Goal: Information Seeking & Learning: Learn about a topic

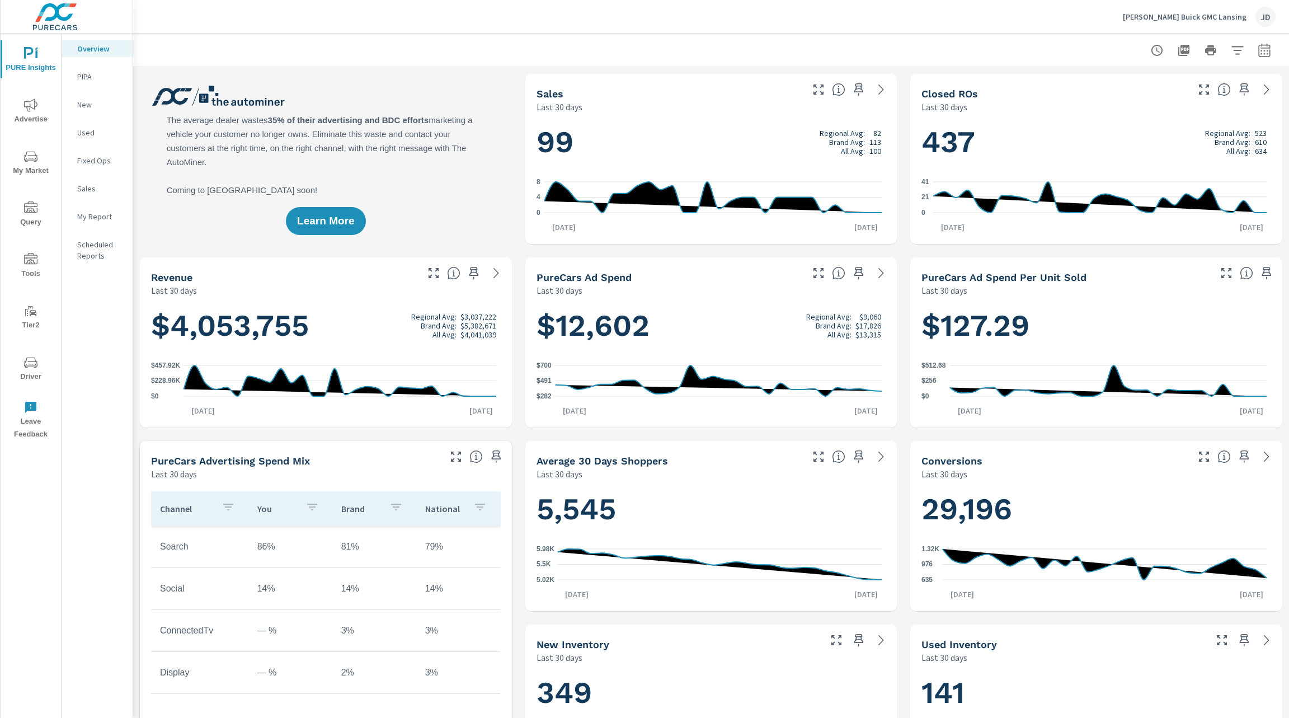
click at [96, 217] on p "My Report" at bounding box center [100, 216] width 46 height 11
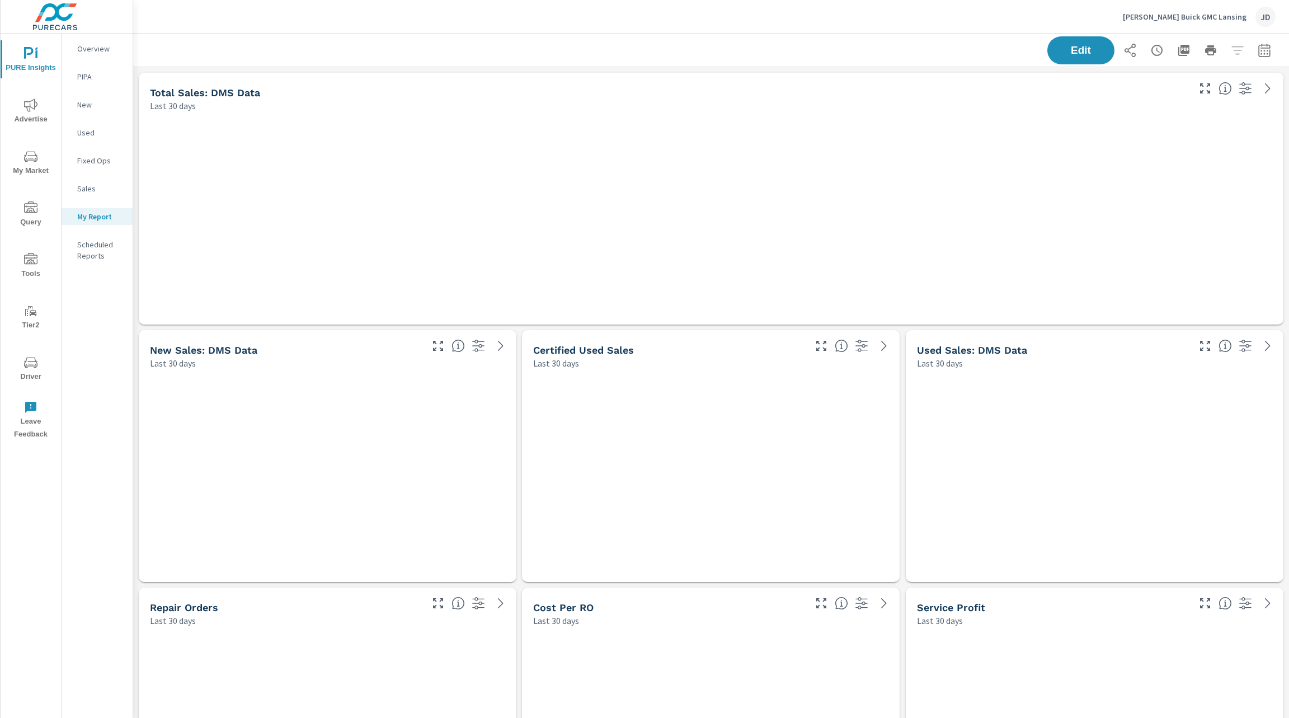
scroll to position [4922, 1169]
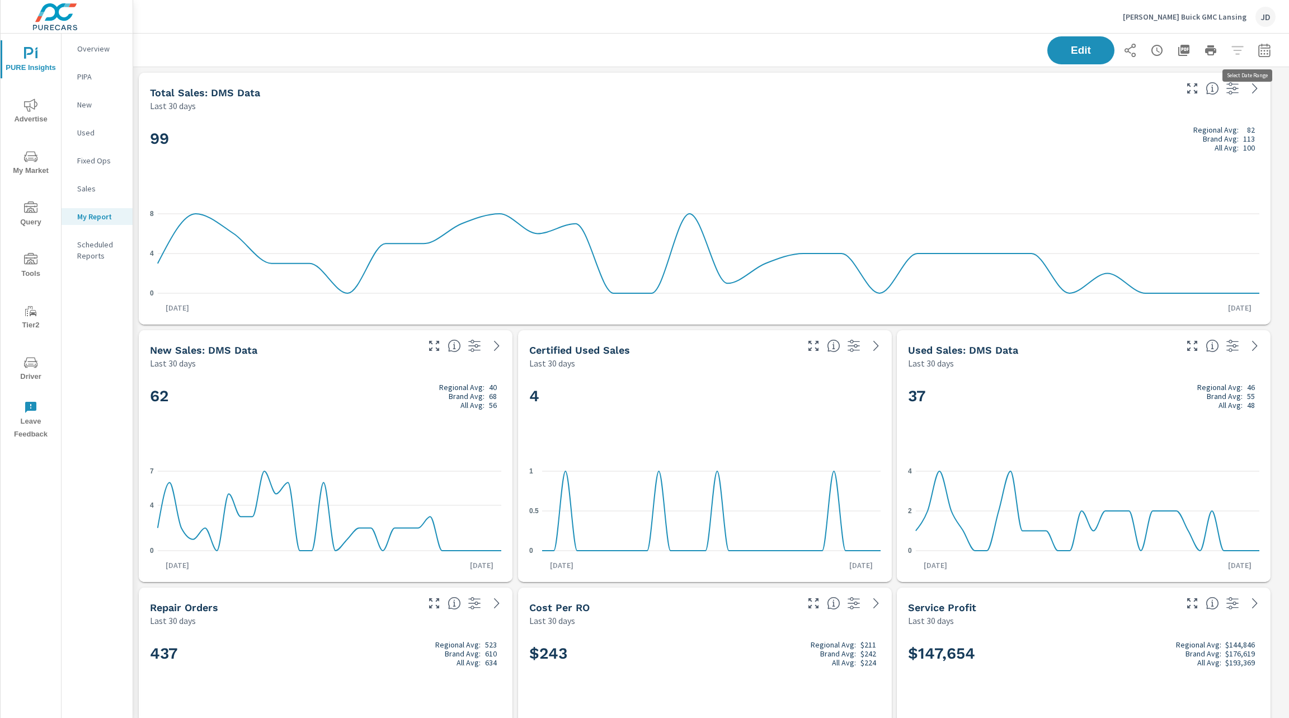
click at [1258, 54] on icon "button" at bounding box center [1264, 50] width 13 height 13
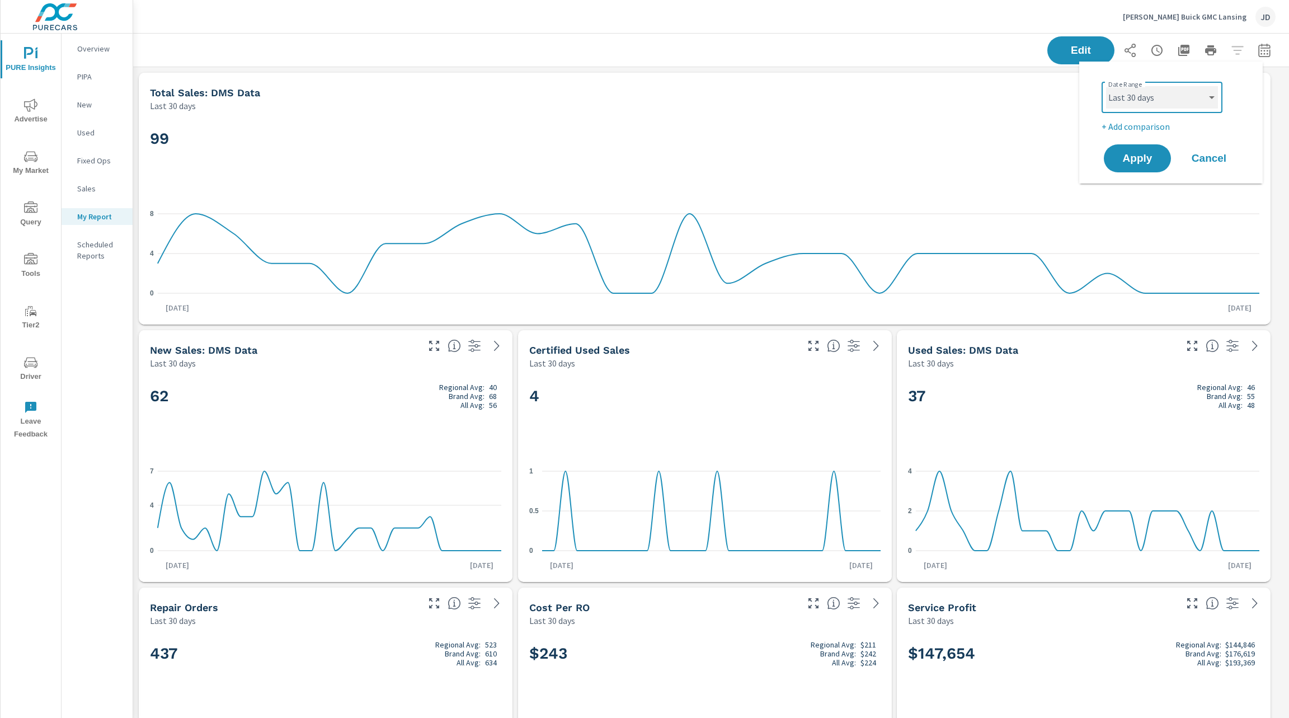
click at [1196, 104] on select "Custom Yesterday Last week Last 7 days Last 14 days Last 30 days Last 45 days L…" at bounding box center [1162, 97] width 112 height 22
click at [1106, 86] on select "Custom Yesterday Last week Last 7 days Last 14 days Last 30 days Last 45 days L…" at bounding box center [1162, 97] width 112 height 22
select select "Month to date"
click at [1135, 128] on p "+ Add comparison" at bounding box center [1173, 126] width 143 height 13
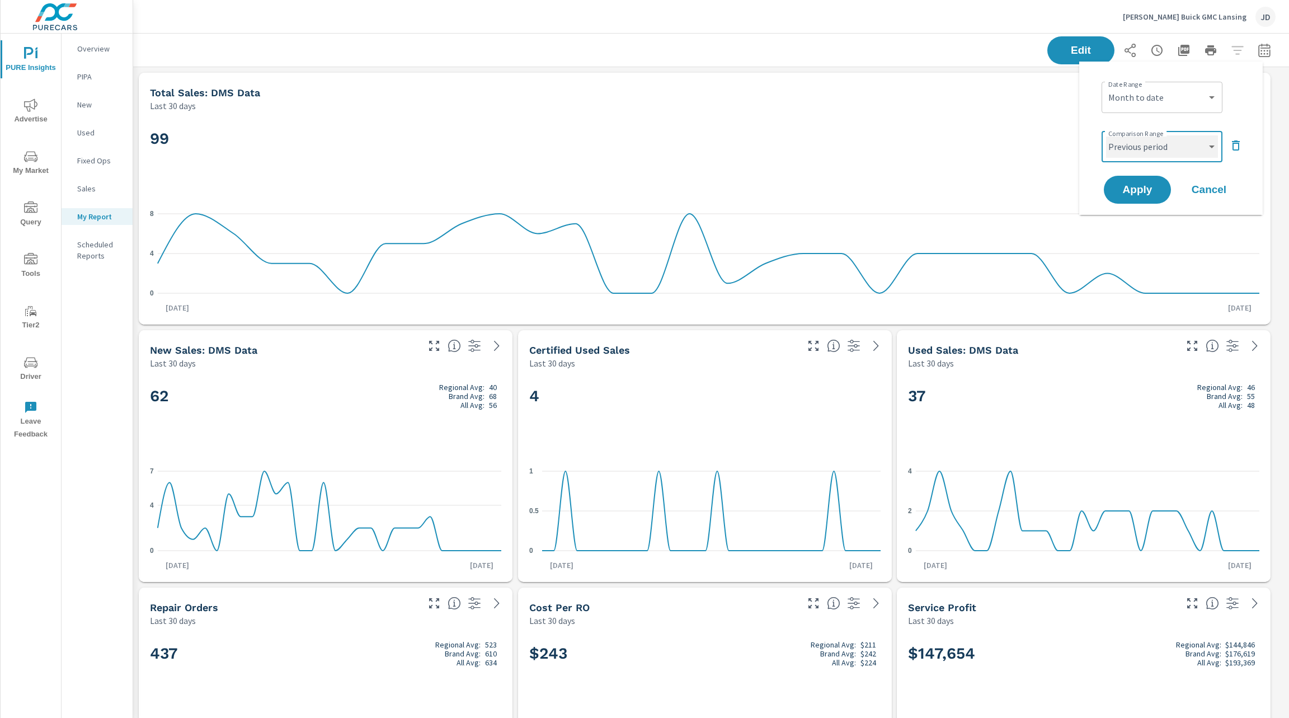
click at [1137, 151] on select "Custom Previous period Previous month Previous year" at bounding box center [1162, 146] width 112 height 22
click at [1106, 135] on select "Custom Previous period Previous month Previous year" at bounding box center [1162, 146] width 112 height 22
select select "Previous month"
click at [1146, 194] on span "Apply" at bounding box center [1138, 190] width 46 height 11
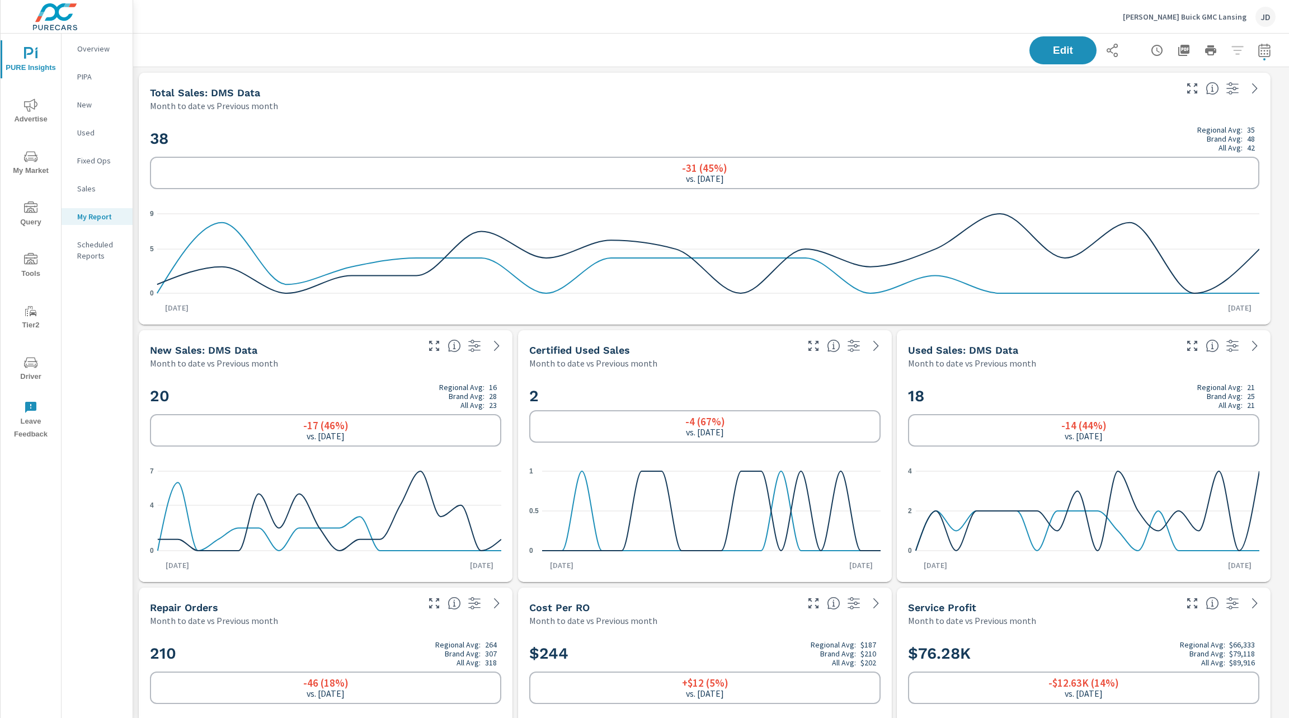
scroll to position [4922, 1169]
click at [1258, 52] on icon "button" at bounding box center [1264, 50] width 13 height 13
select select "Month to date"
select select "Previous month"
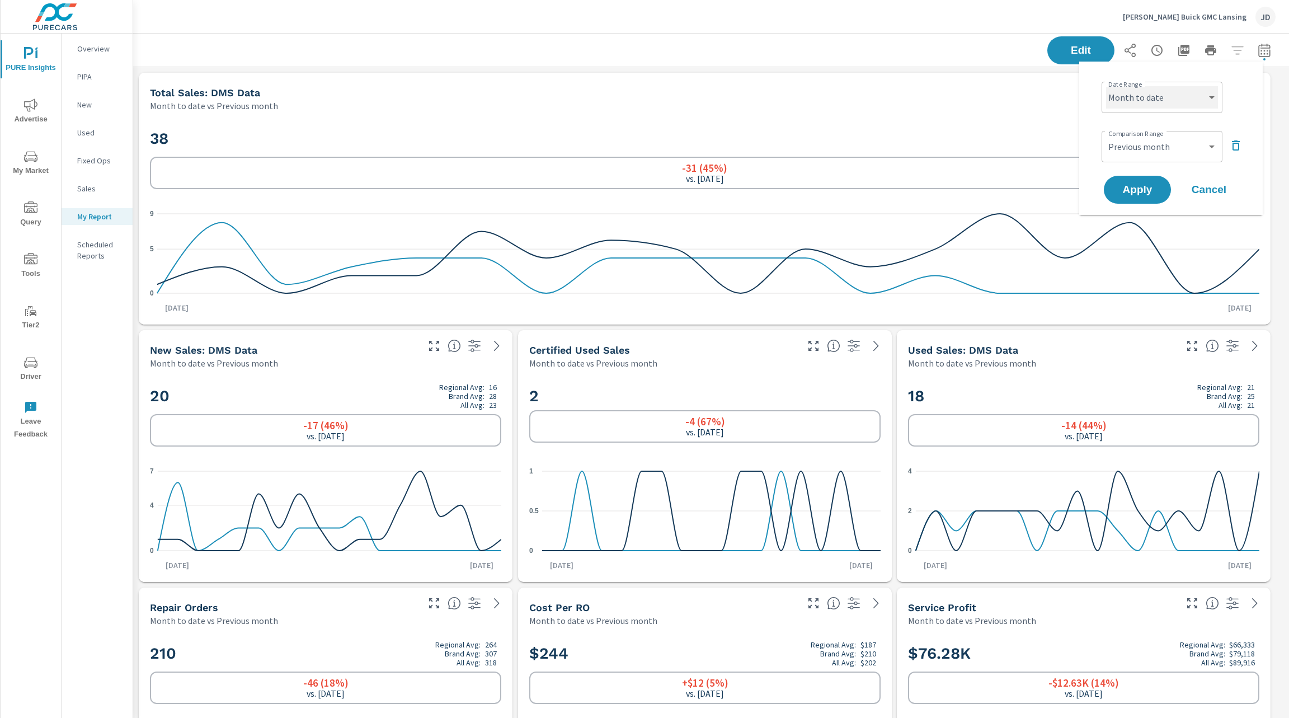
click at [1208, 101] on select "Custom Yesterday Last week Last 7 days Last 14 days Last 30 days Last 45 days L…" at bounding box center [1162, 97] width 112 height 22
click at [1190, 145] on select "Custom Previous period Previous month Previous year" at bounding box center [1162, 146] width 112 height 22
click at [1183, 104] on select "Custom Yesterday Last week Last 7 days Last 14 days Last 30 days Last 45 days L…" at bounding box center [1162, 97] width 112 height 22
click at [1106, 86] on select "Custom Yesterday Last week Last 7 days Last 14 days Last 30 days Last 45 days L…" at bounding box center [1162, 97] width 112 height 22
select select "Last month"
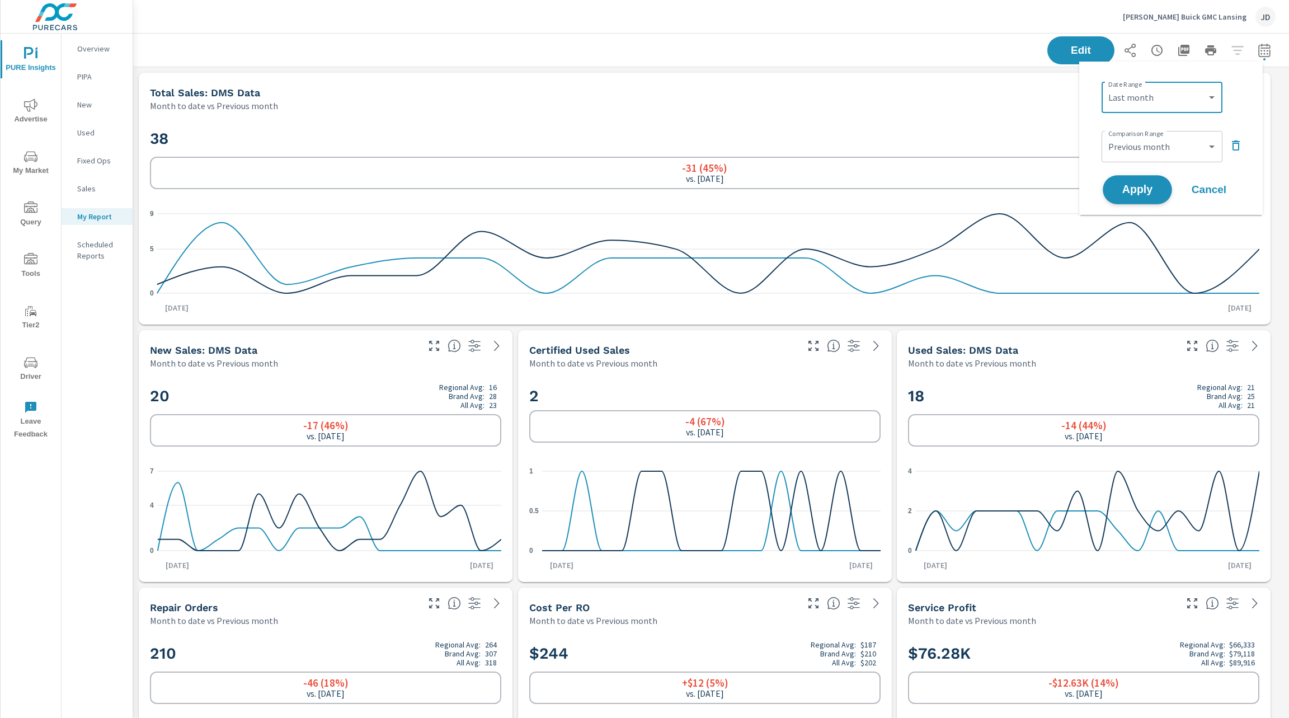
click at [1145, 199] on button "Apply" at bounding box center [1137, 189] width 69 height 29
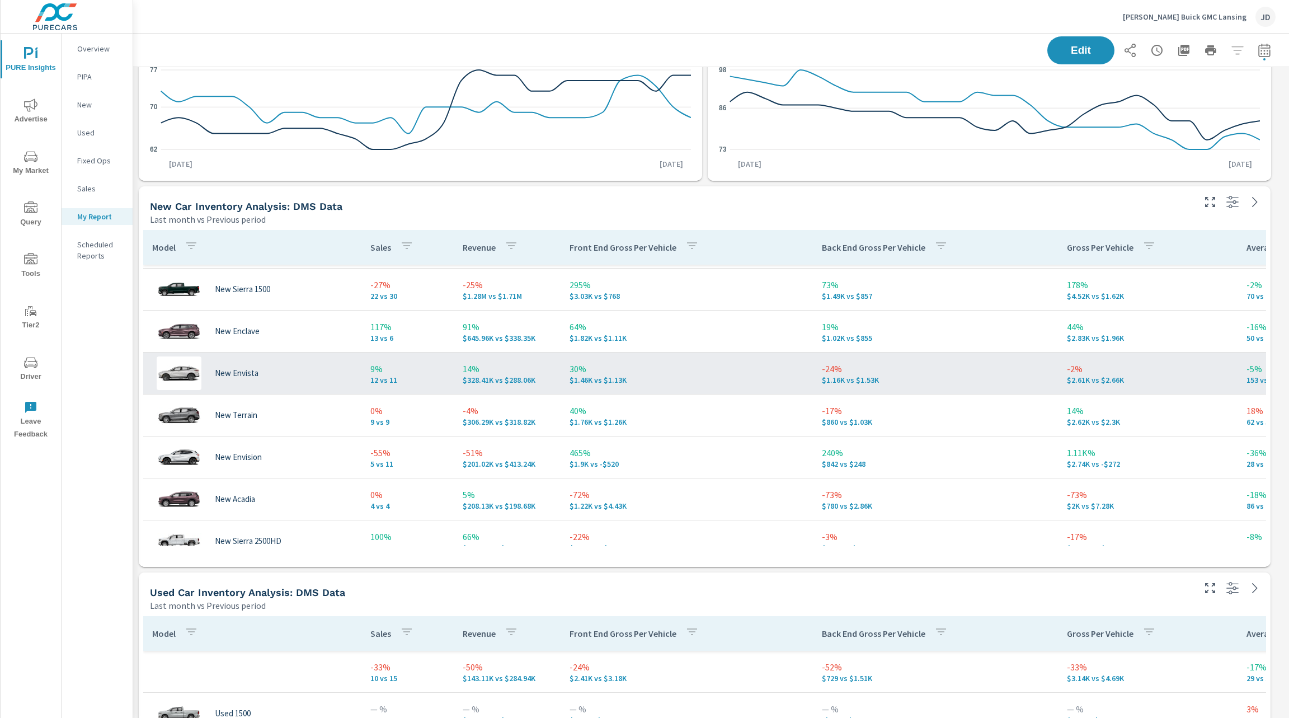
scroll to position [37, 0]
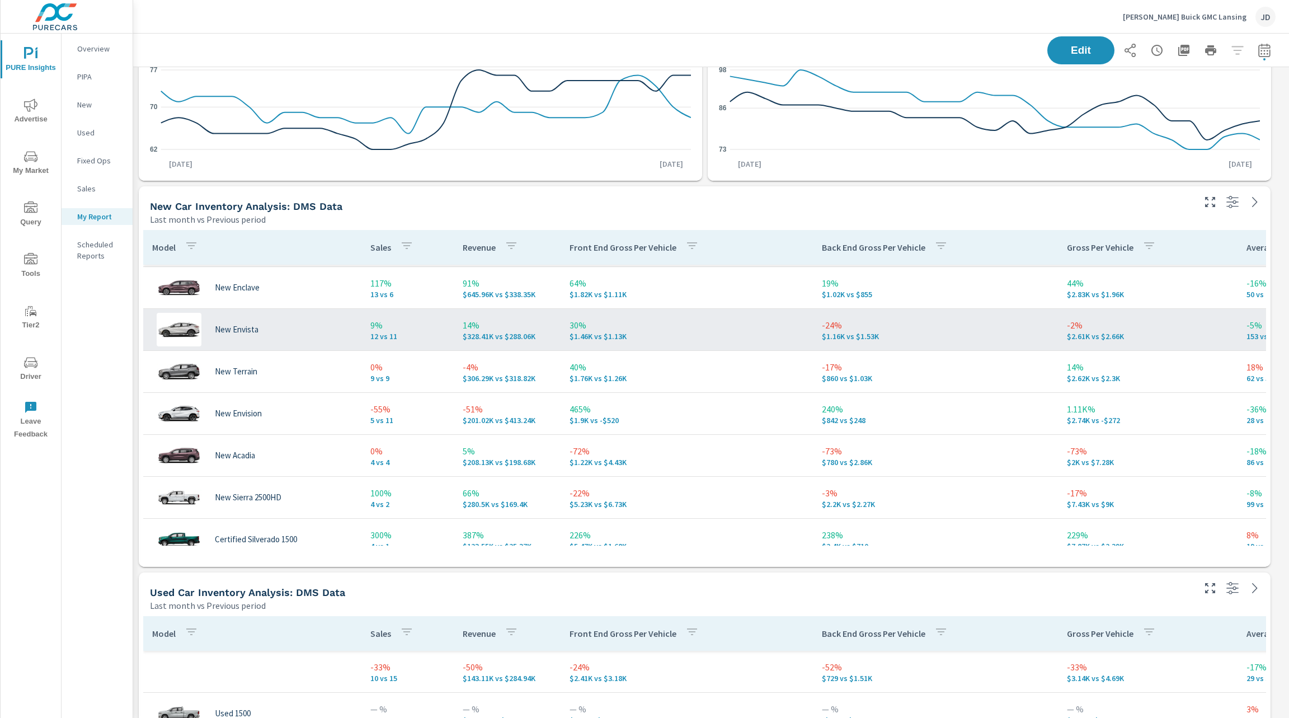
scroll to position [79, 0]
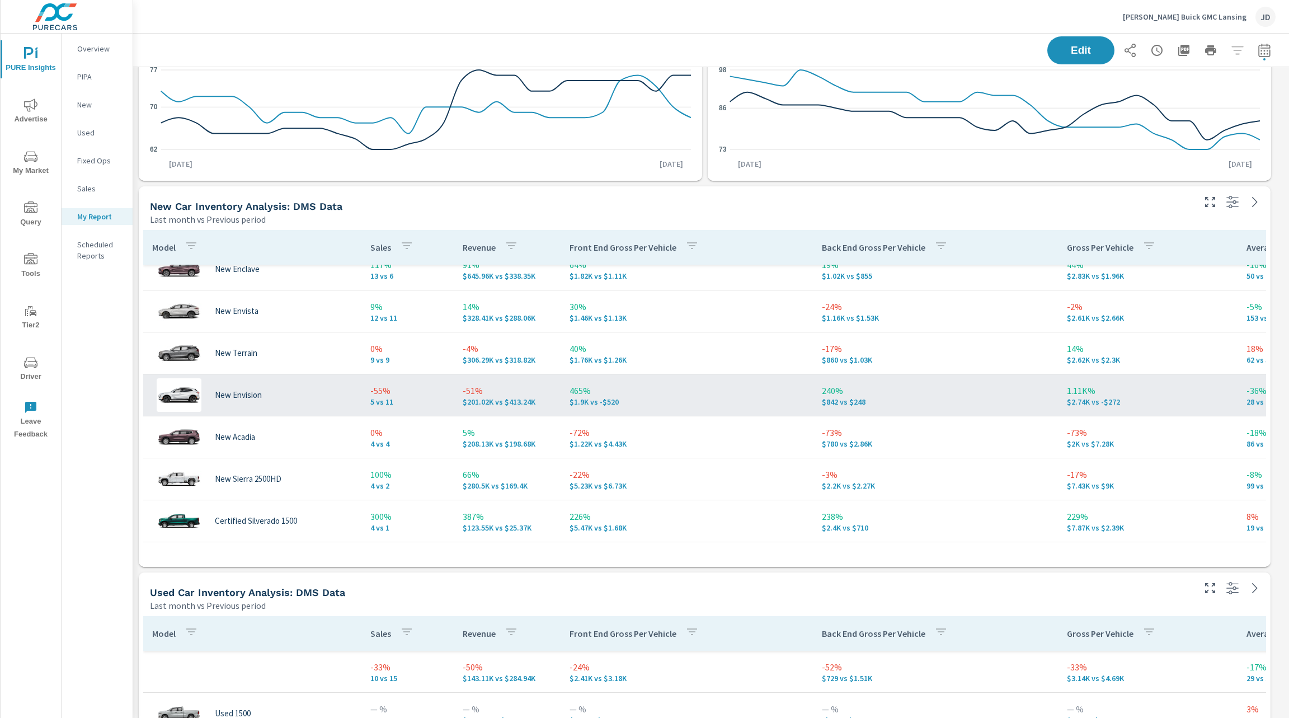
scroll to position [99, 0]
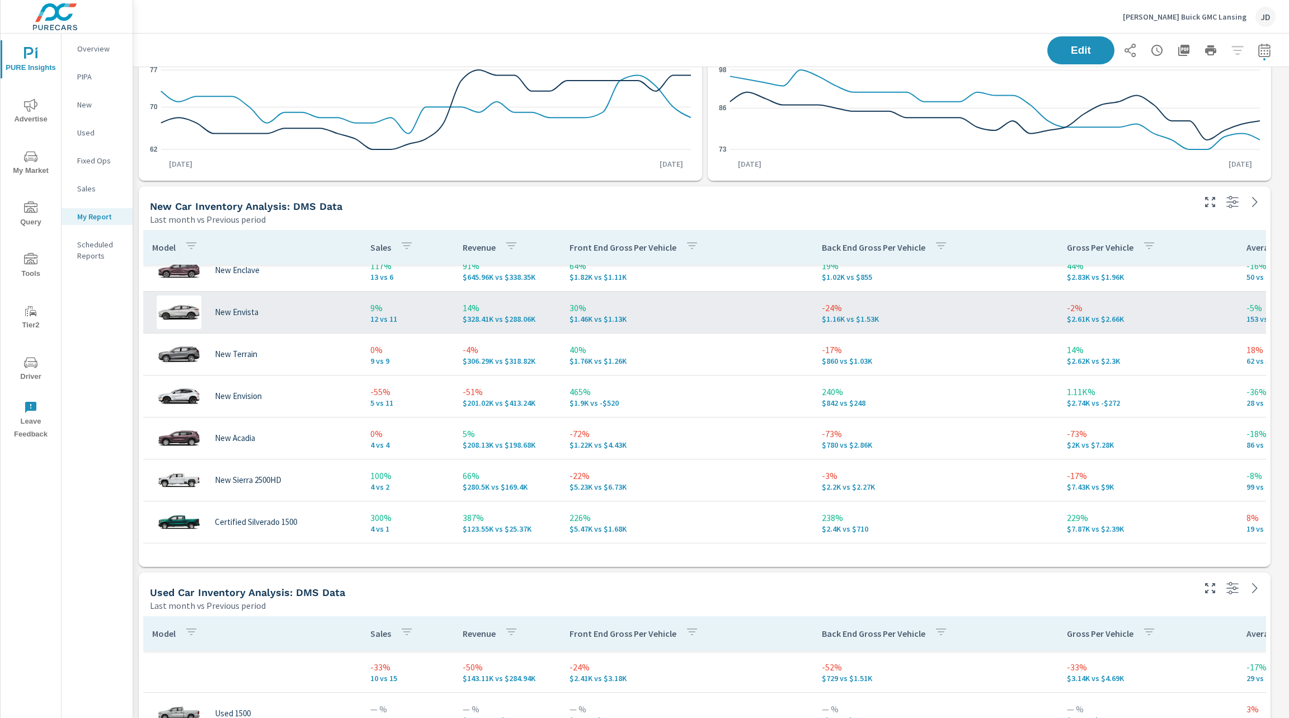
scroll to position [64, 0]
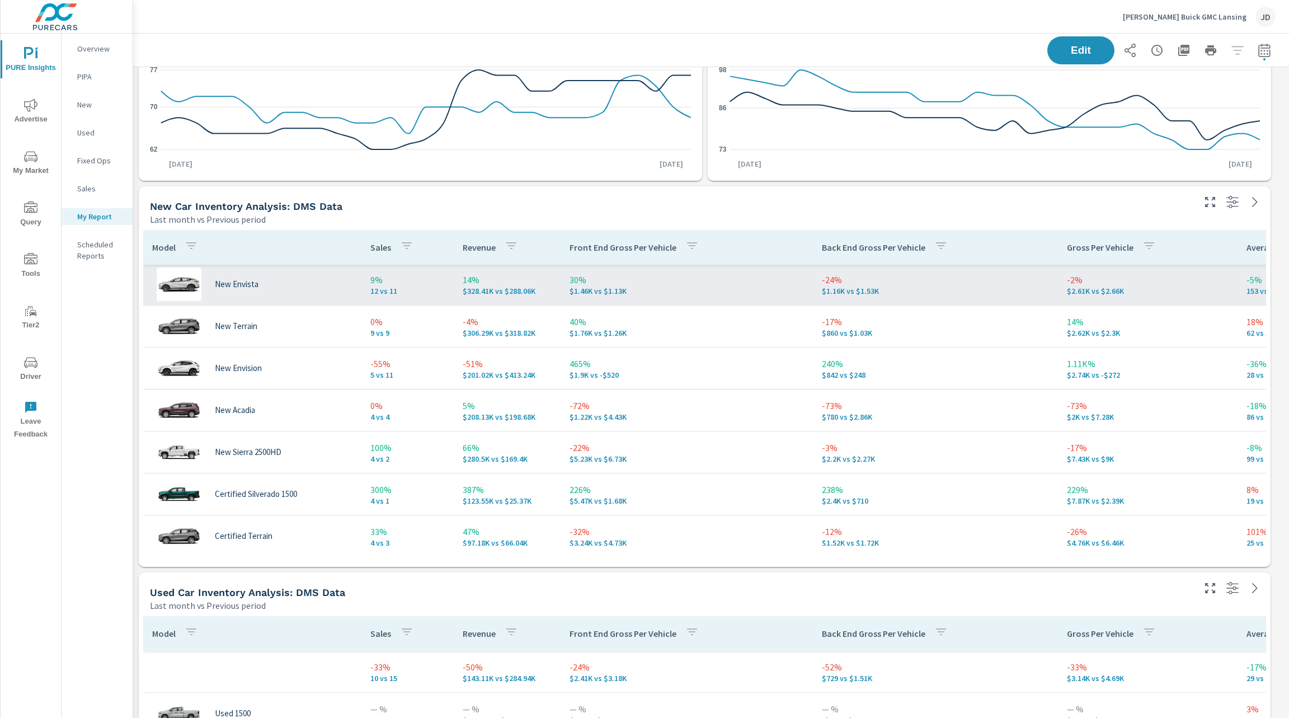
scroll to position [135, 0]
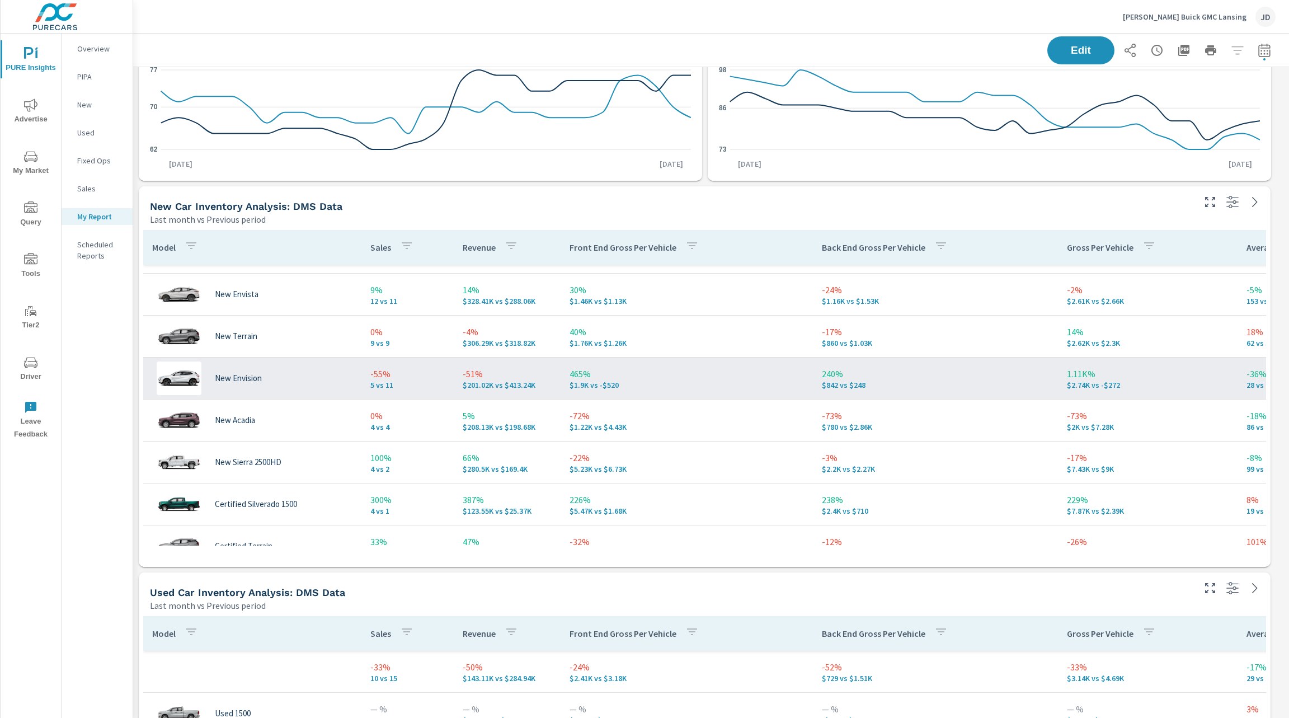
scroll to position [116, 0]
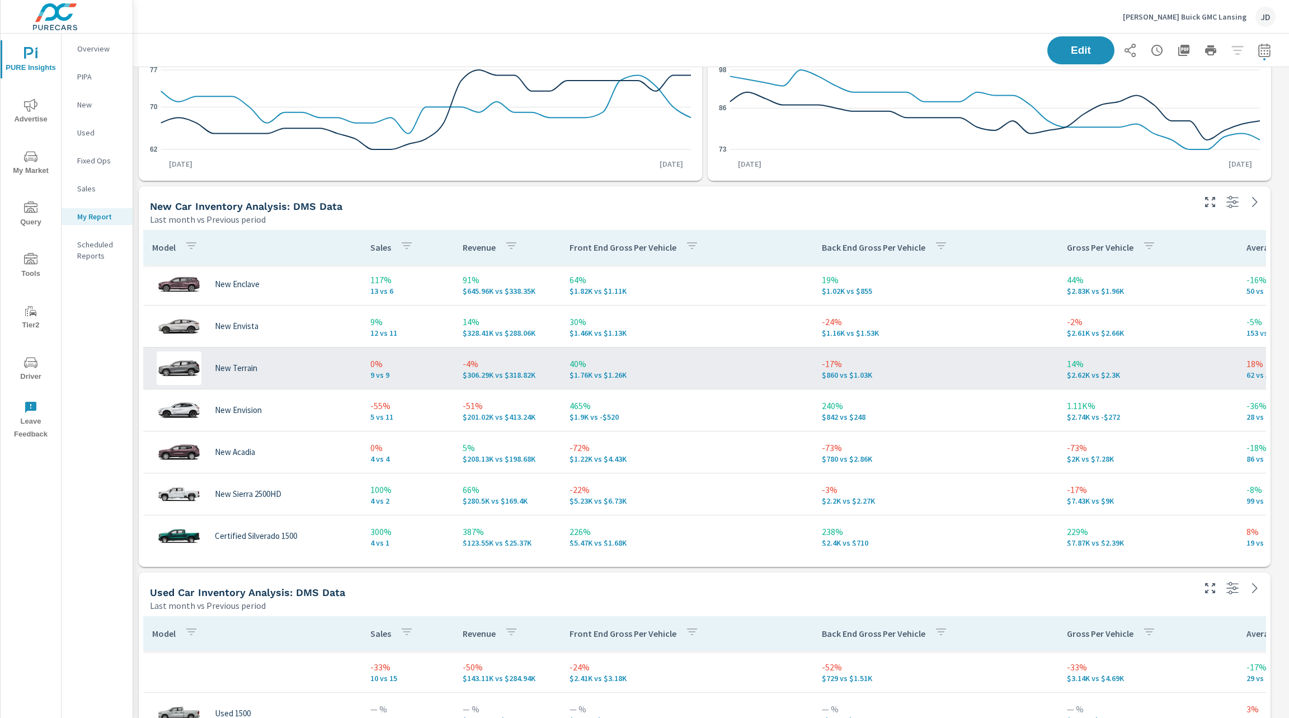
scroll to position [64, 0]
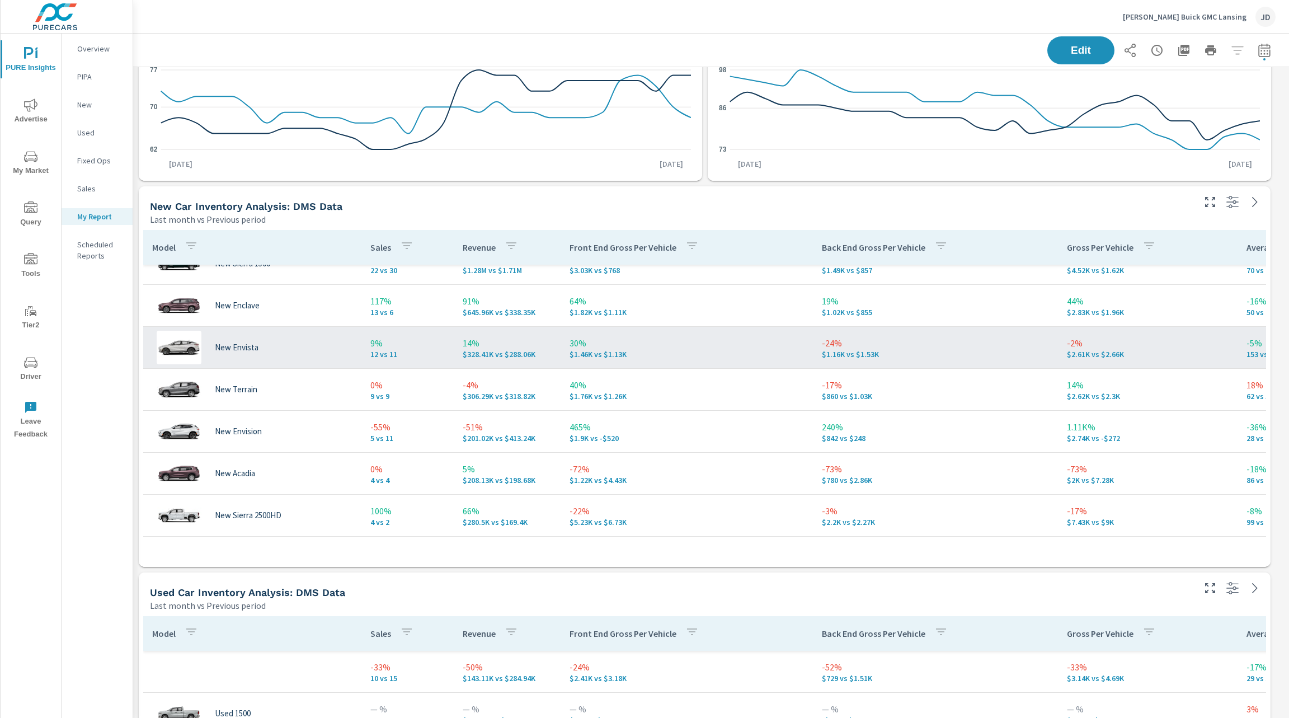
scroll to position [7, 0]
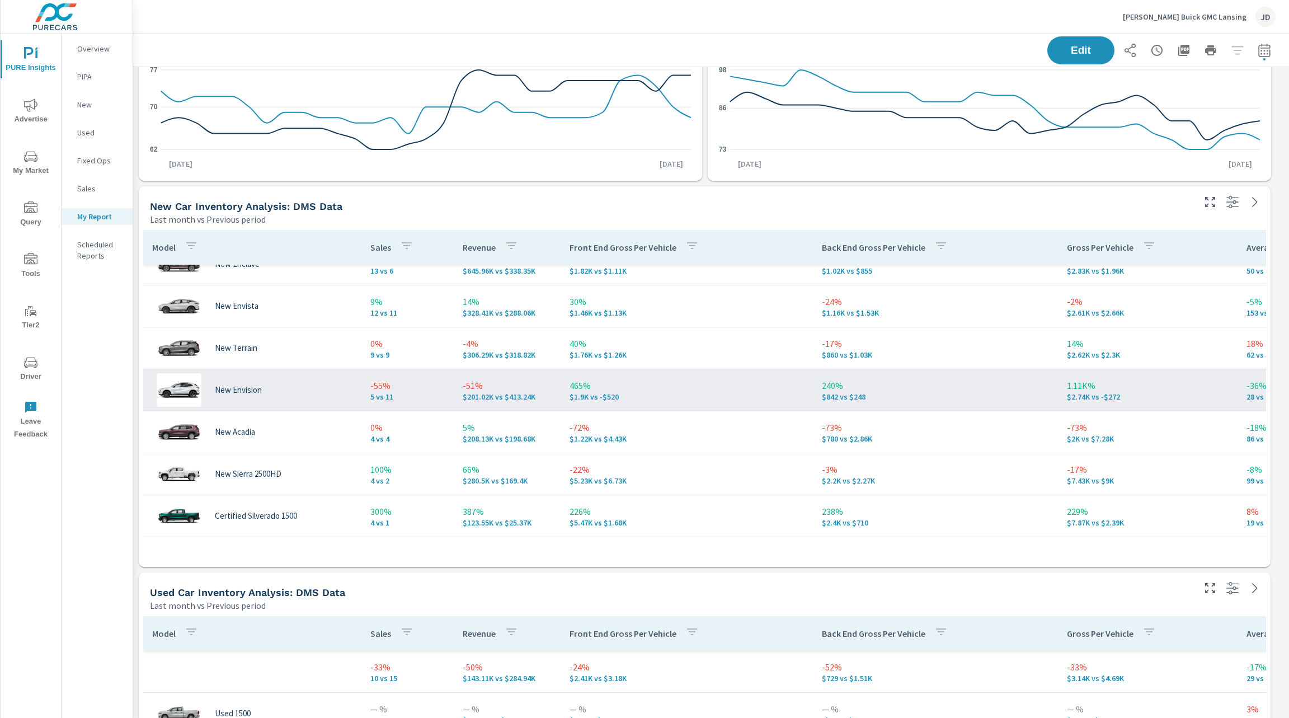
scroll to position [137, 0]
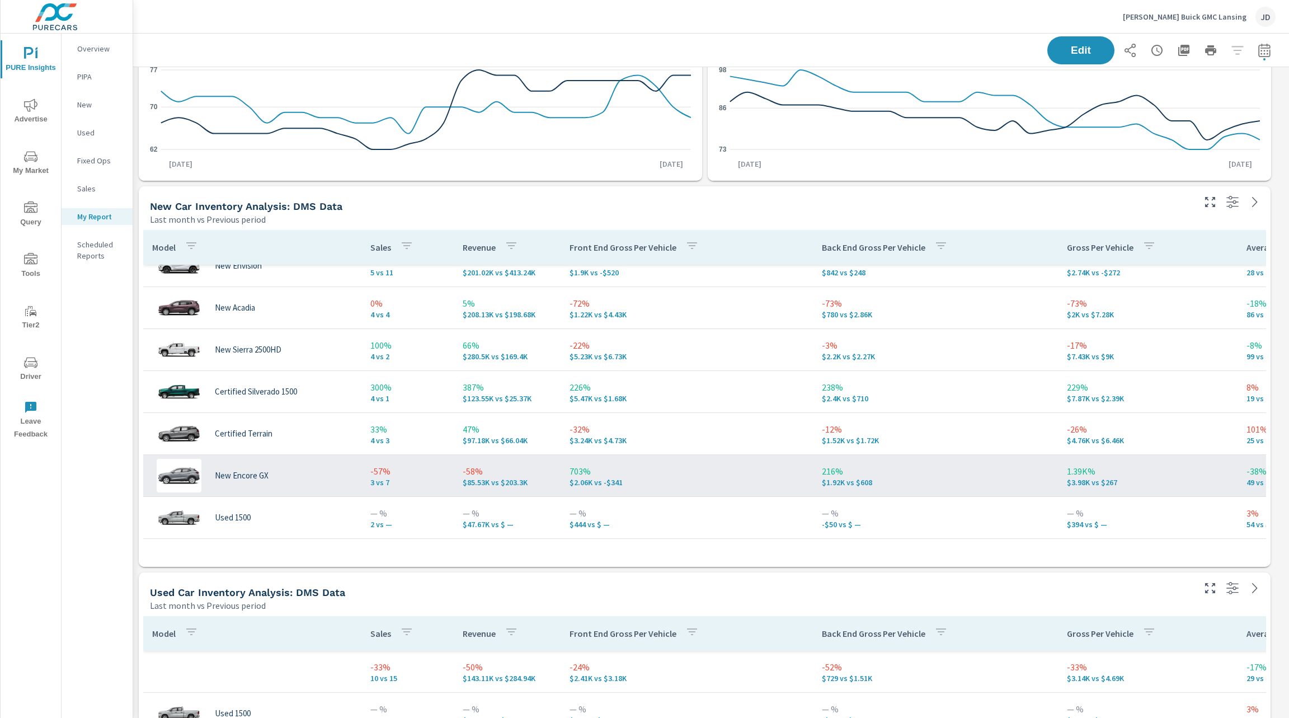
scroll to position [318, 0]
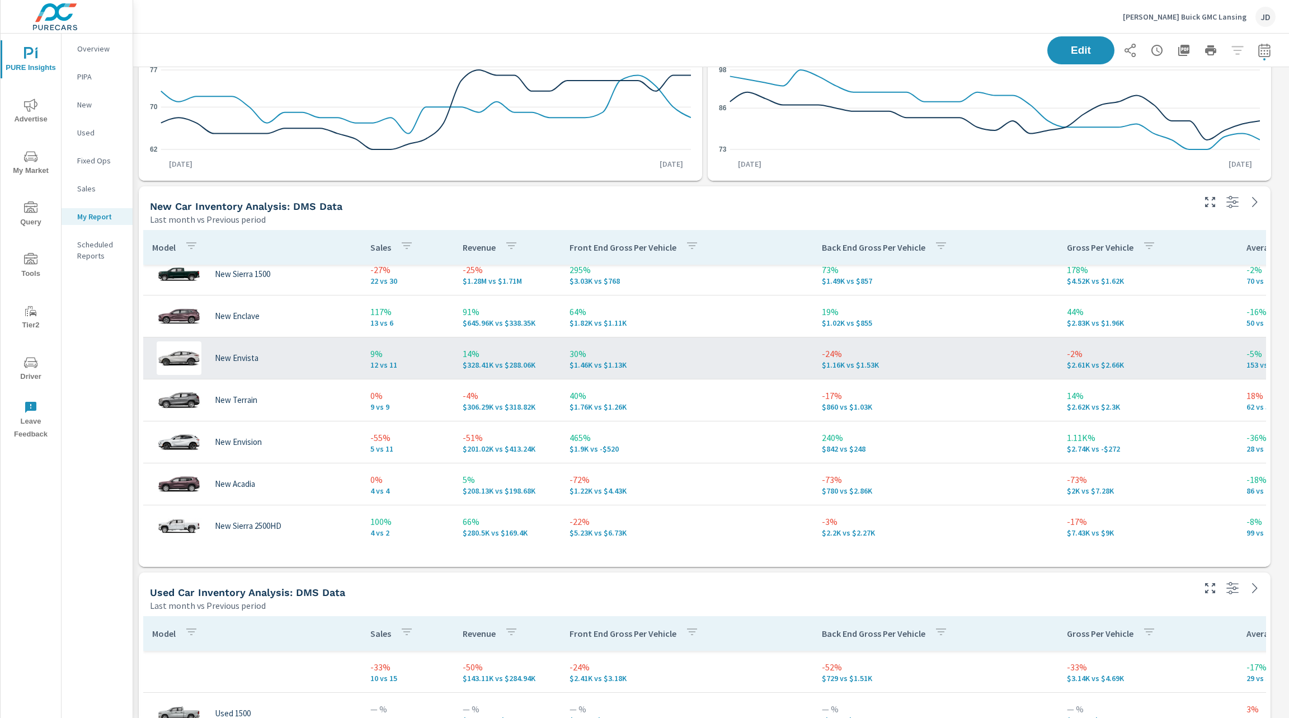
scroll to position [23, 0]
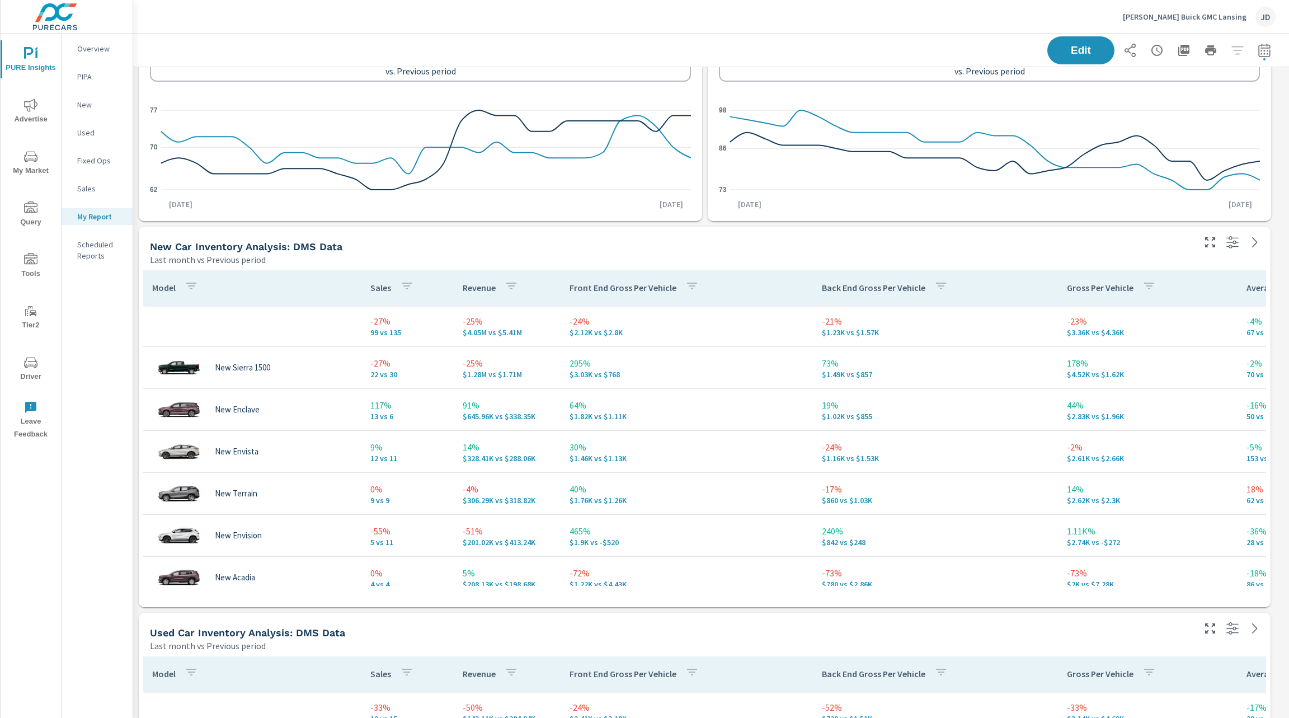
scroll to position [876, 0]
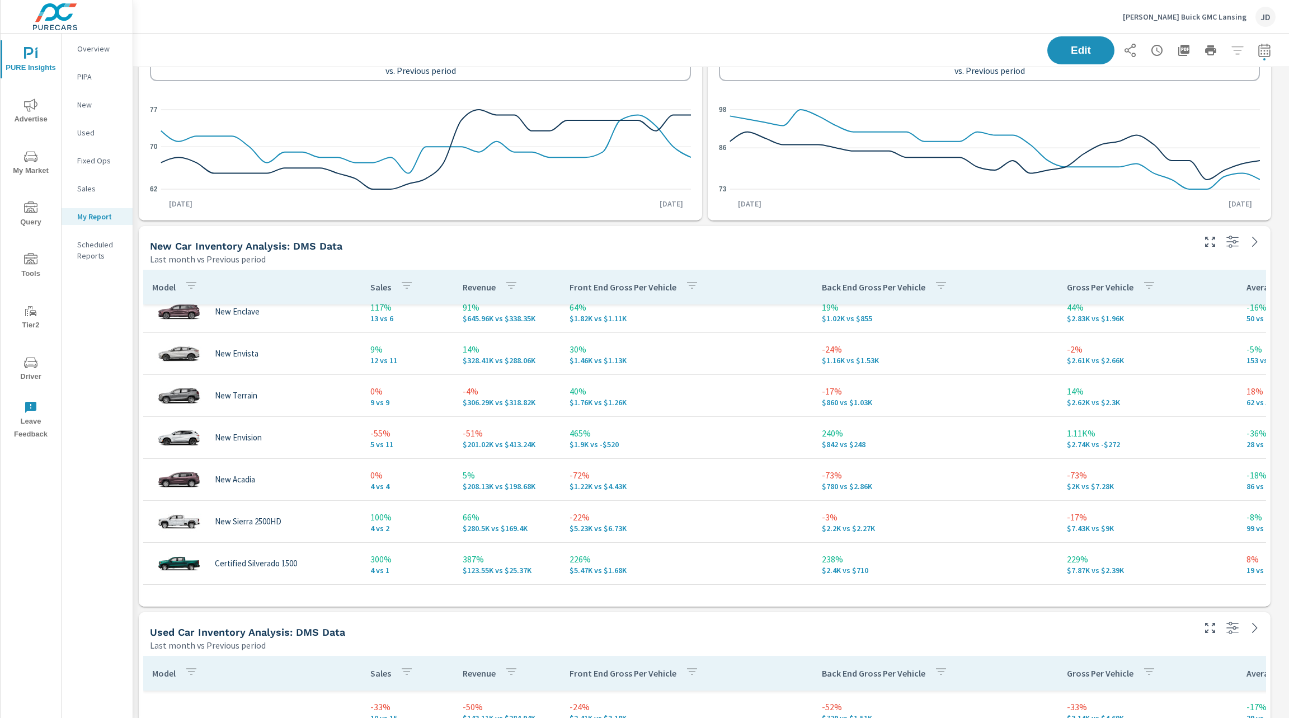
scroll to position [92, 0]
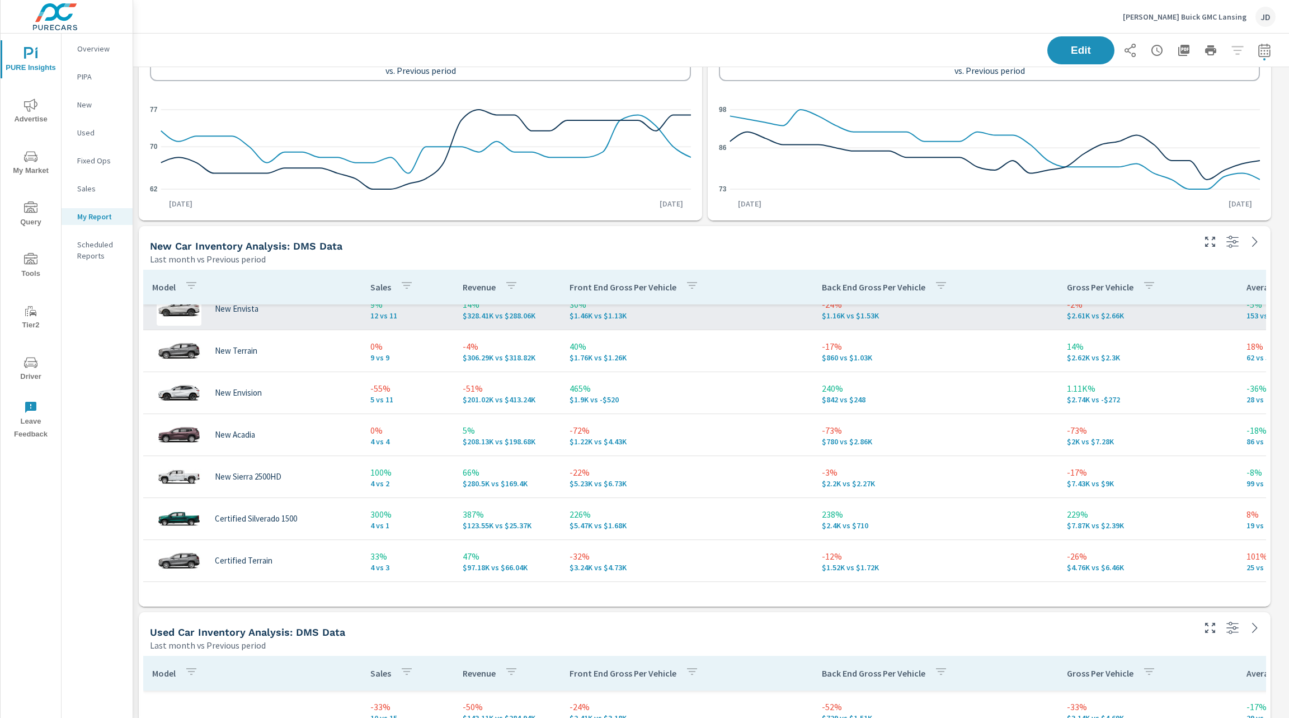
scroll to position [154, 0]
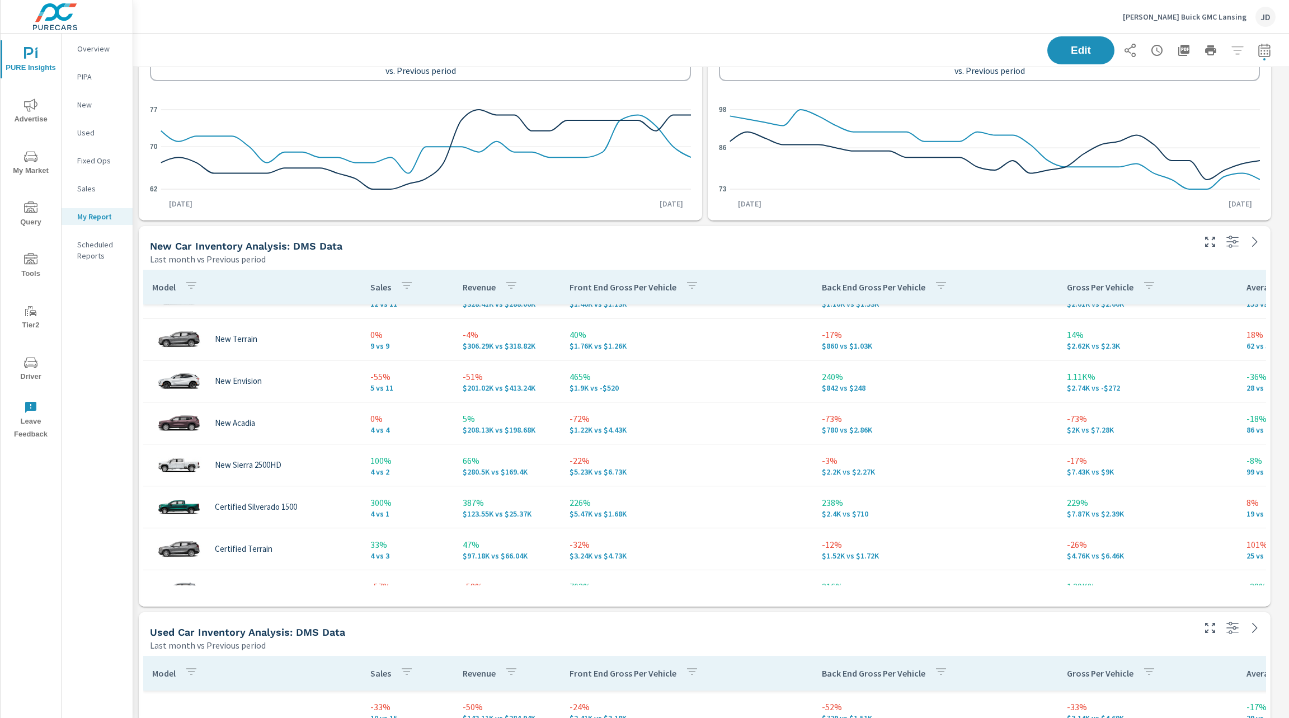
scroll to position [278, 0]
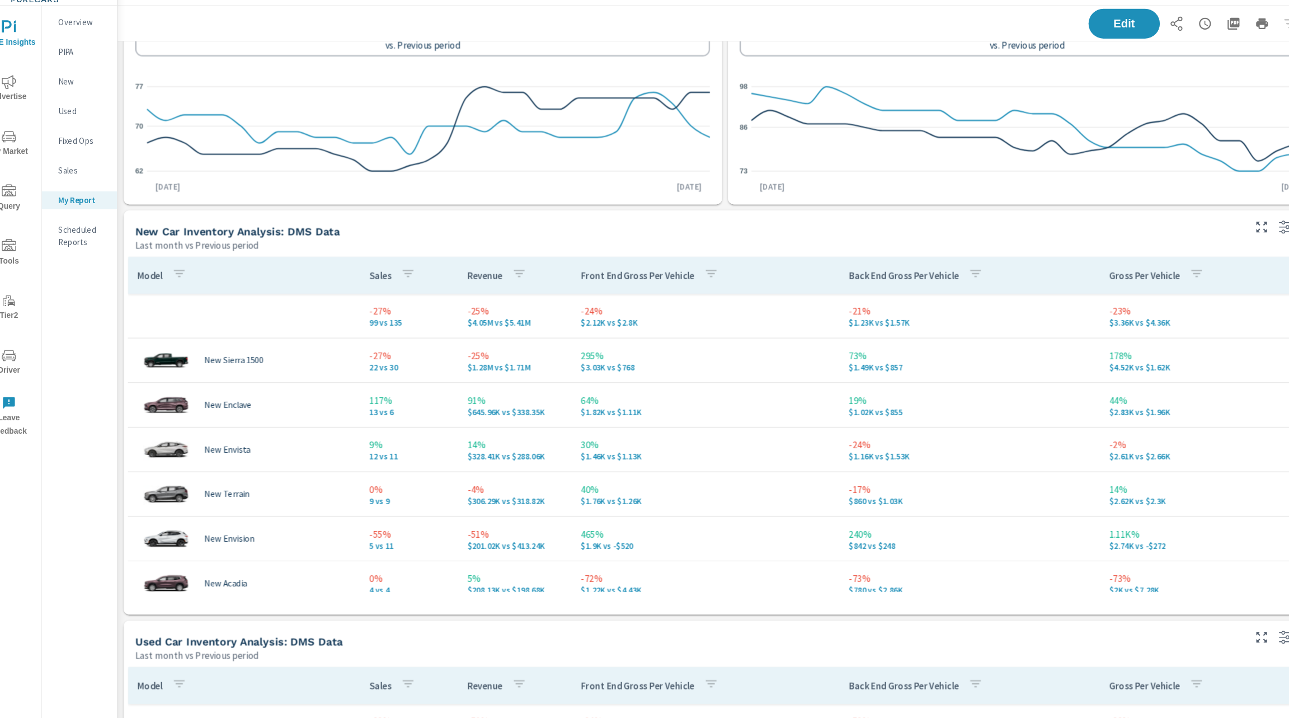
scroll to position [865, 0]
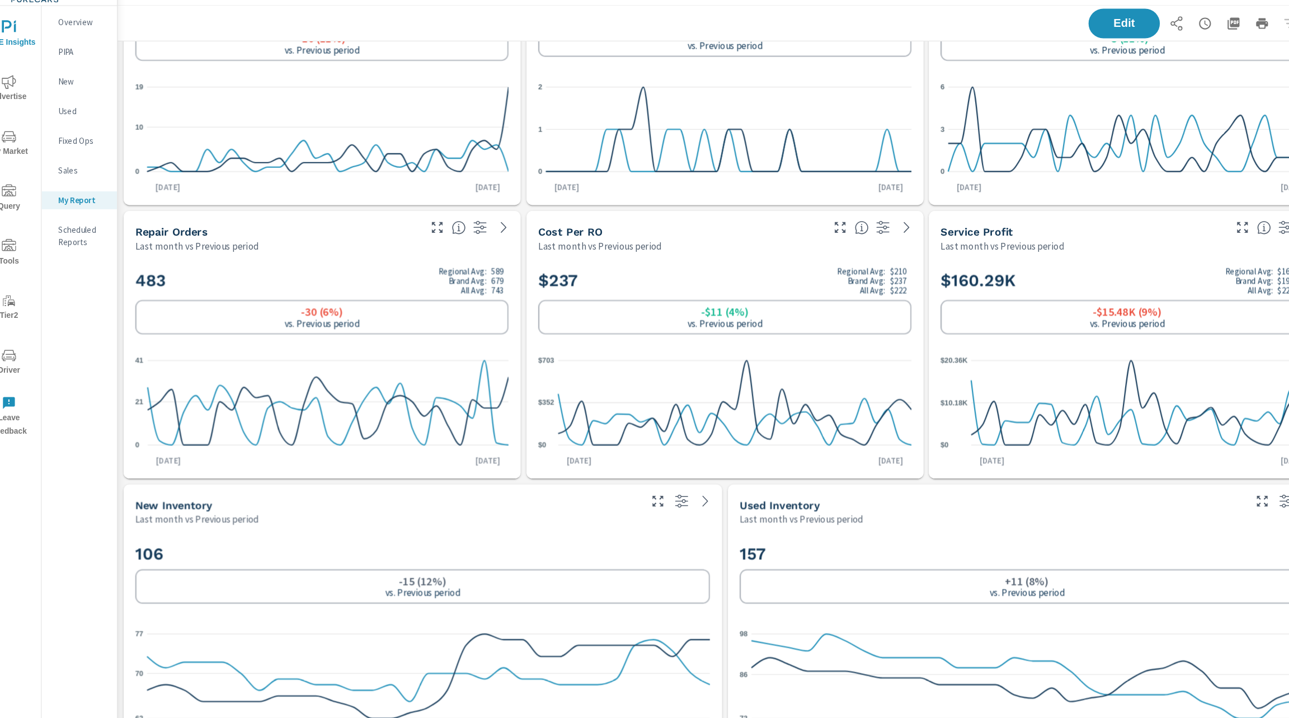
scroll to position [362, 0]
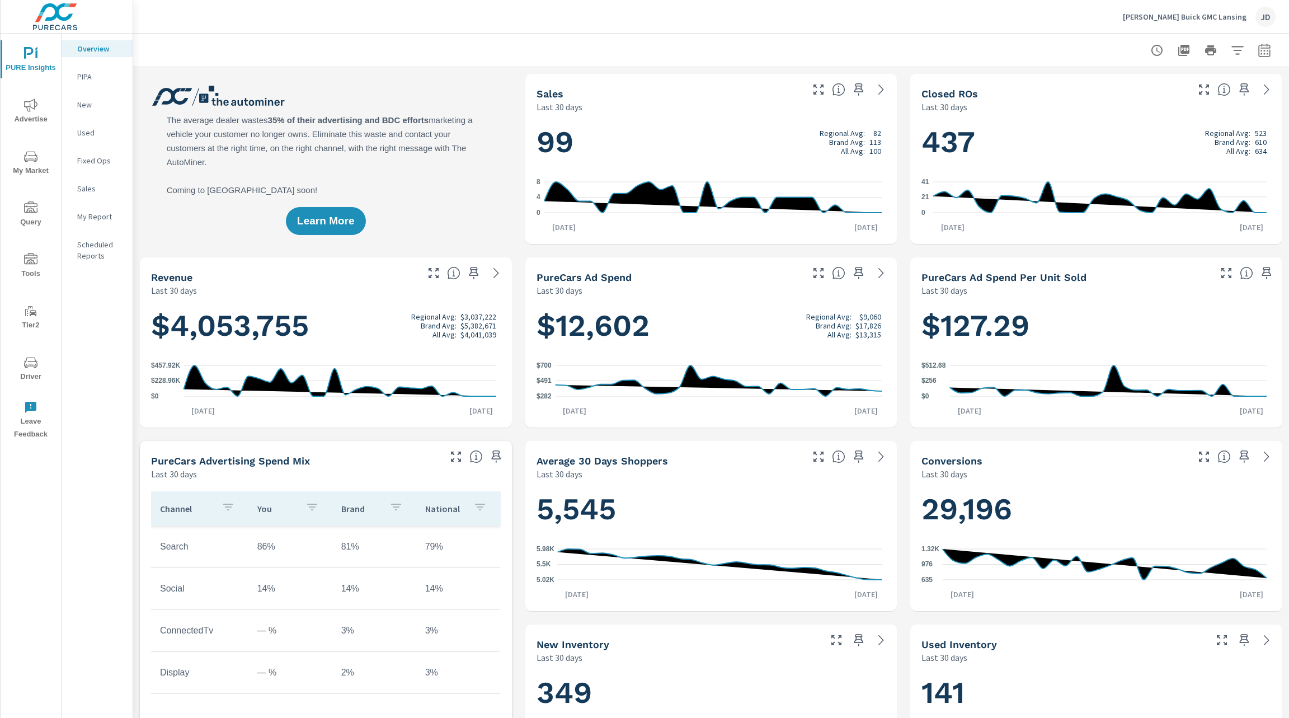
click at [31, 115] on span "Advertise" at bounding box center [31, 111] width 54 height 27
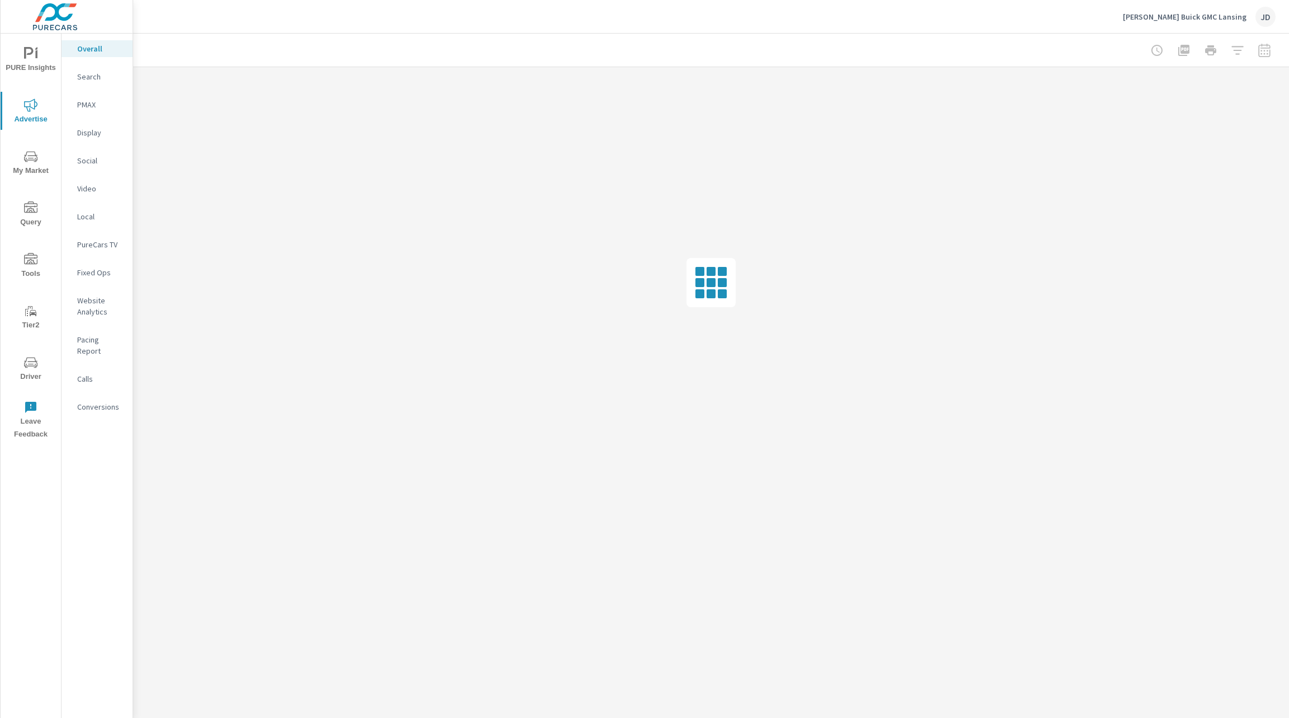
click at [95, 164] on p "Social" at bounding box center [100, 160] width 46 height 11
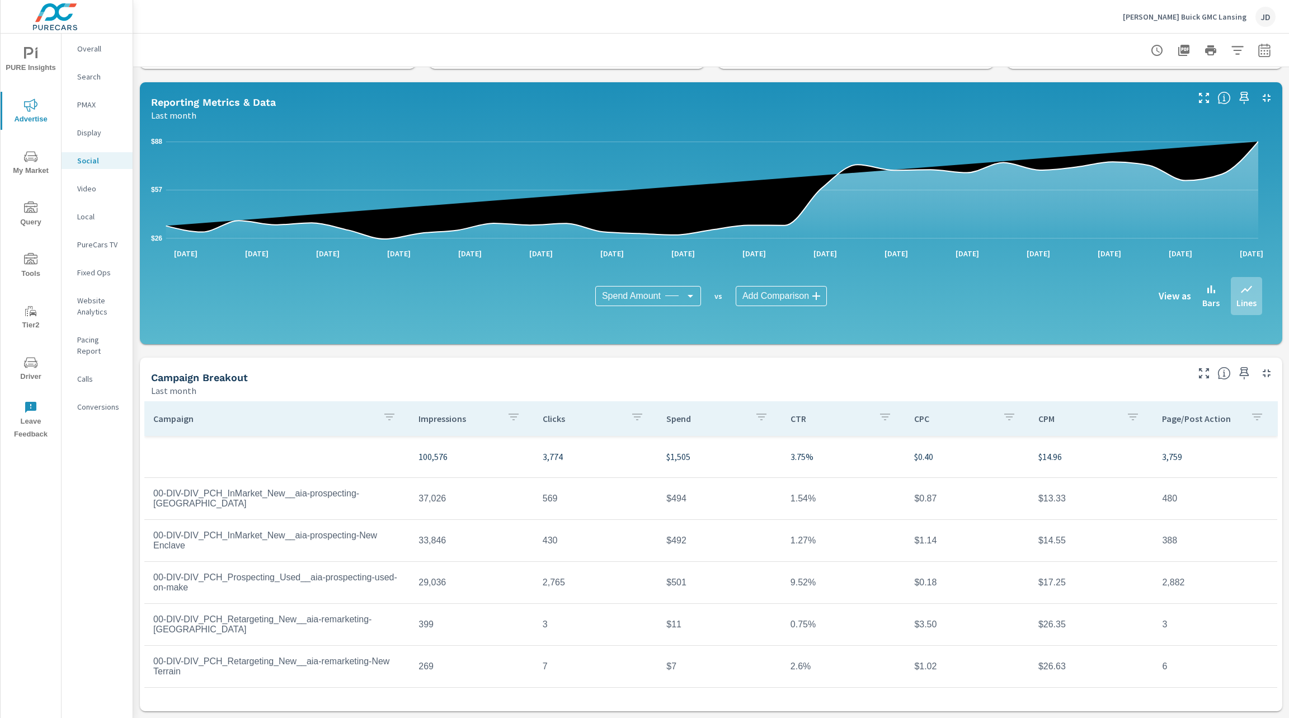
scroll to position [83, 0]
drag, startPoint x: 210, startPoint y: 591, endPoint x: 150, endPoint y: 581, distance: 60.7
click at [150, 581] on td "00-DIV-DIV_PCH_Prospecting_Used__aia-prospecting-used-on-make" at bounding box center [276, 582] width 265 height 38
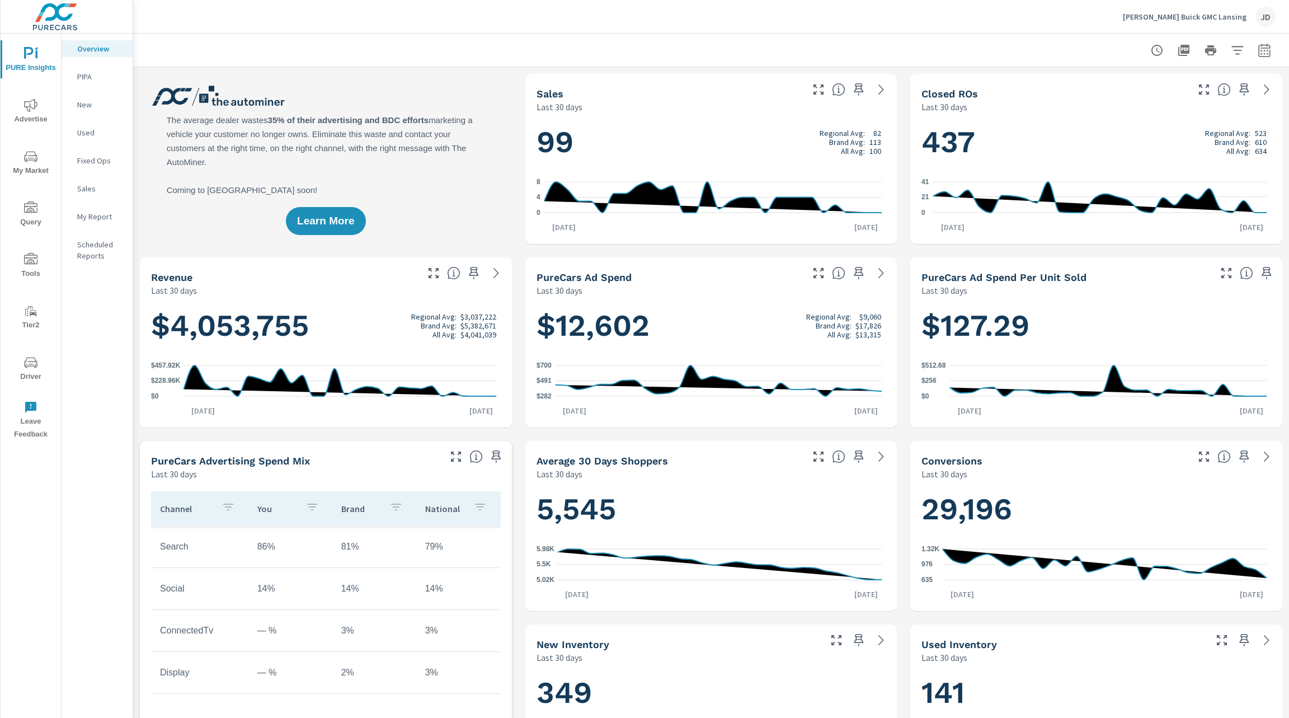
click at [285, 308] on h1 "$4,053,755 Regional Avg: $3,037,222 Brand Avg: $5,382,671 All Avg: $4,041,039" at bounding box center [326, 326] width 350 height 38
click at [20, 161] on span "My Market" at bounding box center [31, 163] width 54 height 27
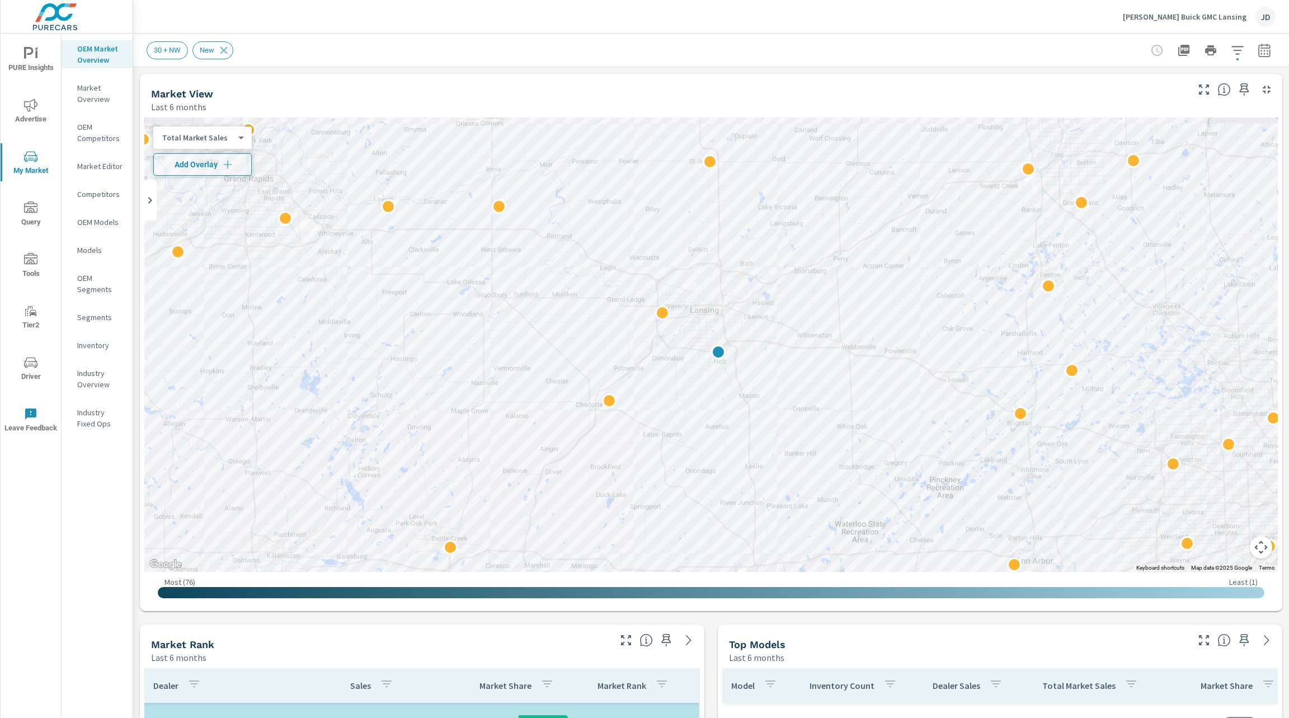
click at [1258, 52] on icon "button" at bounding box center [1264, 50] width 13 height 13
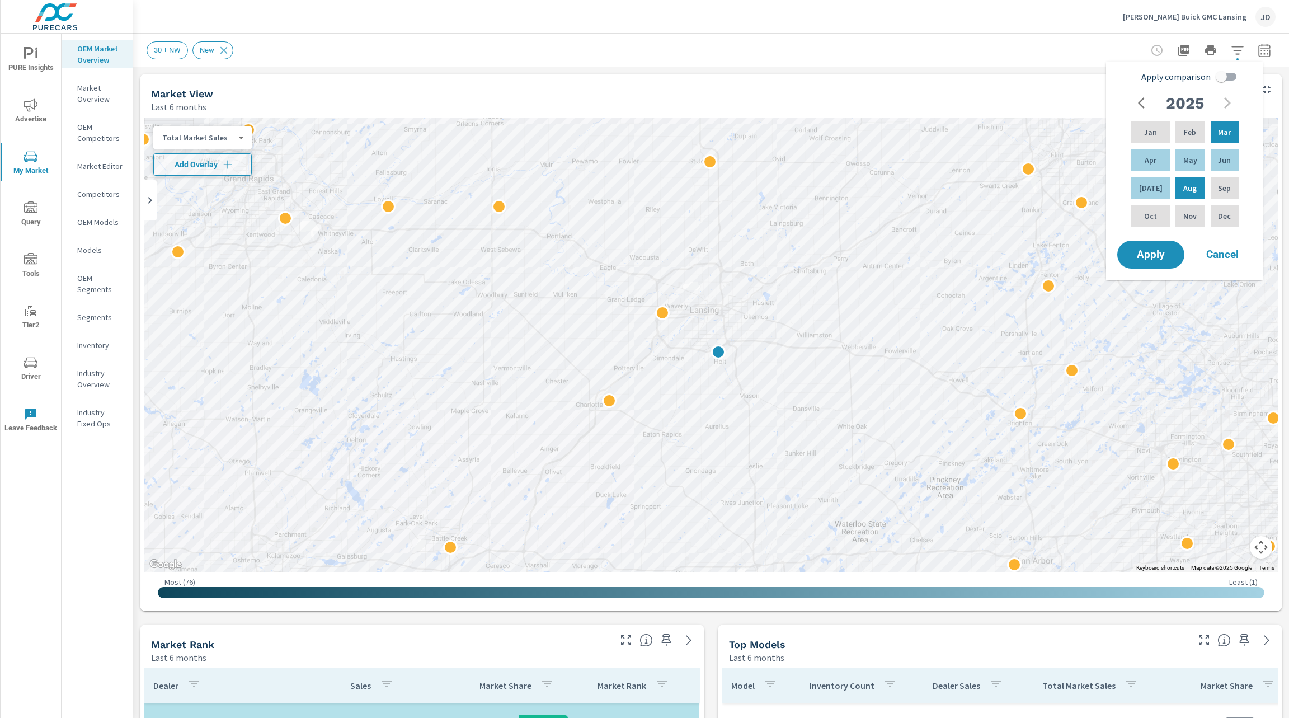
scroll to position [1091, 0]
click at [1225, 74] on input "Apply comparison" at bounding box center [1221, 76] width 64 height 21
checkbox input "true"
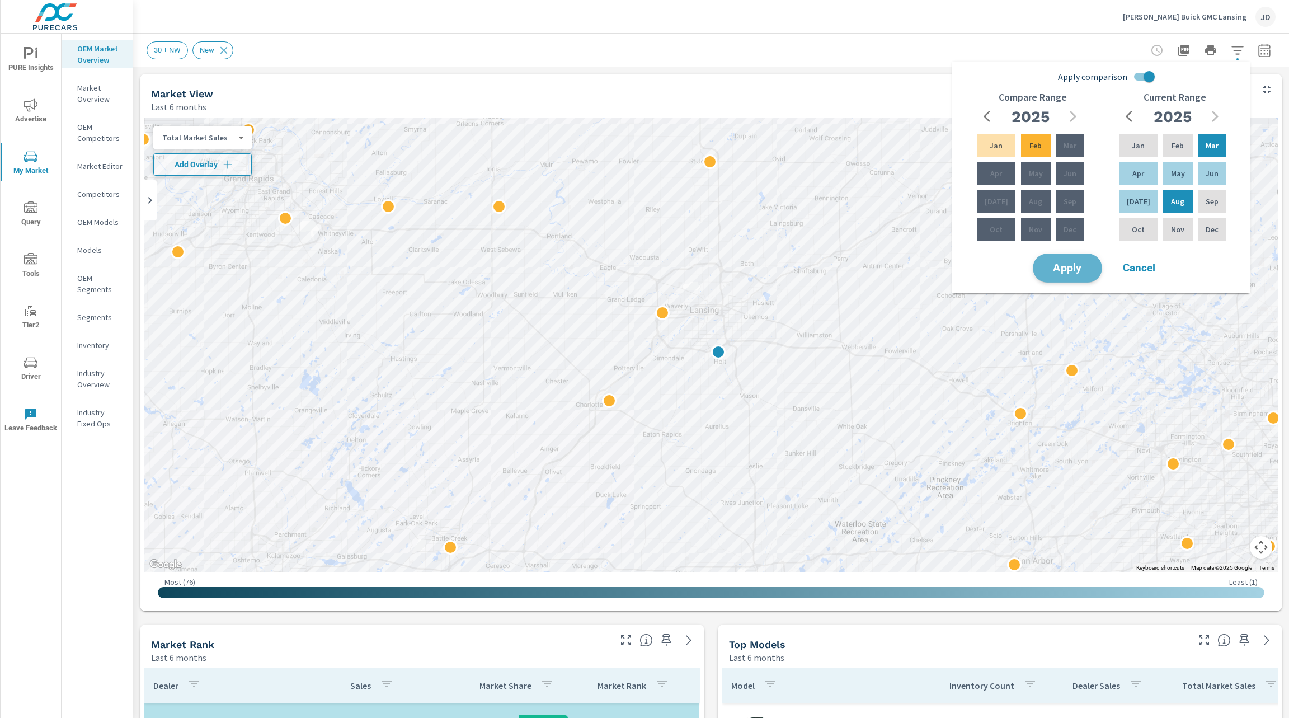
click at [1086, 269] on span "Apply" at bounding box center [1068, 268] width 46 height 11
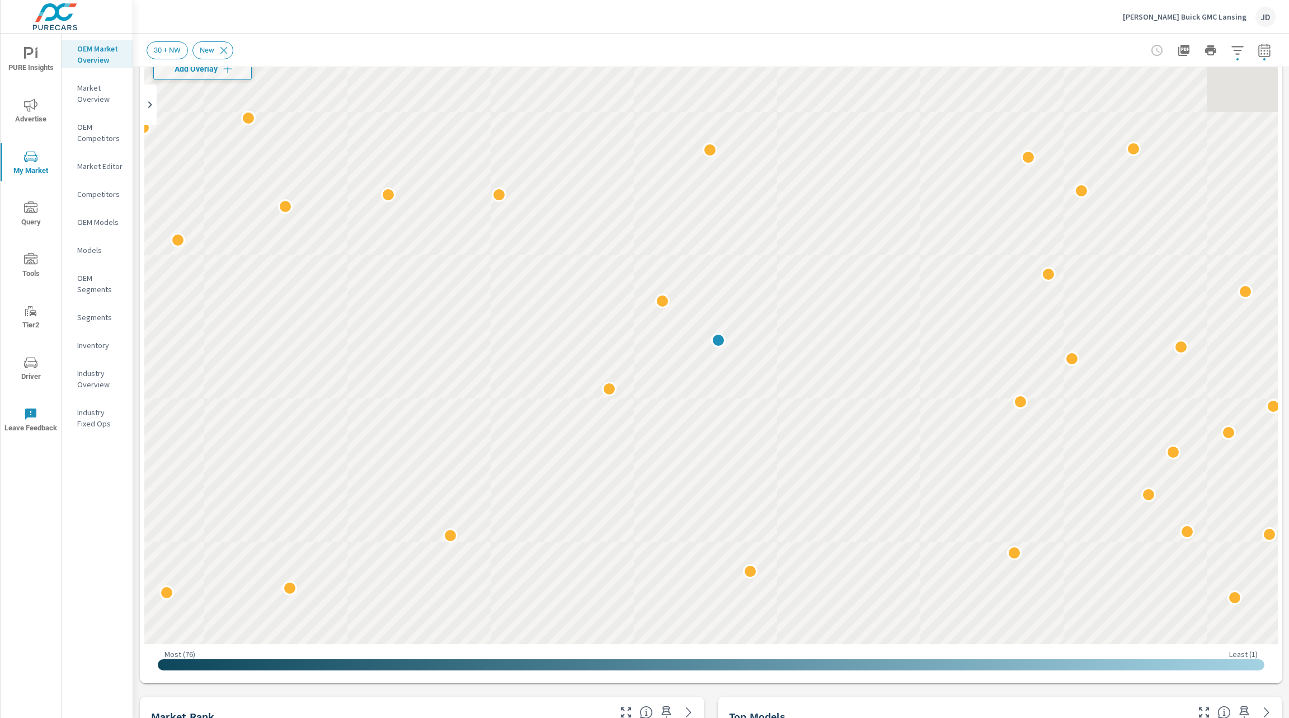
scroll to position [97, 0]
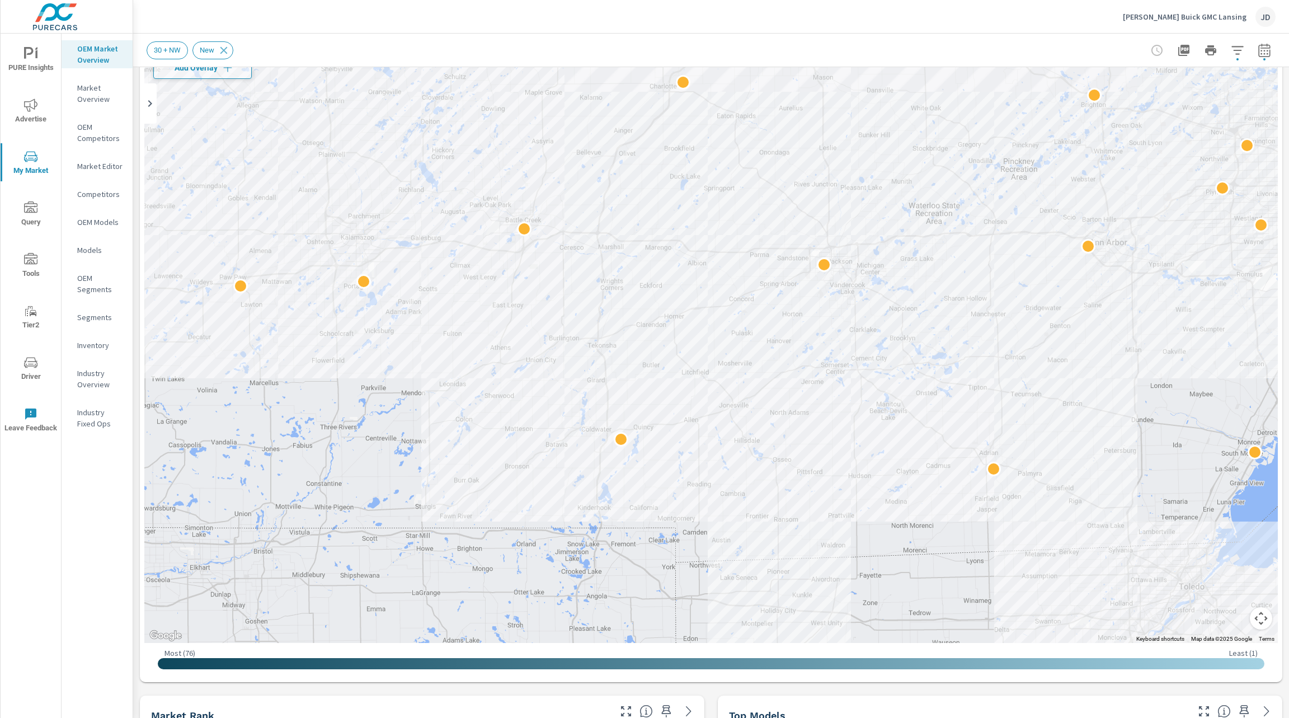
drag, startPoint x: 806, startPoint y: 246, endPoint x: 839, endPoint y: 485, distance: 241.8
click at [839, 485] on div "2 2" at bounding box center [711, 332] width 1134 height 622
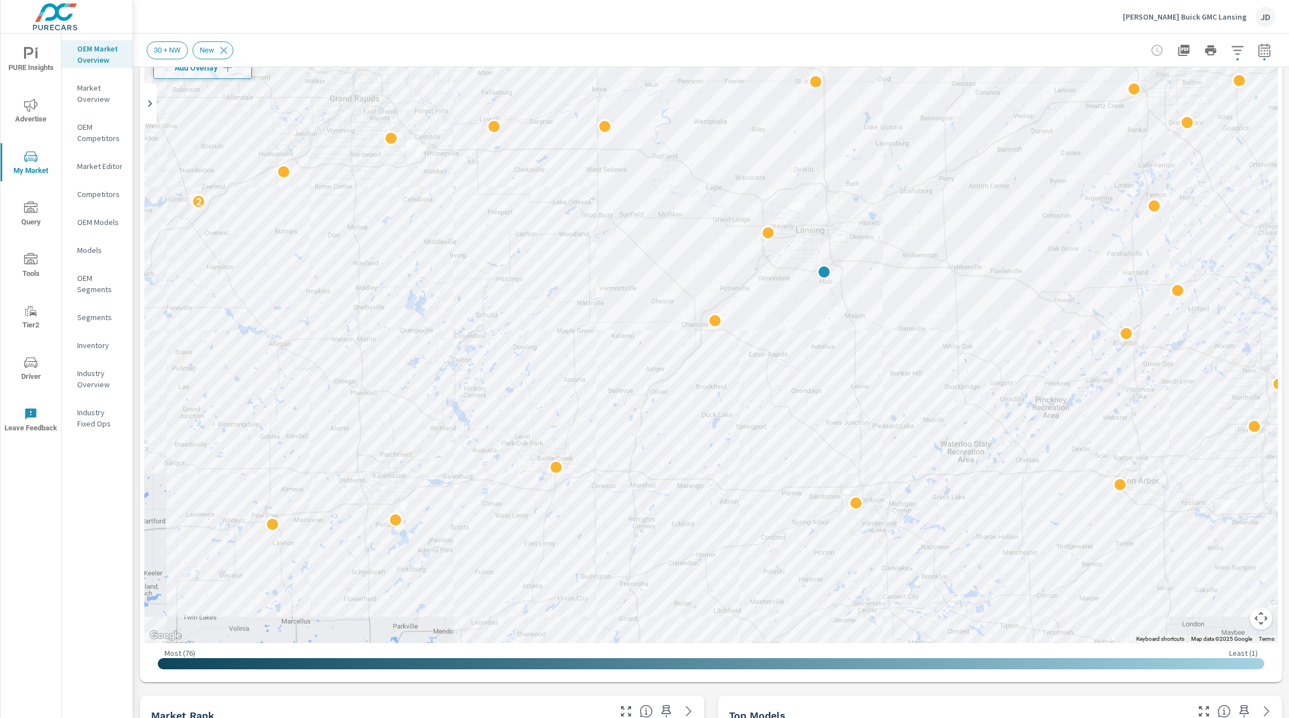
drag, startPoint x: 878, startPoint y: 253, endPoint x: 914, endPoint y: 501, distance: 249.9
click at [914, 501] on div "2 2" at bounding box center [711, 332] width 1134 height 622
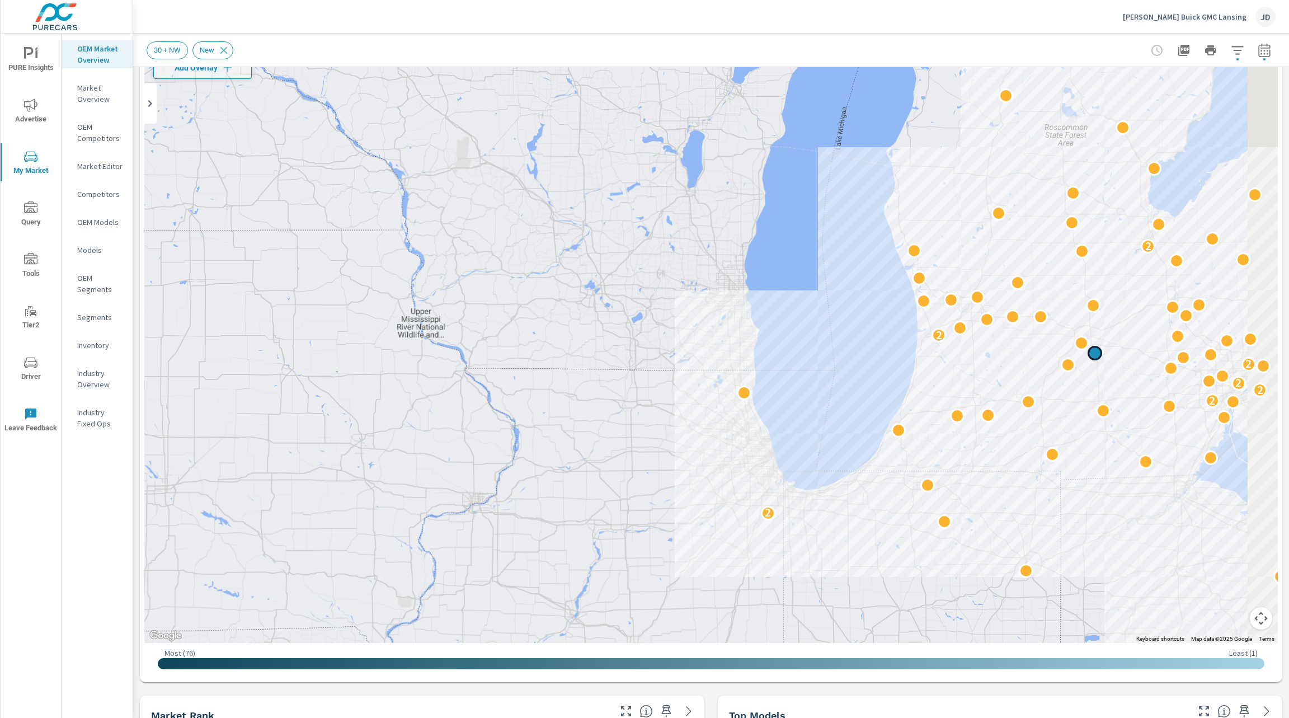
drag, startPoint x: 1152, startPoint y: 162, endPoint x: 1088, endPoint y: 355, distance: 203.5
click at [1088, 355] on div "2 2 2 2 2 2 2" at bounding box center [711, 332] width 1134 height 622
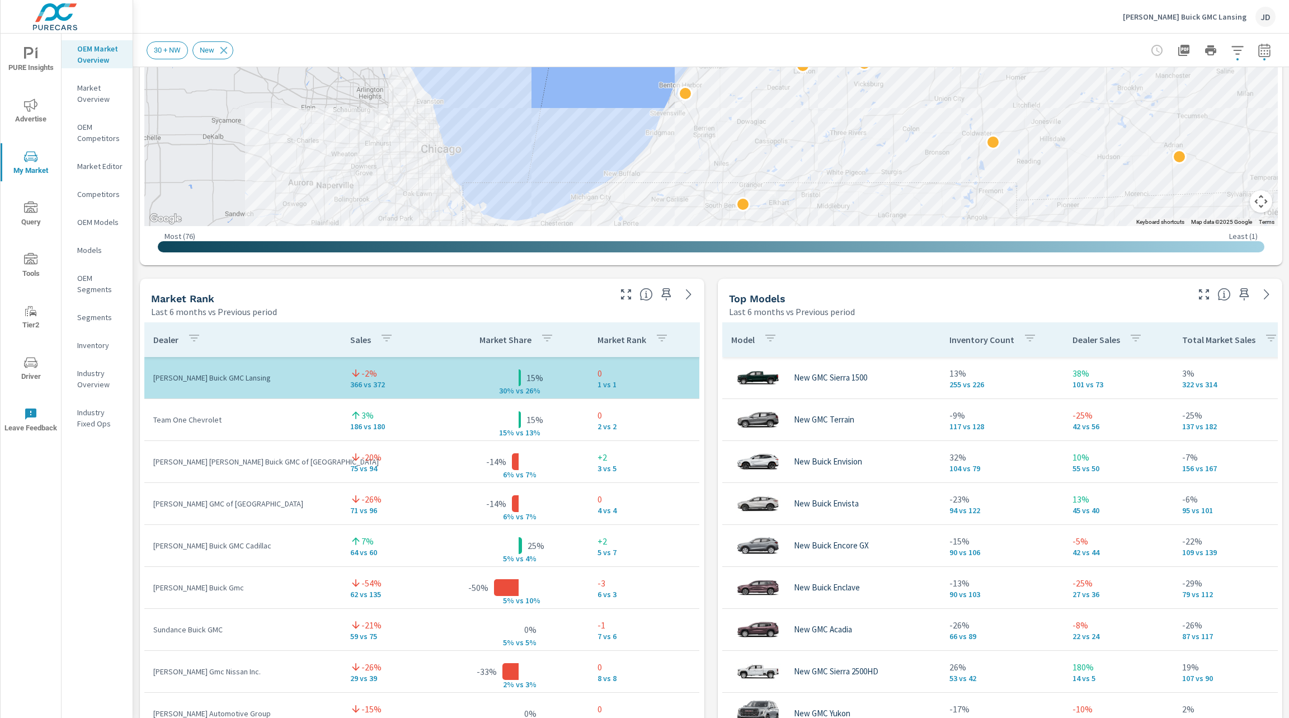
scroll to position [503, 0]
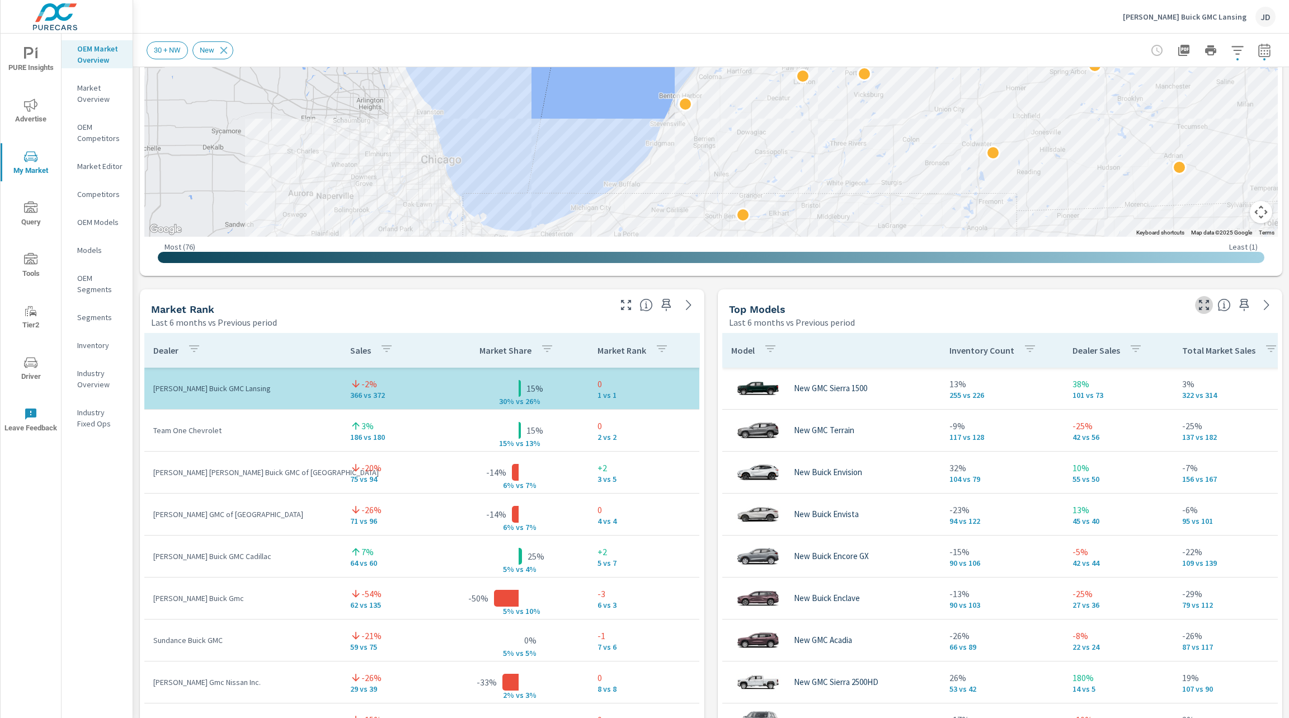
click at [1197, 305] on icon "button" at bounding box center [1203, 304] width 13 height 13
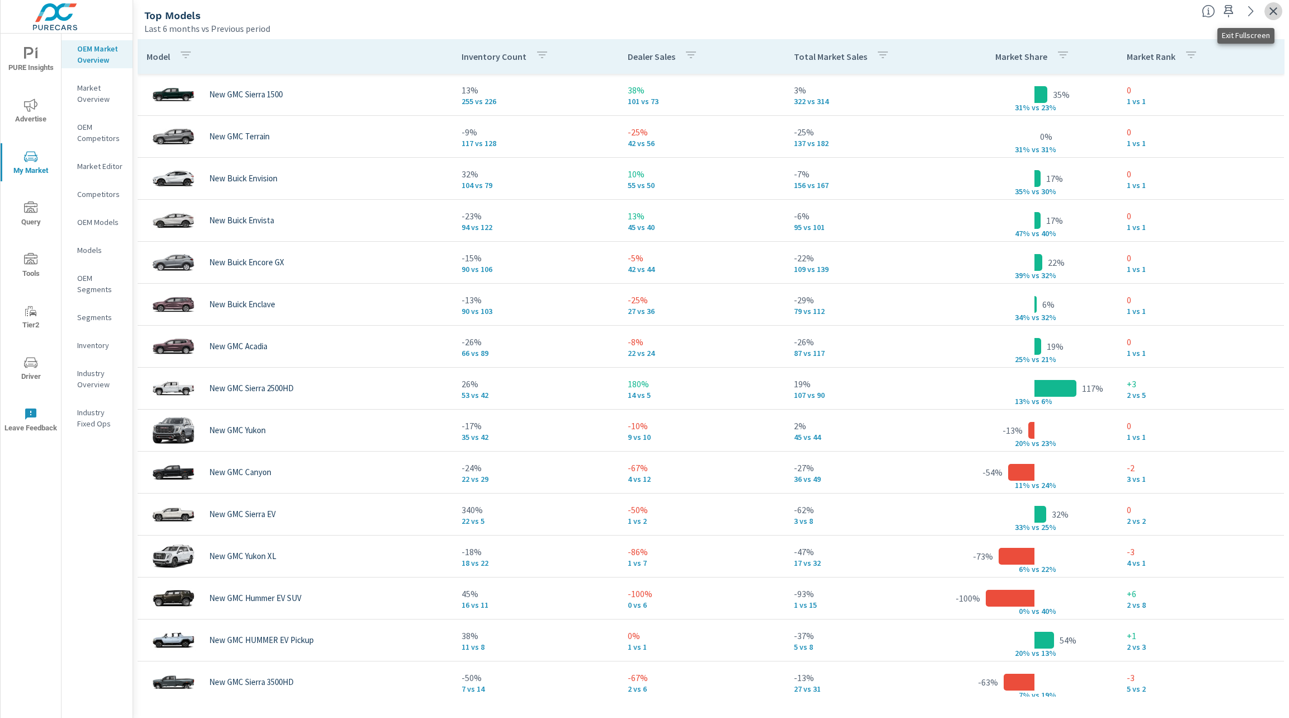
click at [1273, 12] on icon "button" at bounding box center [1273, 10] width 13 height 13
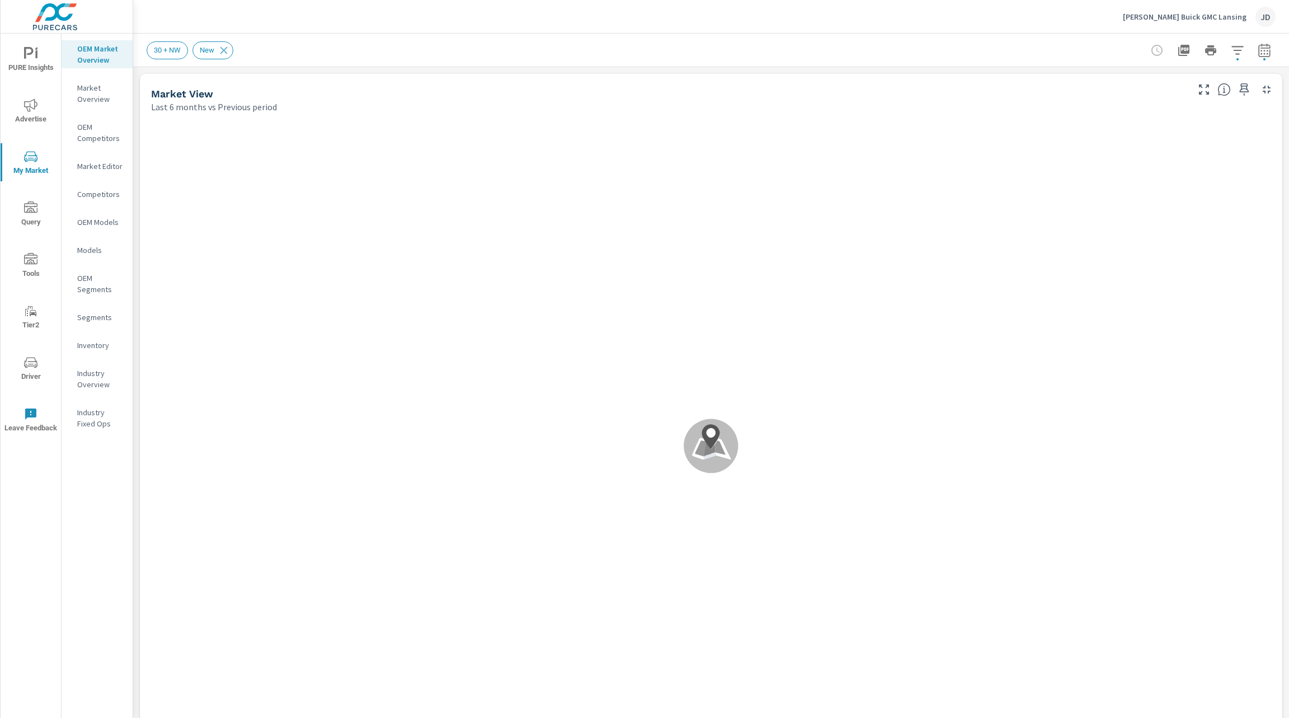
scroll to position [1091, 0]
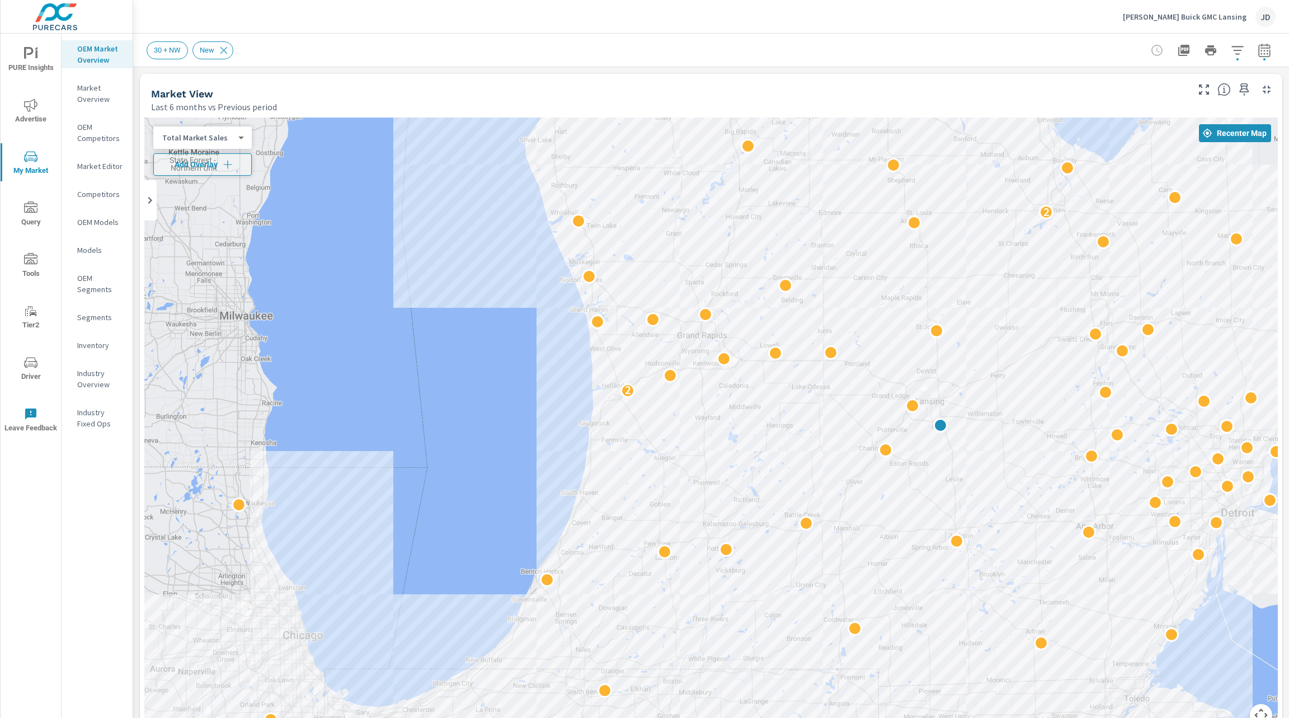
drag, startPoint x: 1043, startPoint y: 469, endPoint x: 852, endPoint y: 425, distance: 196.0
click at [852, 425] on div "2 2" at bounding box center [1002, 687] width 859 height 573
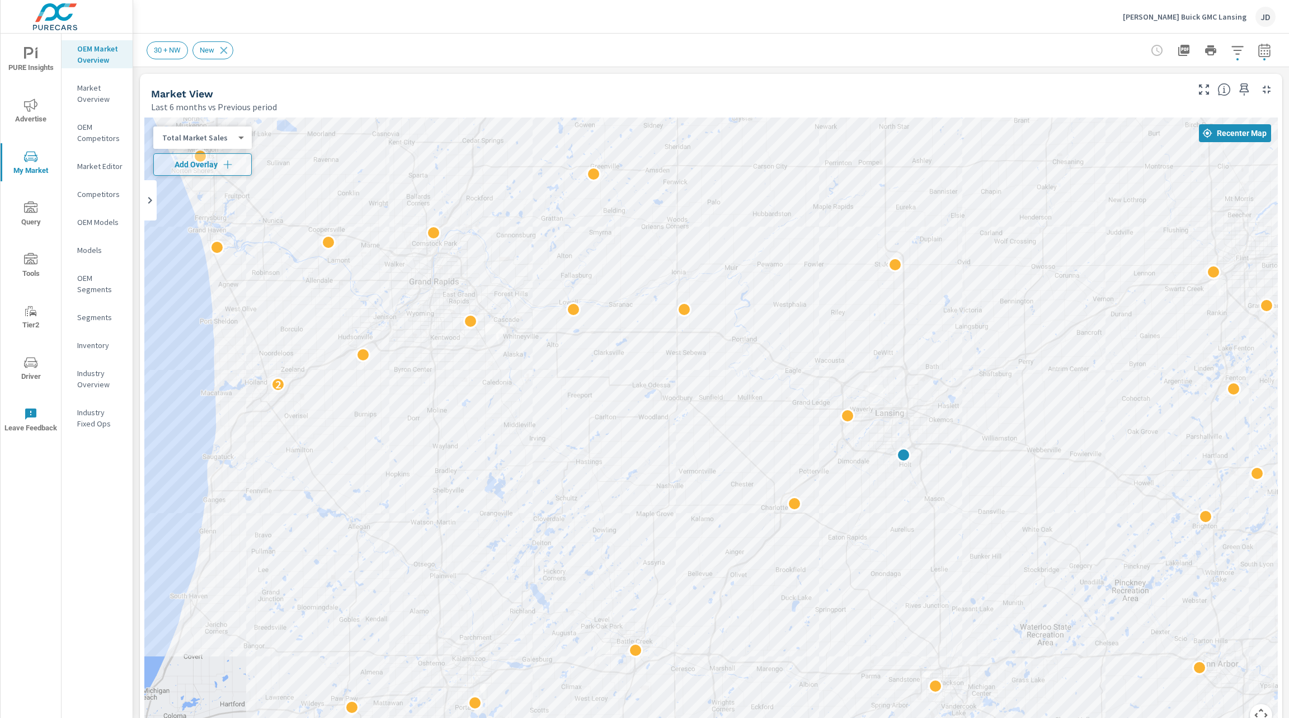
drag, startPoint x: 921, startPoint y: 389, endPoint x: 907, endPoint y: 460, distance: 72.4
click at [907, 460] on div "2 2" at bounding box center [711, 428] width 1134 height 622
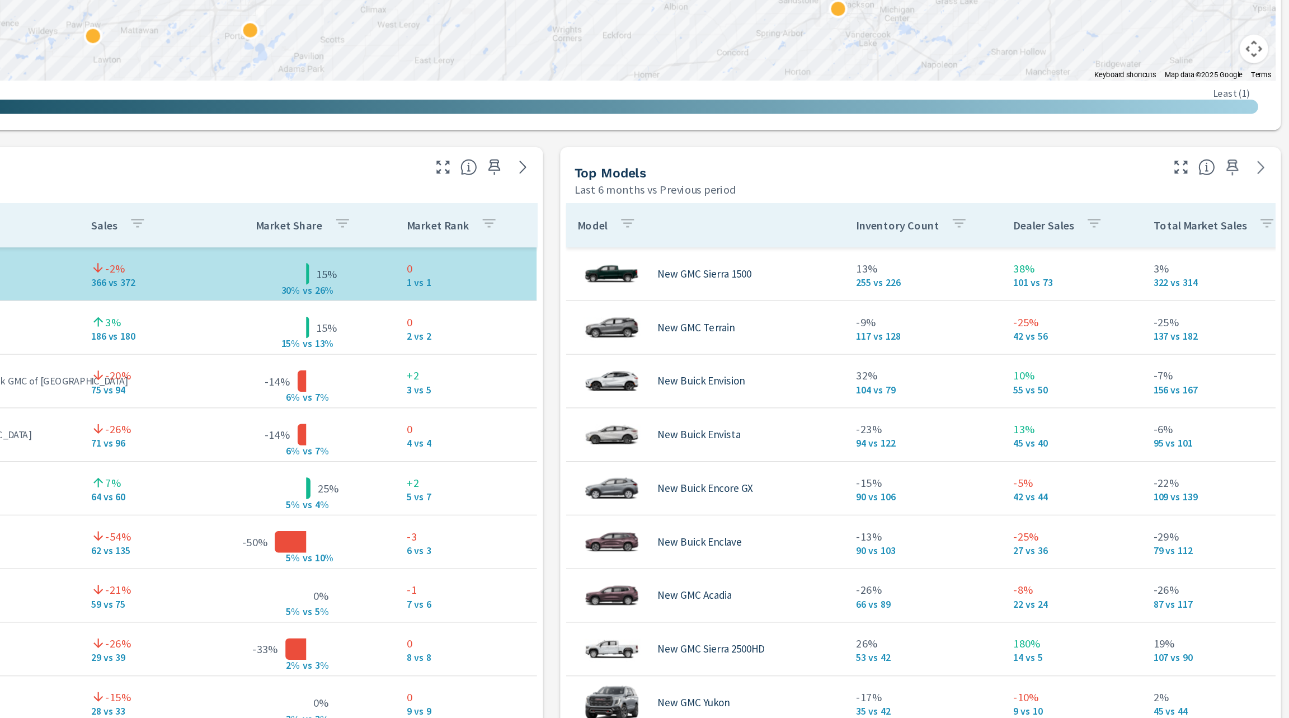
click at [1170, 196] on div "Top Models Last 6 months vs Previous period" at bounding box center [954, 210] width 473 height 40
click at [1197, 205] on icon "button" at bounding box center [1203, 205] width 13 height 13
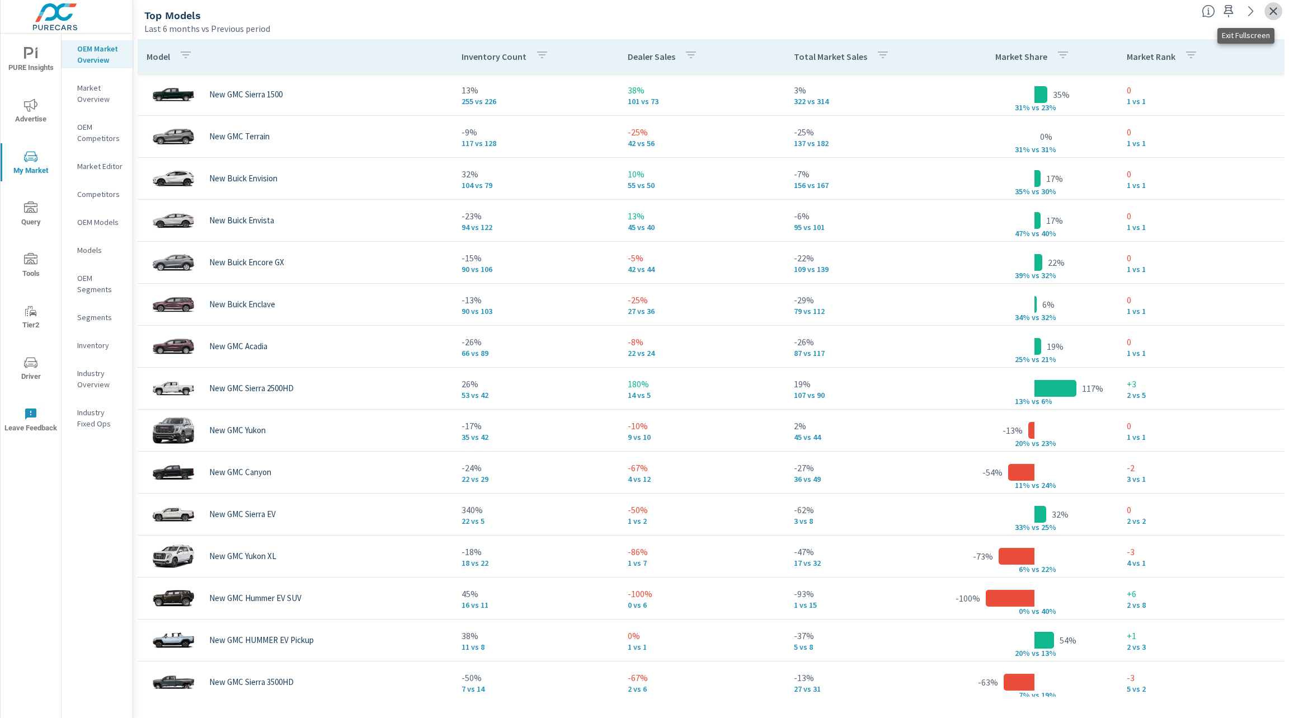
click at [1276, 13] on icon "button" at bounding box center [1273, 10] width 13 height 13
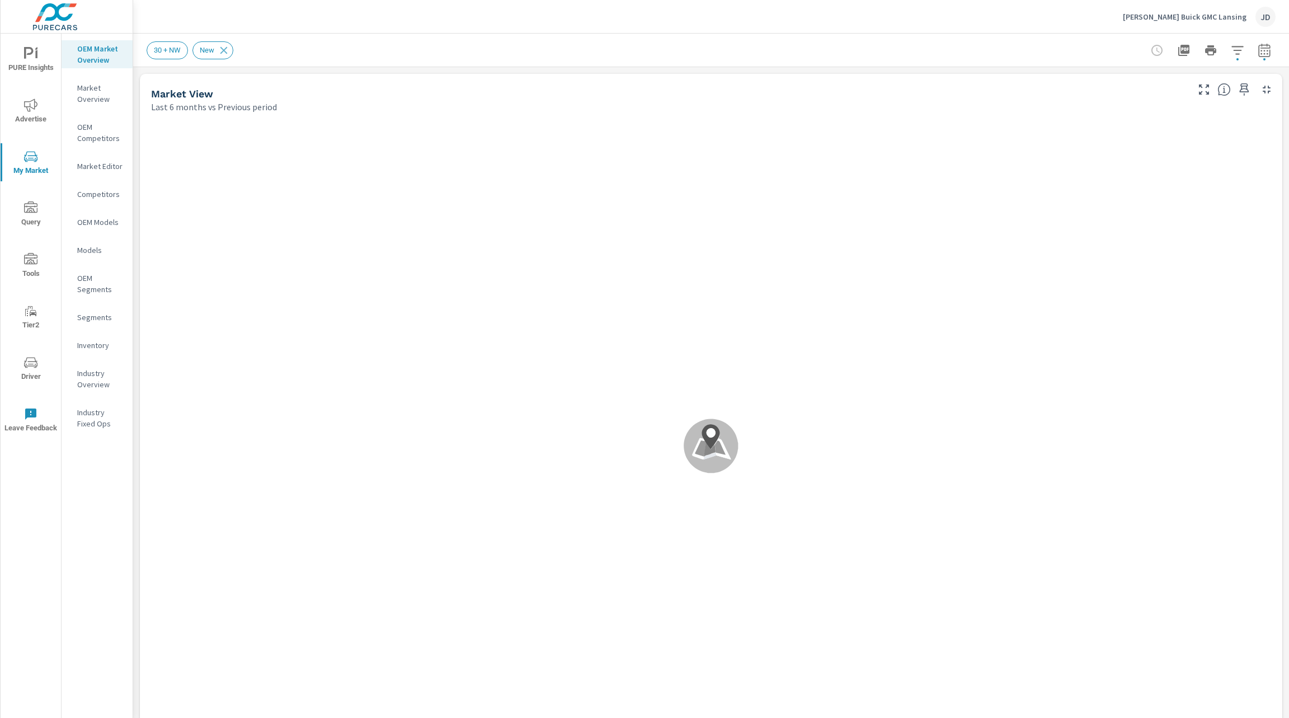
scroll to position [1091, 0]
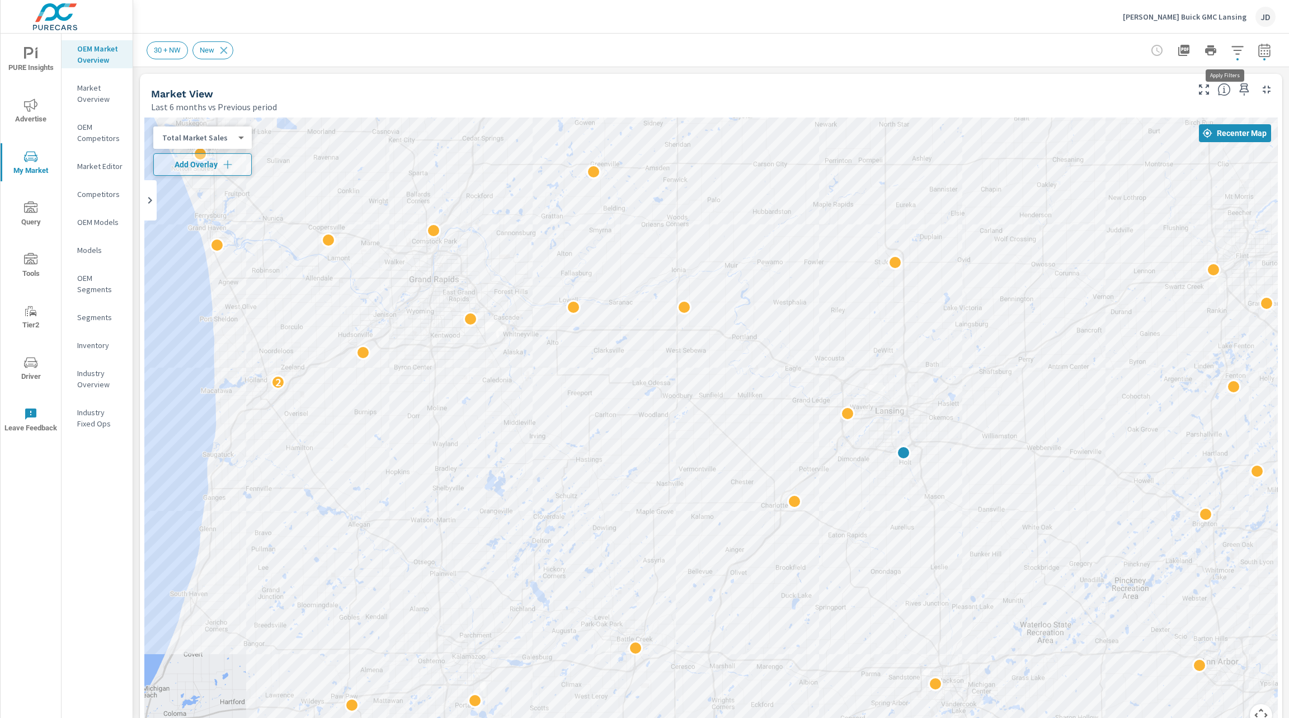
click at [1231, 51] on icon "button" at bounding box center [1237, 50] width 13 height 13
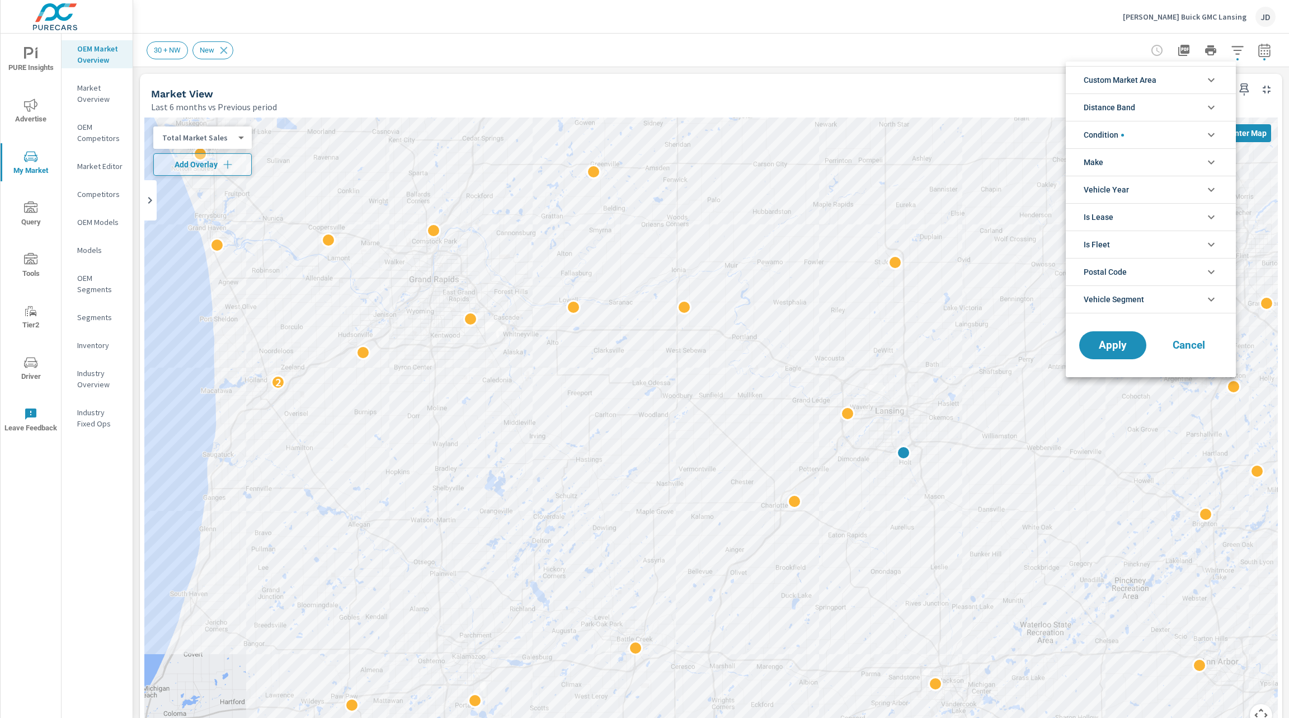
click at [1179, 138] on li "Condition" at bounding box center [1151, 134] width 170 height 27
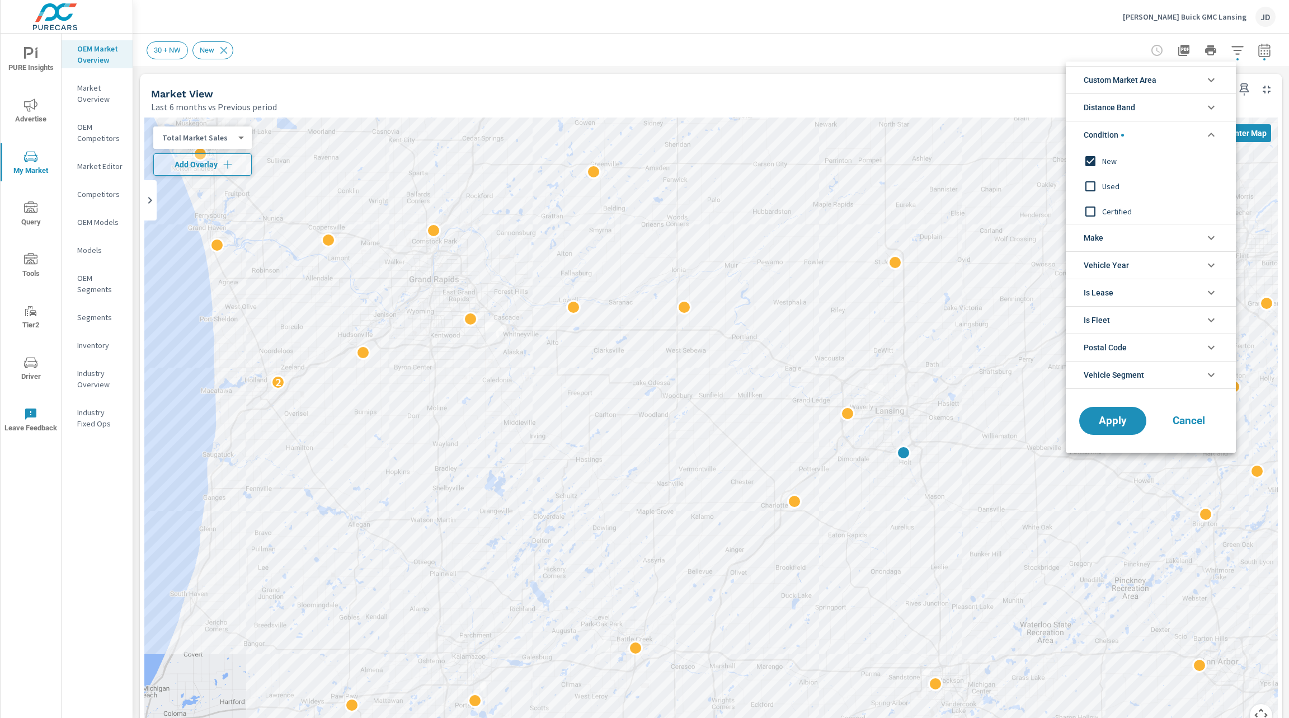
click at [1095, 161] on input "filter options" at bounding box center [1090, 160] width 23 height 23
click at [1095, 185] on input "filter options" at bounding box center [1090, 186] width 23 height 23
click at [1089, 211] on input "filter options" at bounding box center [1090, 211] width 23 height 23
click at [1099, 423] on span "Apply" at bounding box center [1113, 421] width 46 height 11
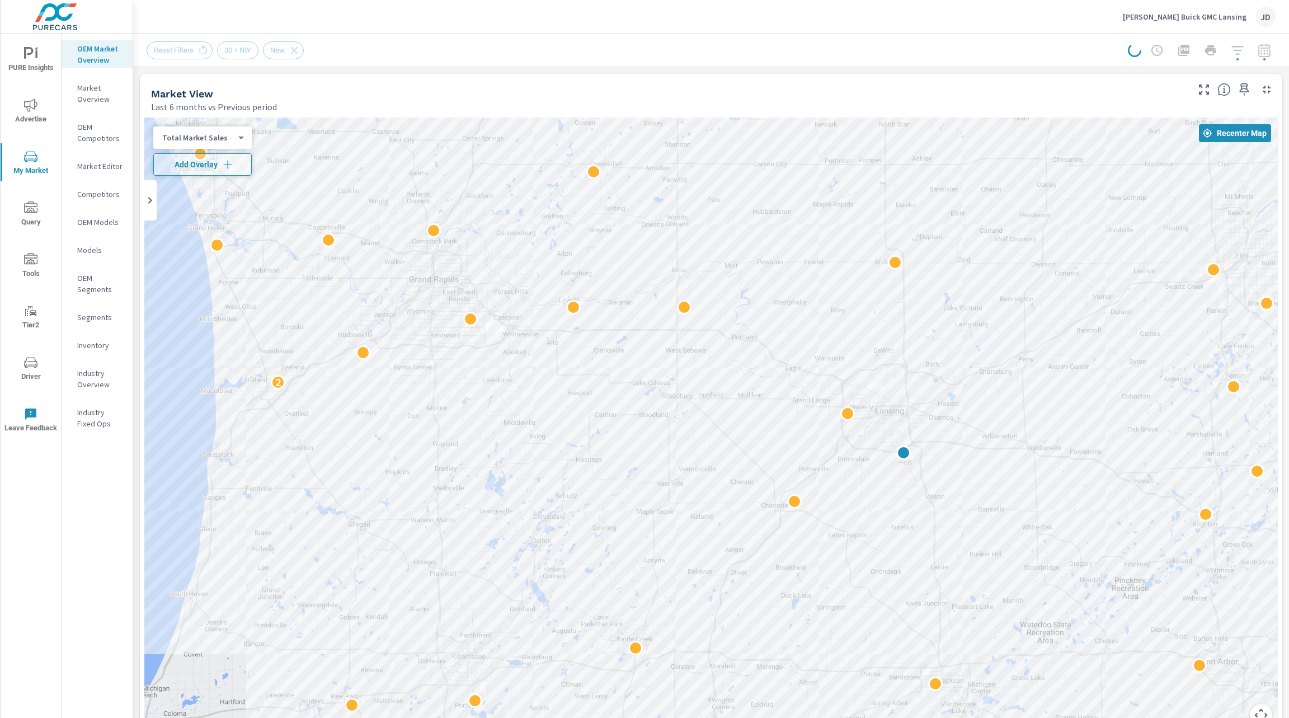
click at [1004, 79] on div "Market View Last 6 months vs Previous period" at bounding box center [665, 94] width 1051 height 40
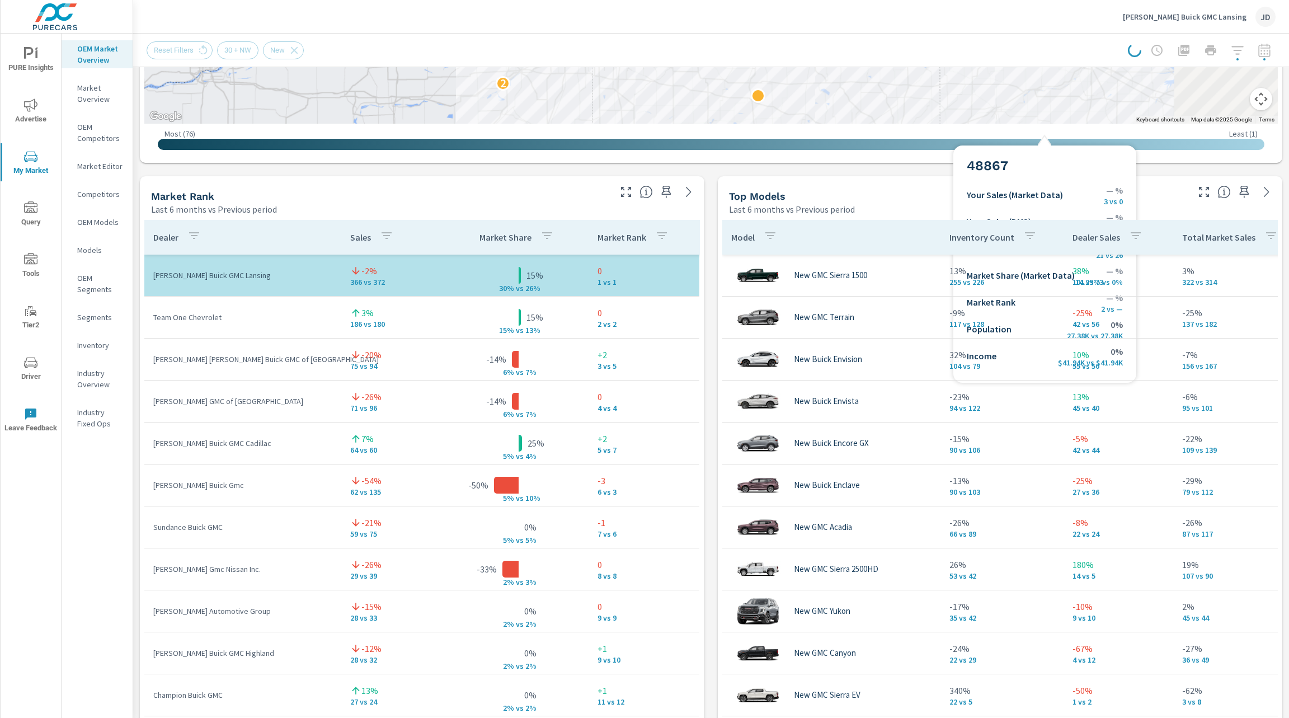
scroll to position [646, 0]
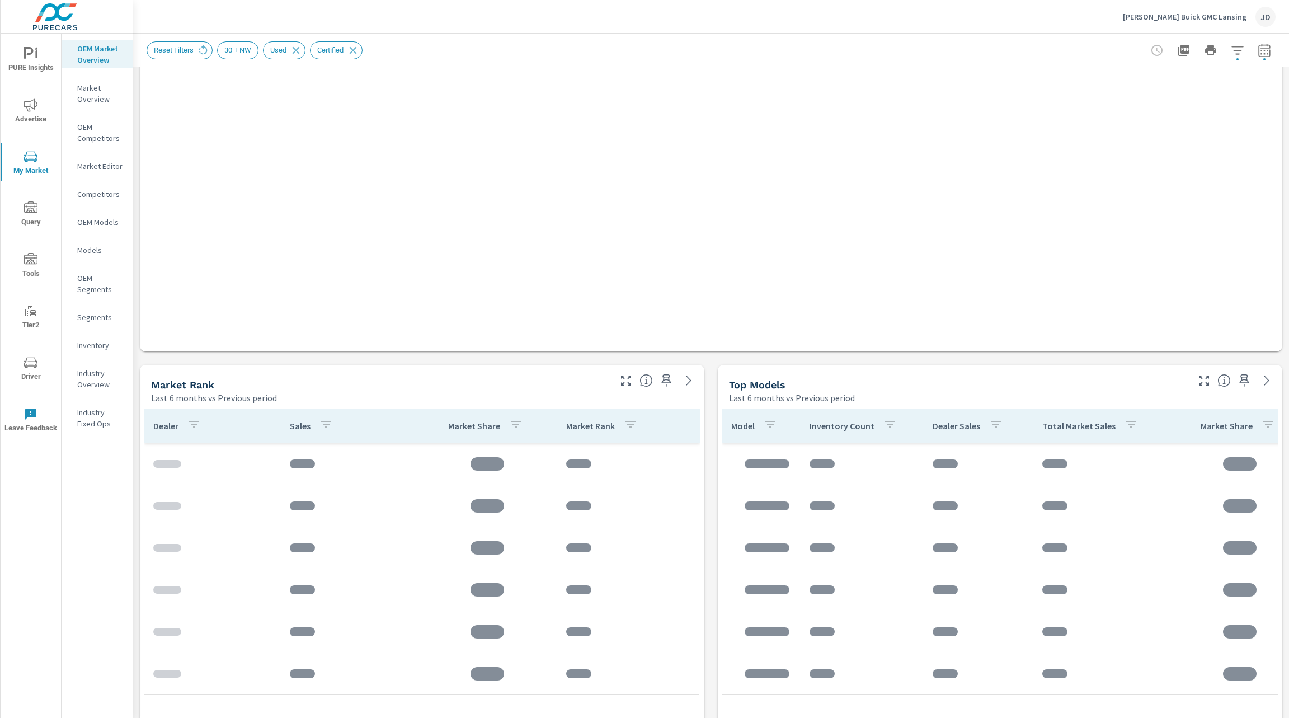
scroll to position [500, 0]
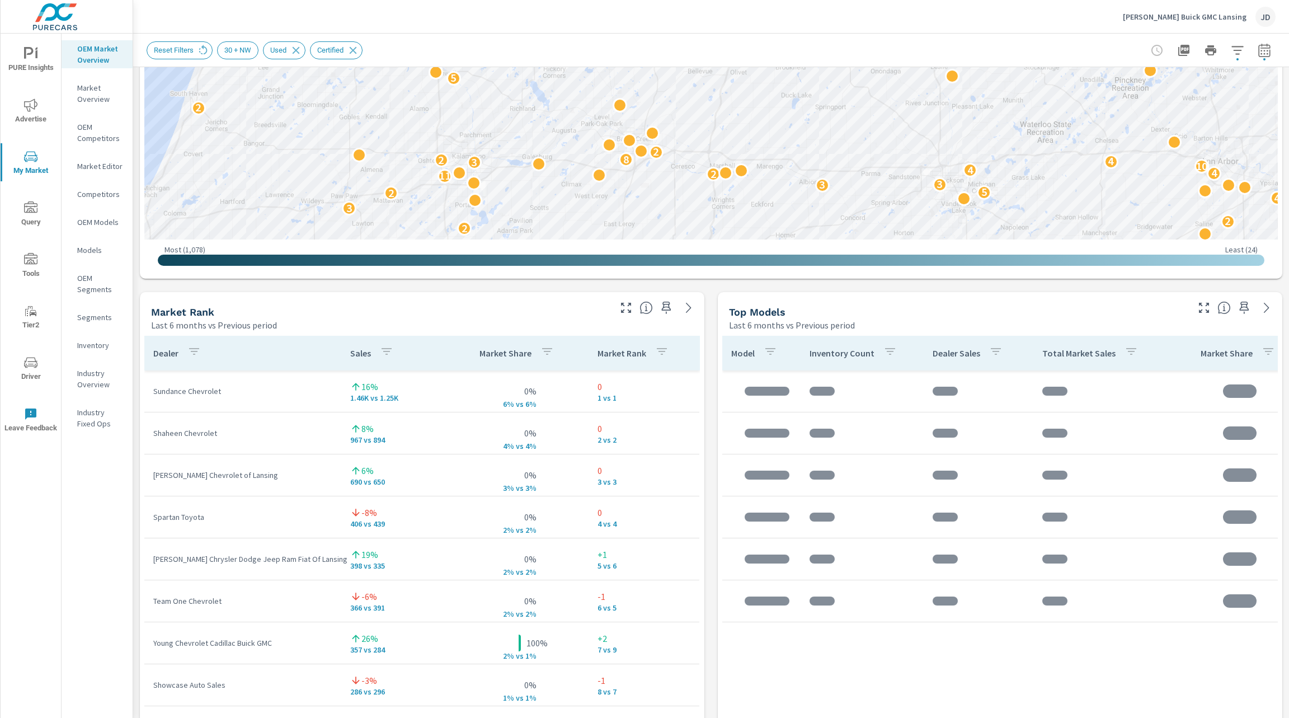
scroll to position [1091, 0]
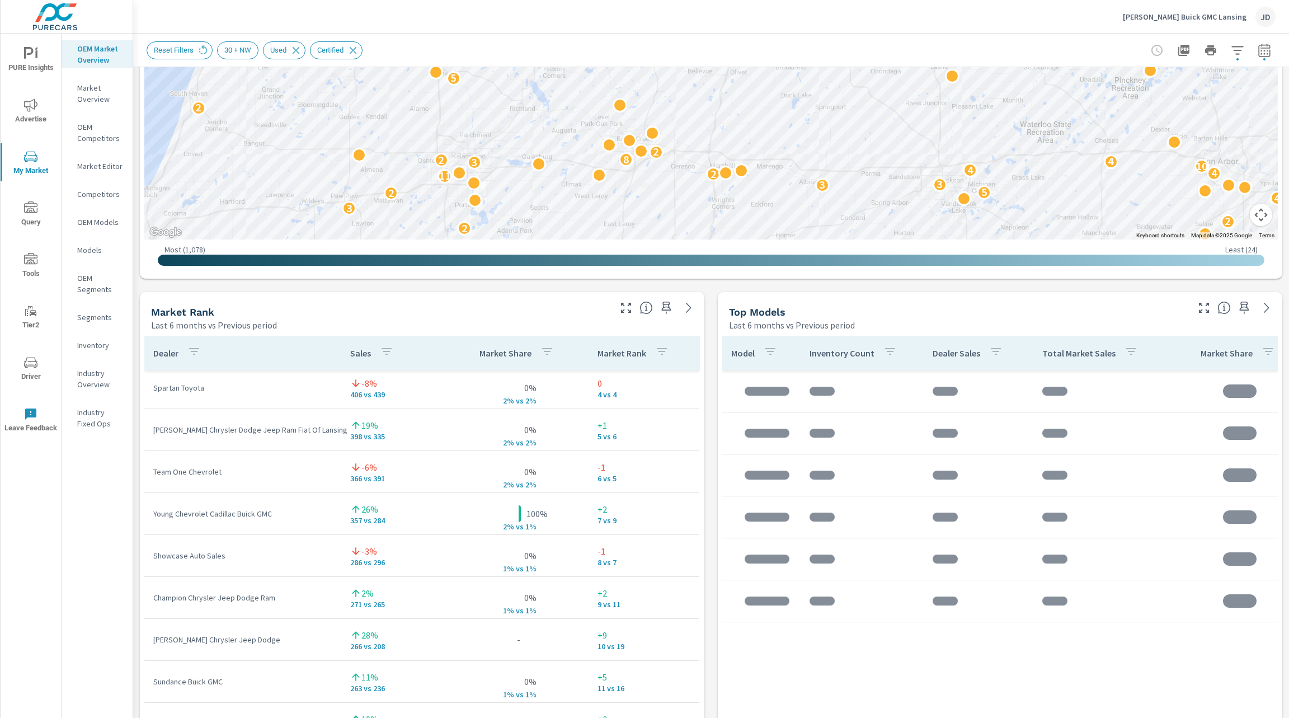
scroll to position [15, 0]
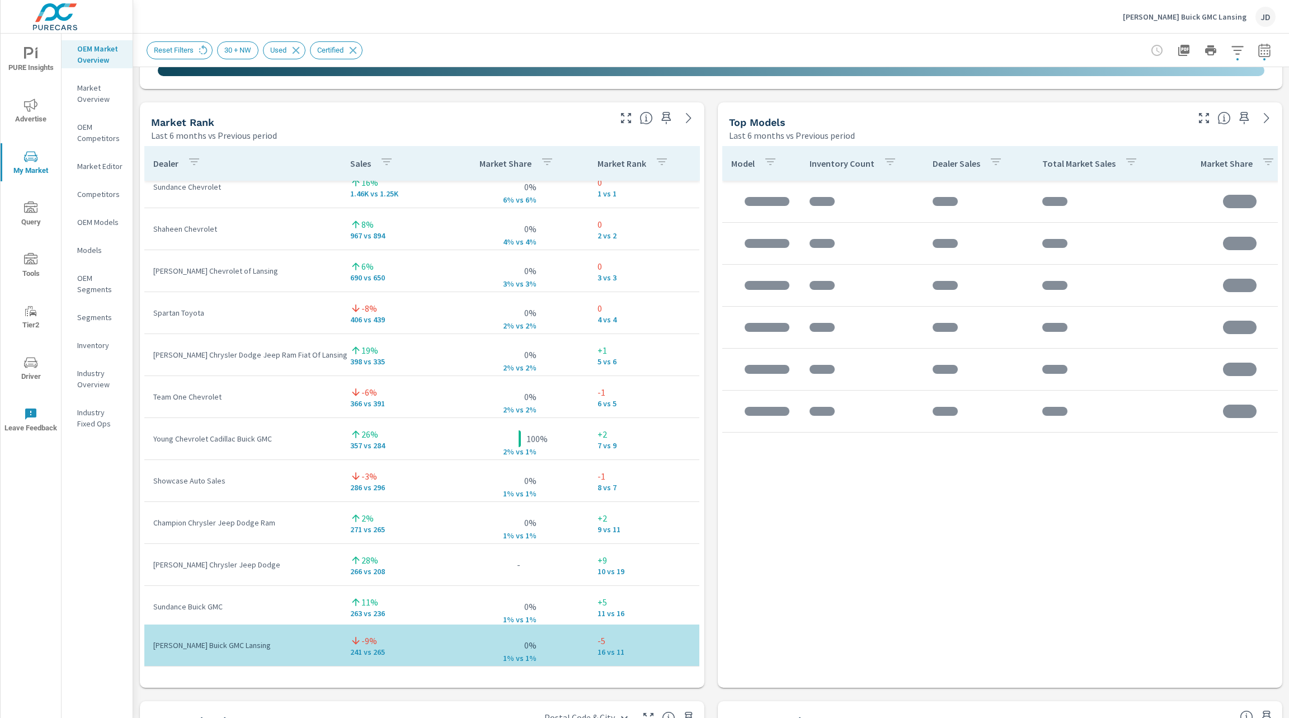
scroll to position [692, 0]
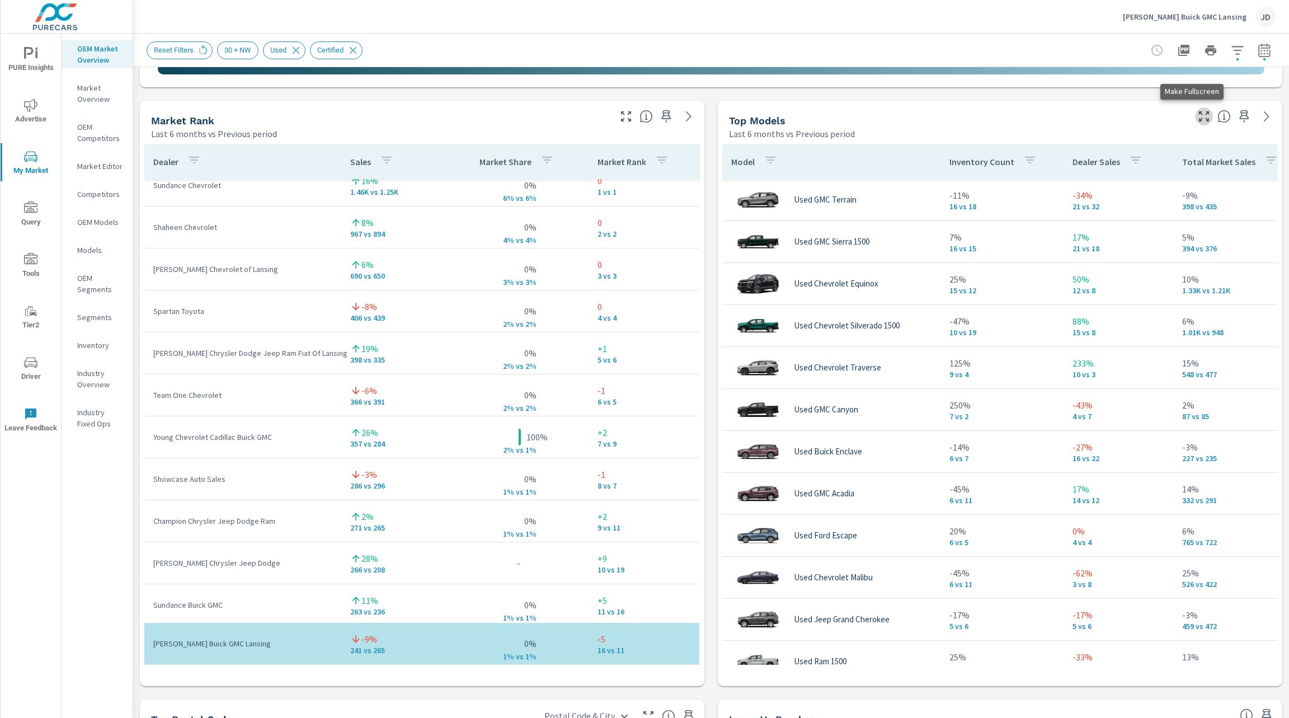
click at [1197, 117] on icon "button" at bounding box center [1203, 116] width 13 height 13
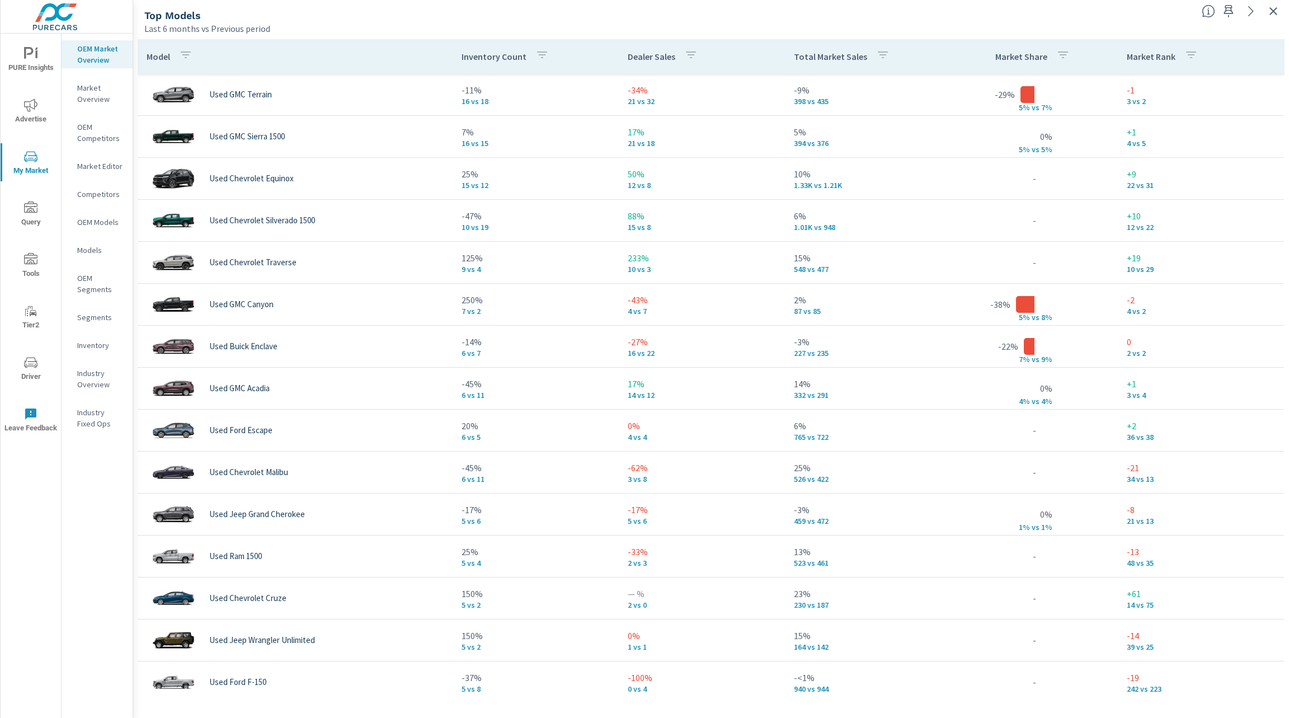
click at [655, 57] on p "Dealer Sales" at bounding box center [652, 56] width 48 height 11
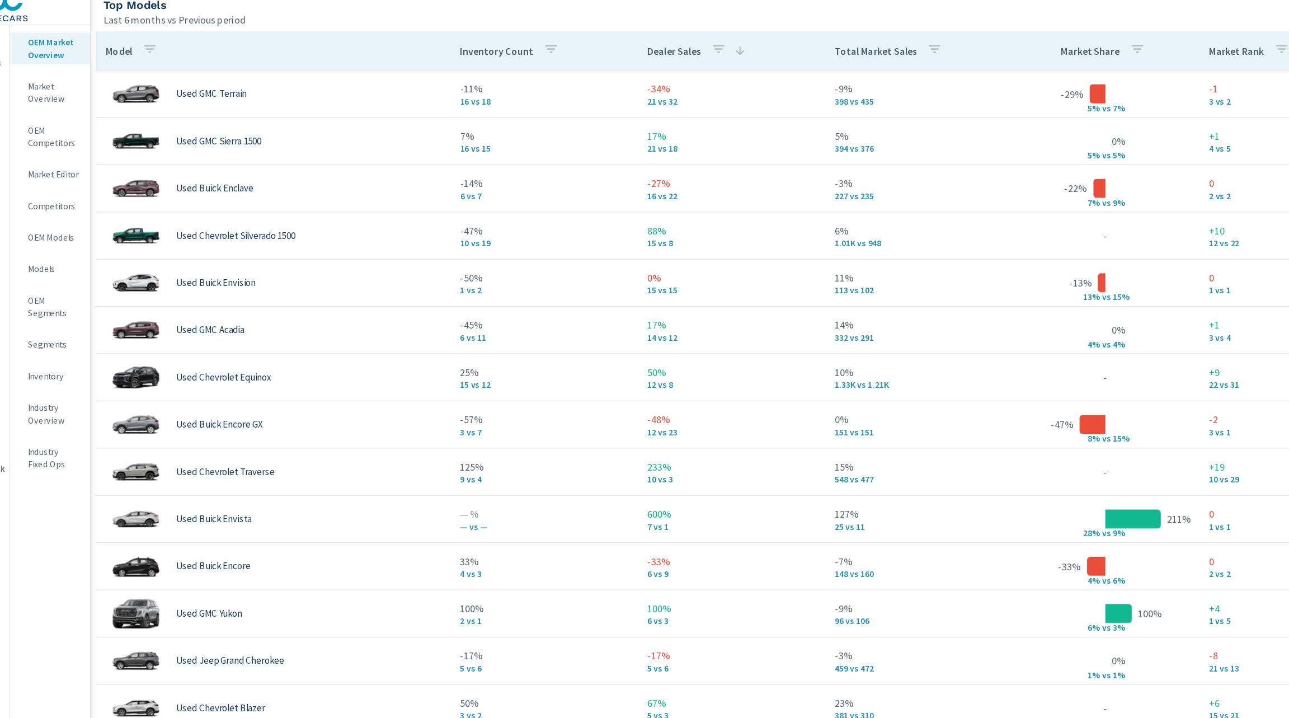
click at [830, 54] on p "Total Market Sales" at bounding box center [830, 56] width 73 height 11
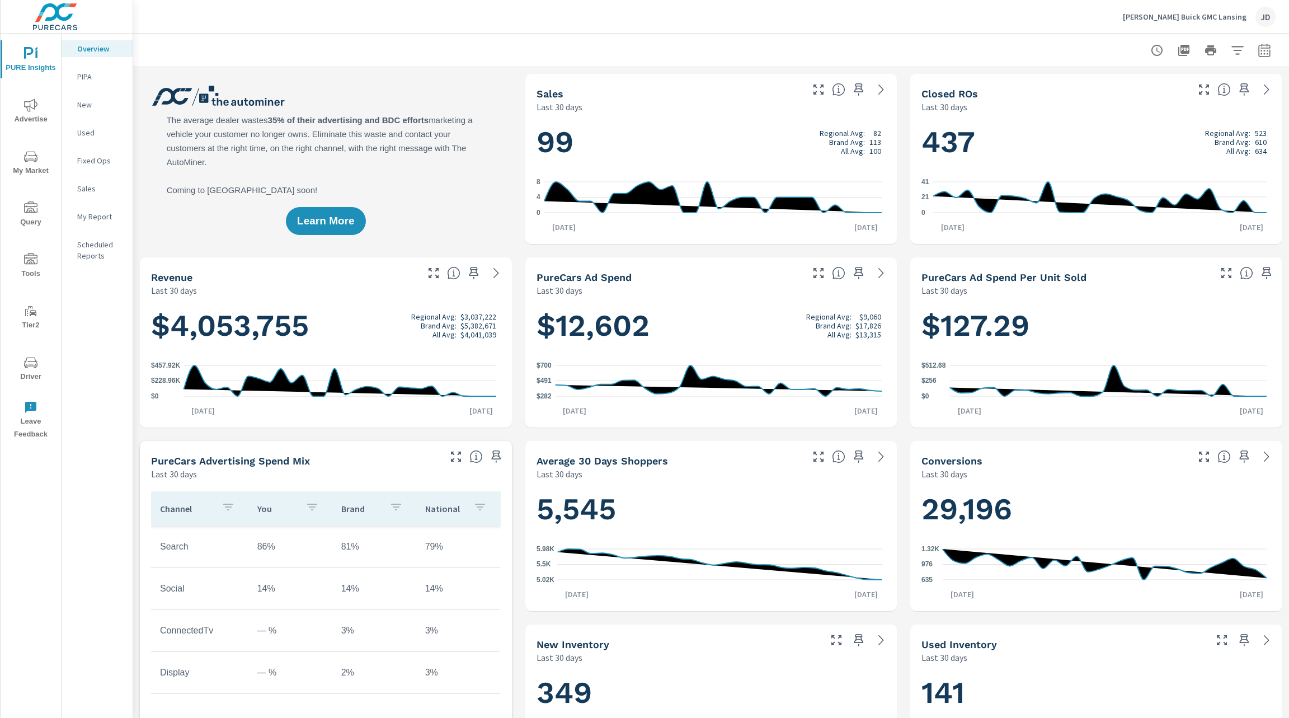
click at [33, 366] on icon "nav menu" at bounding box center [30, 362] width 13 height 13
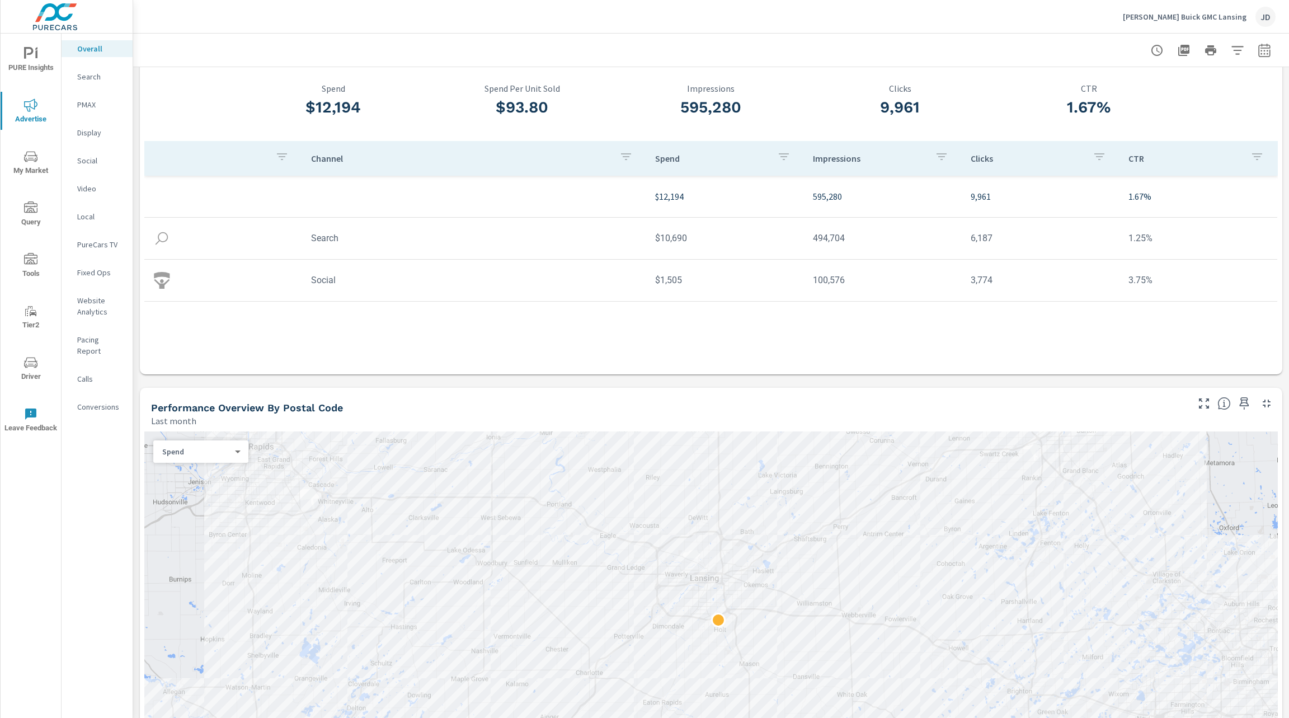
scroll to position [54, 0]
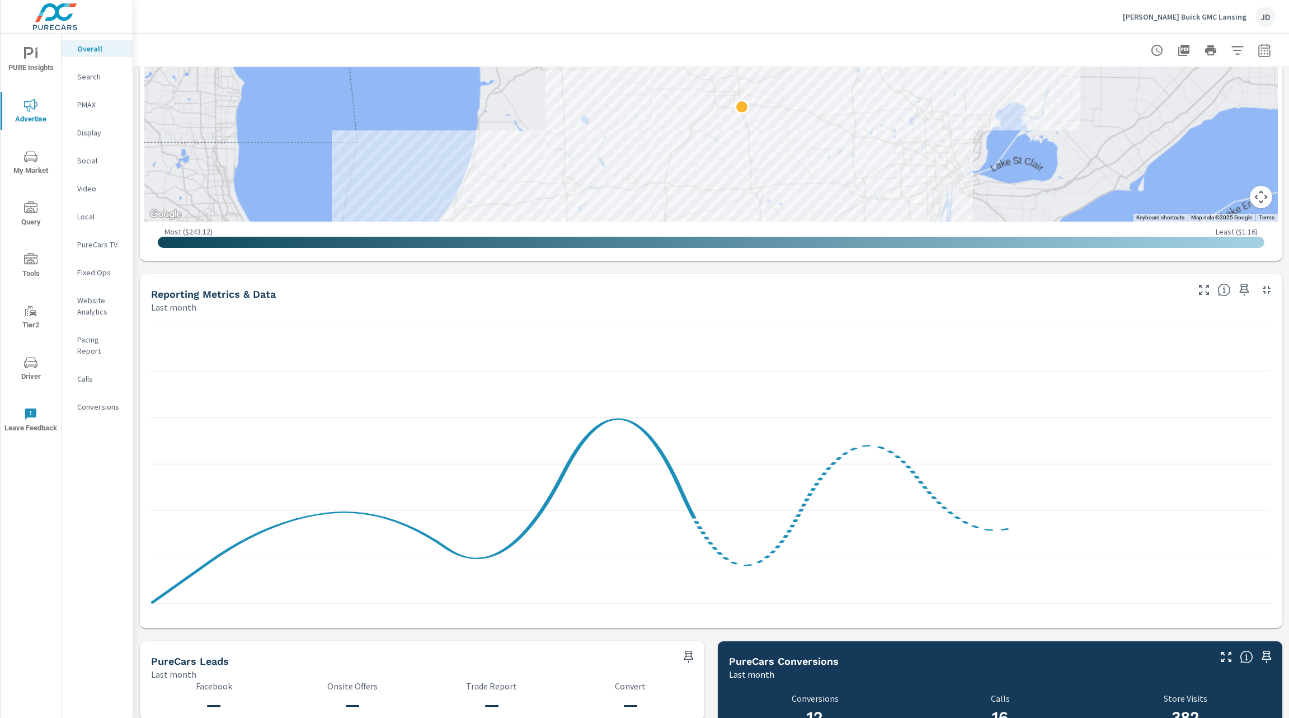
scroll to position [631, 0]
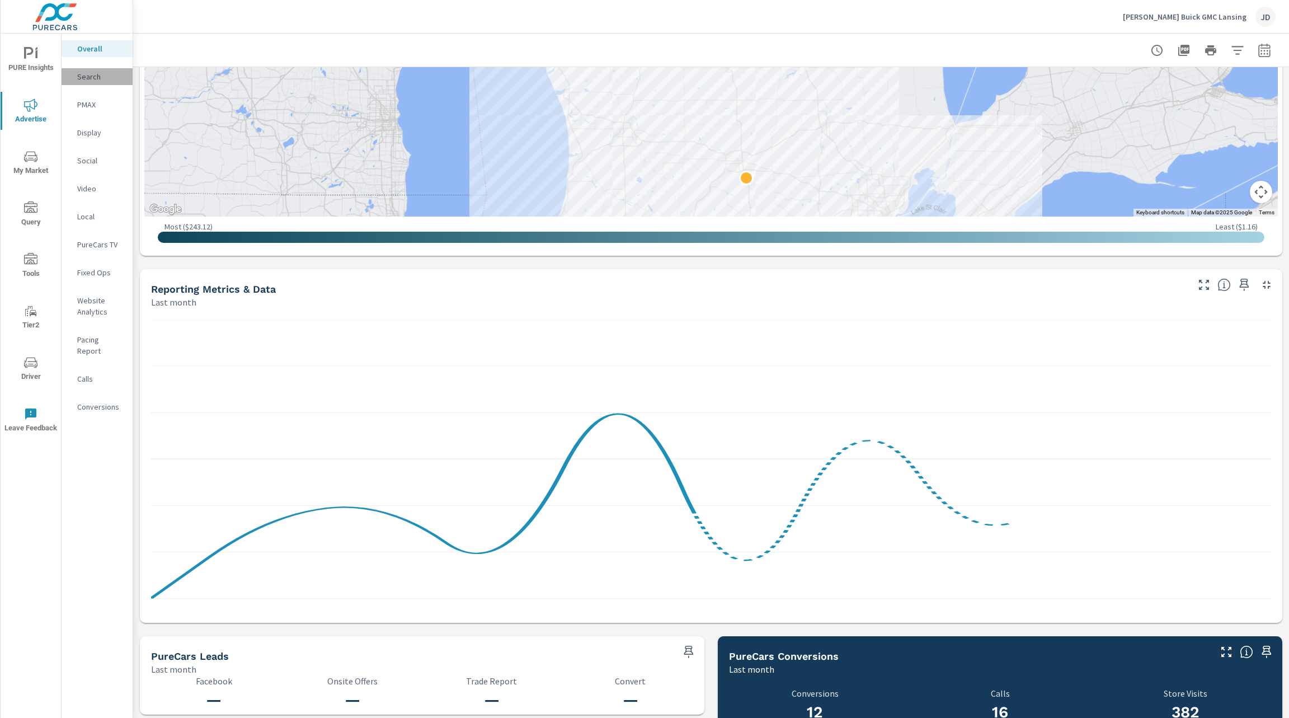
click at [84, 77] on p "Search" at bounding box center [100, 76] width 46 height 11
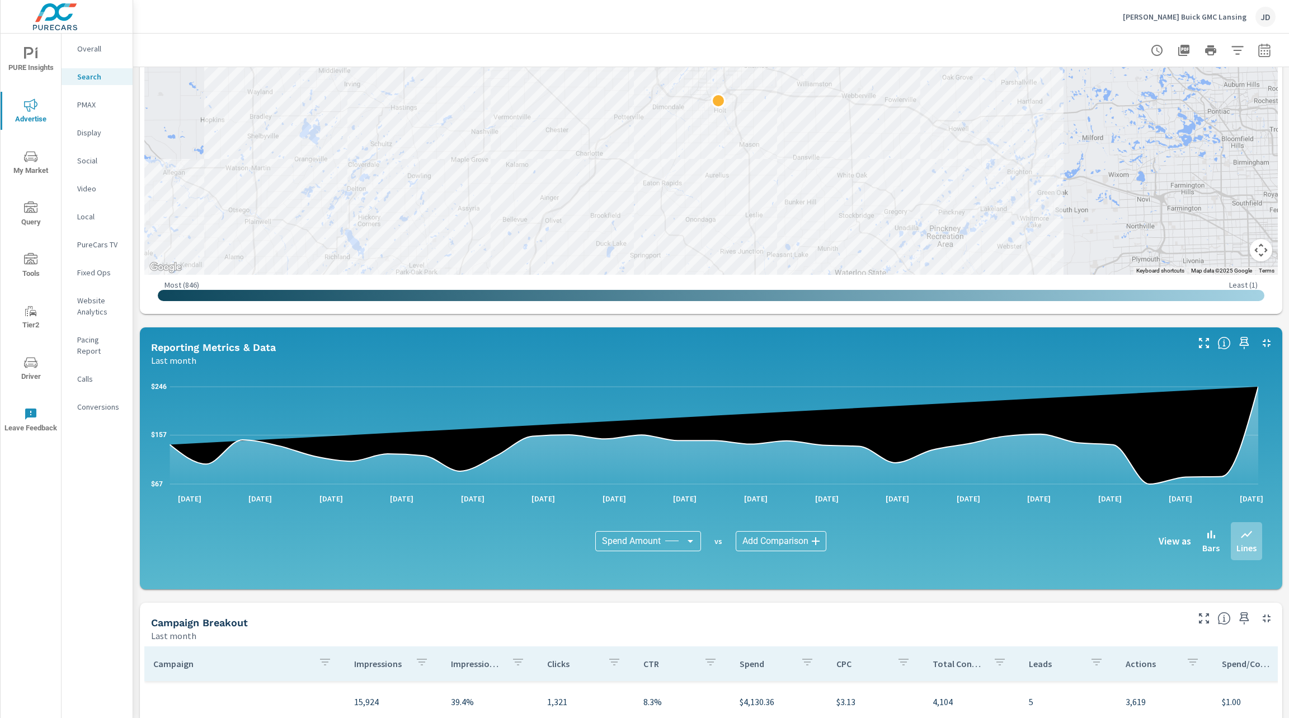
scroll to position [542, 0]
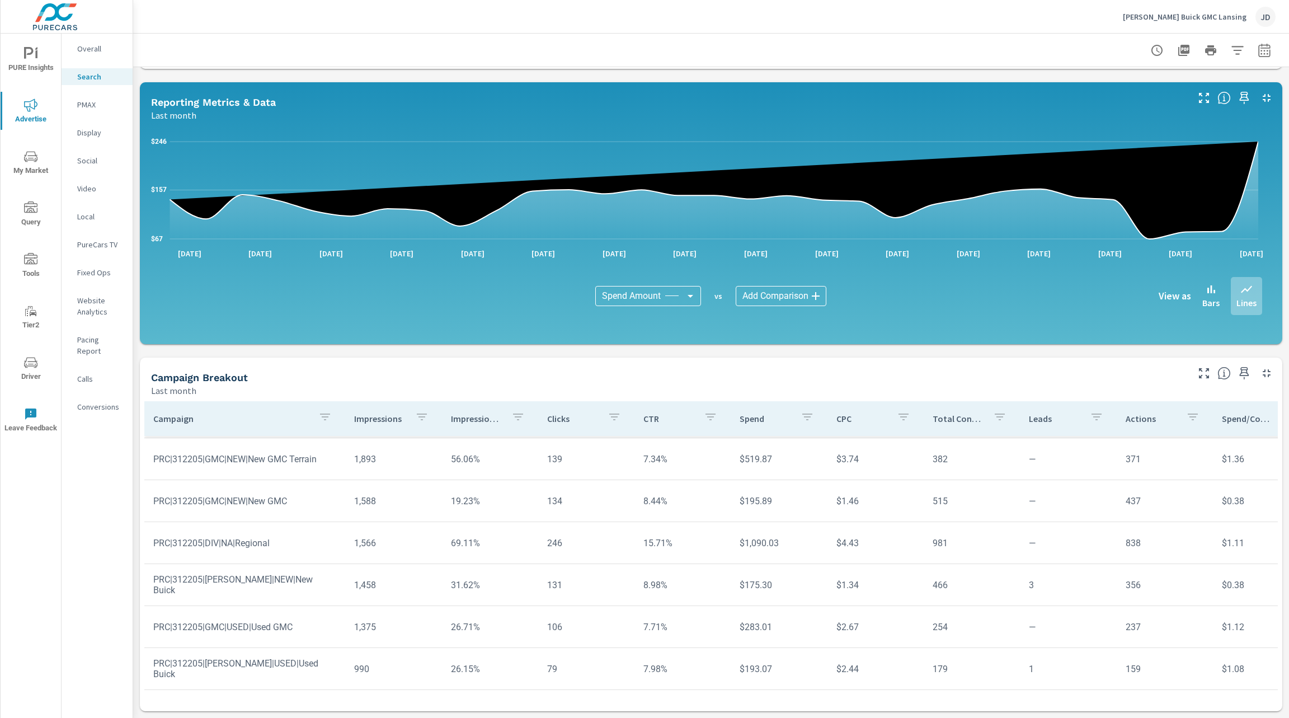
scroll to position [138, 0]
drag, startPoint x: 864, startPoint y: 463, endPoint x: 820, endPoint y: 466, distance: 43.7
click at [827, 466] on td "$3.21" at bounding box center [875, 459] width 96 height 29
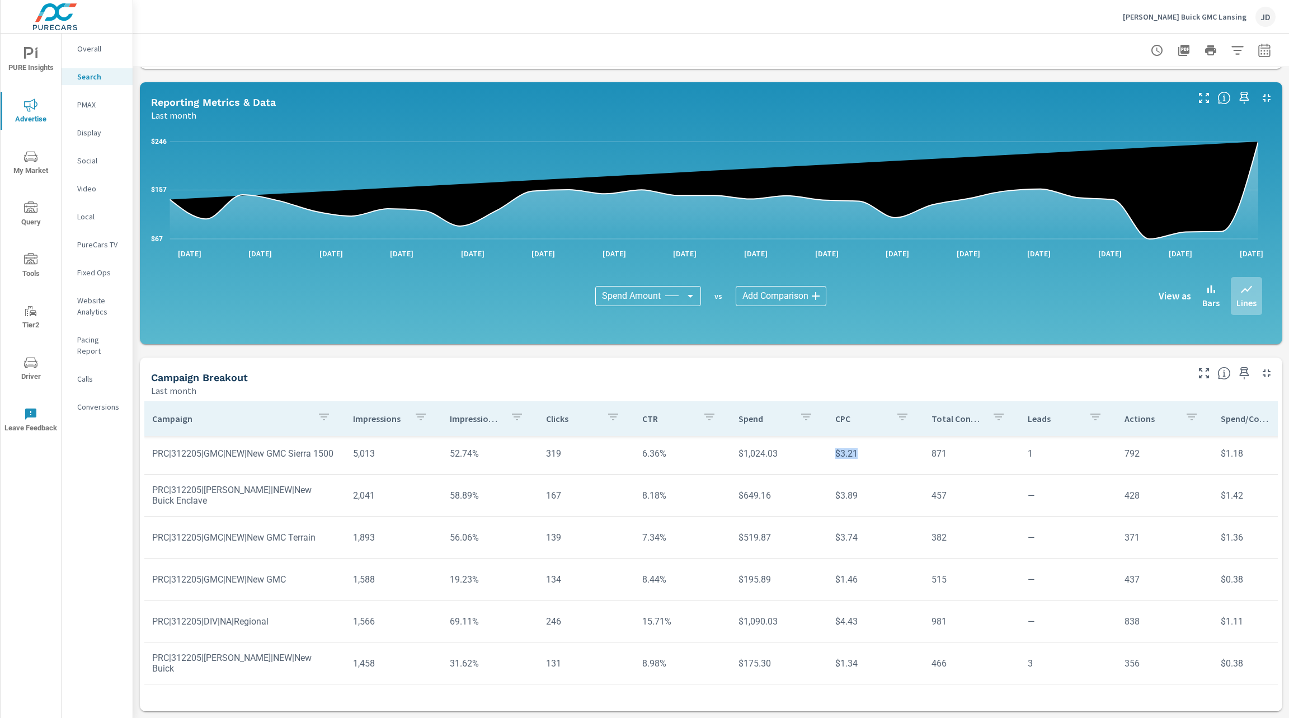
scroll to position [45, 1]
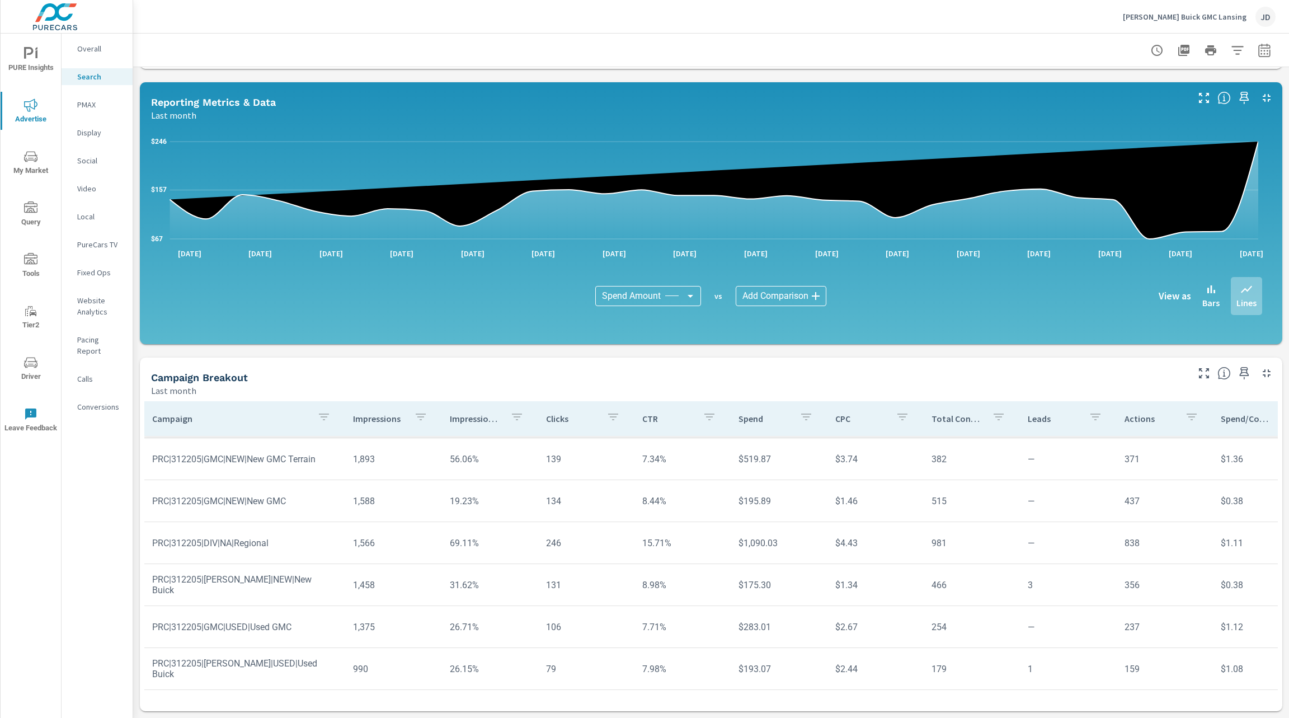
scroll to position [125, 1]
drag, startPoint x: 278, startPoint y: 540, endPoint x: 248, endPoint y: 544, distance: 29.9
click at [248, 544] on td "PRC|312205|DIV|NA|Regional" at bounding box center [243, 543] width 201 height 29
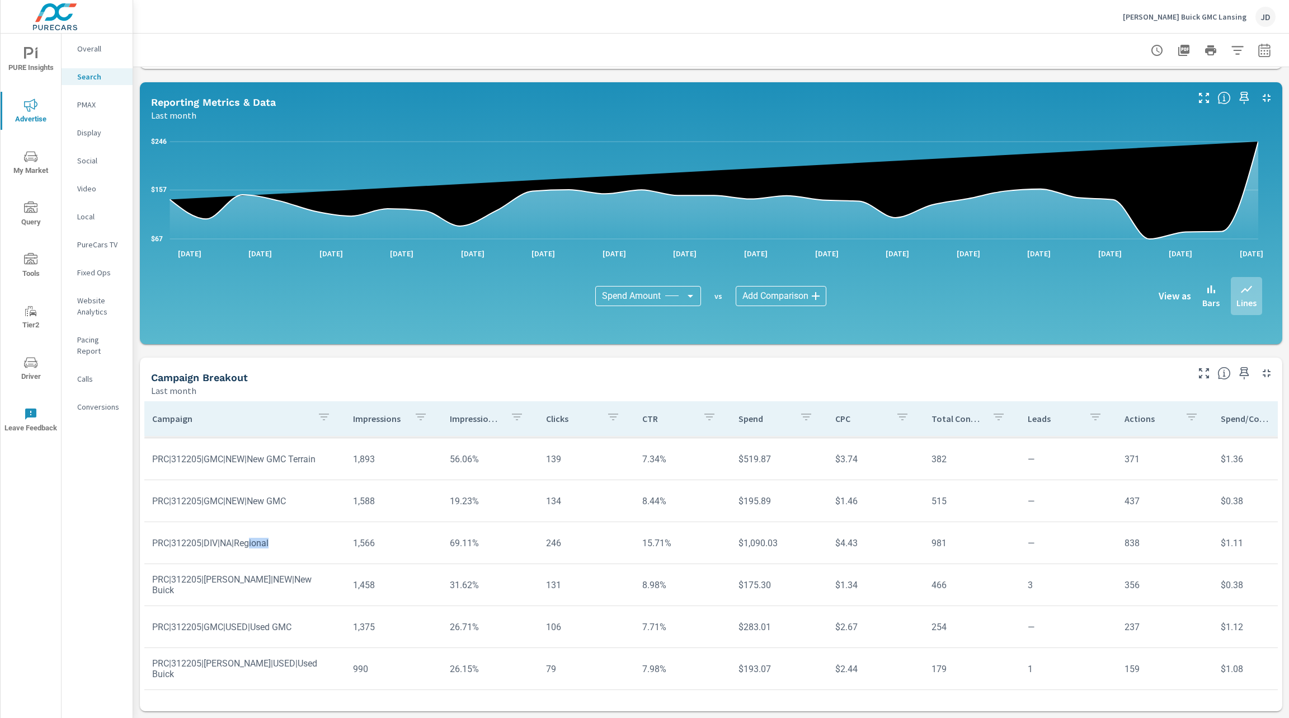
scroll to position [135, 1]
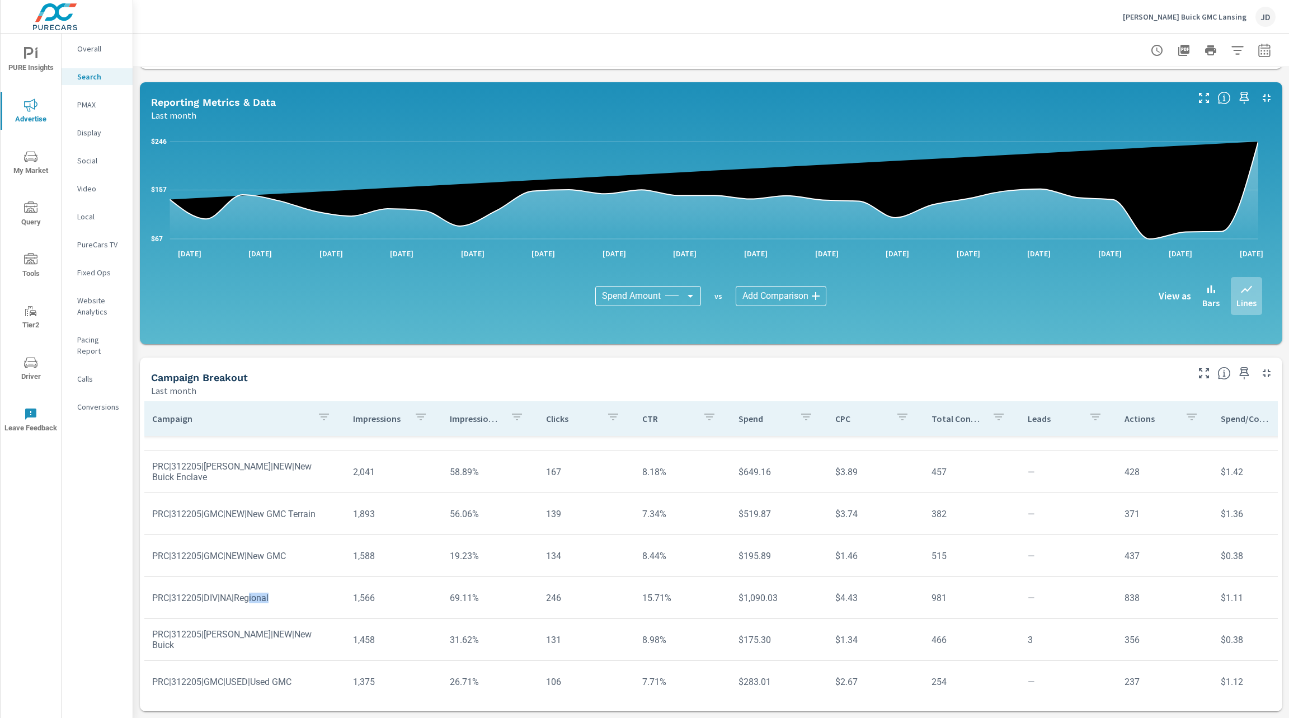
scroll to position [69, 1]
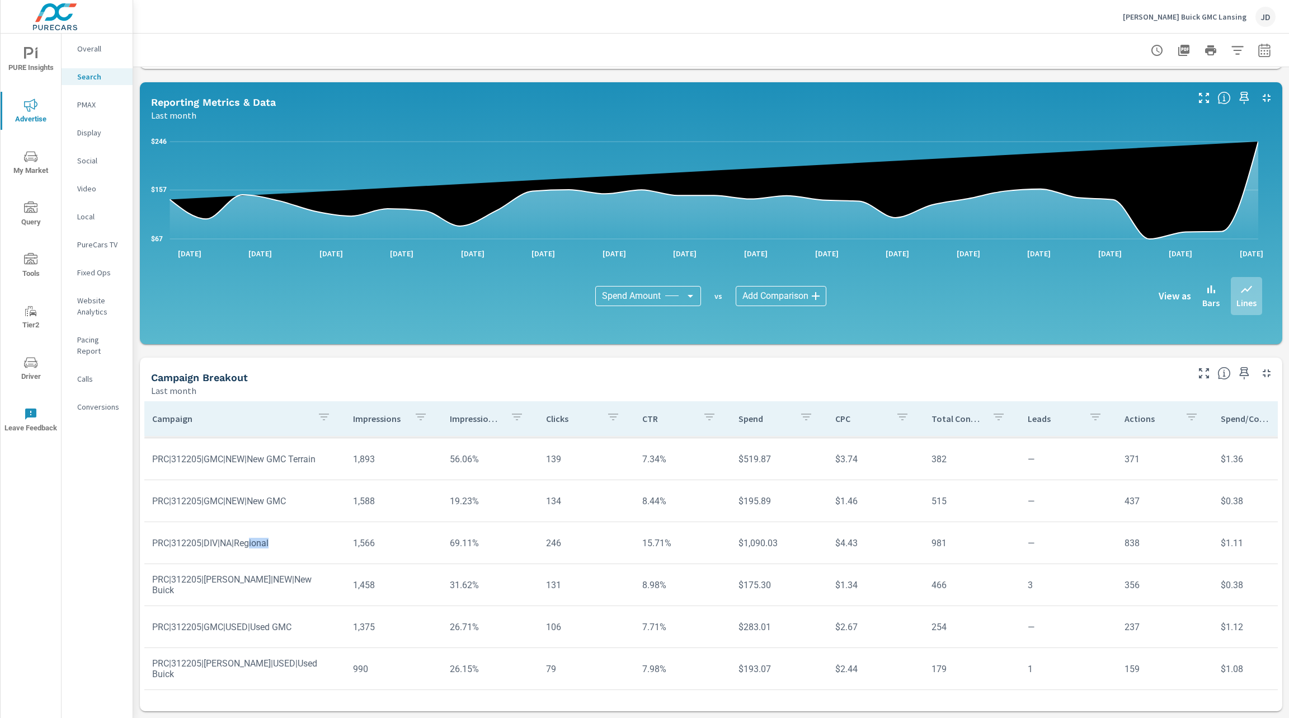
click at [87, 105] on p "PMAX" at bounding box center [100, 104] width 46 height 11
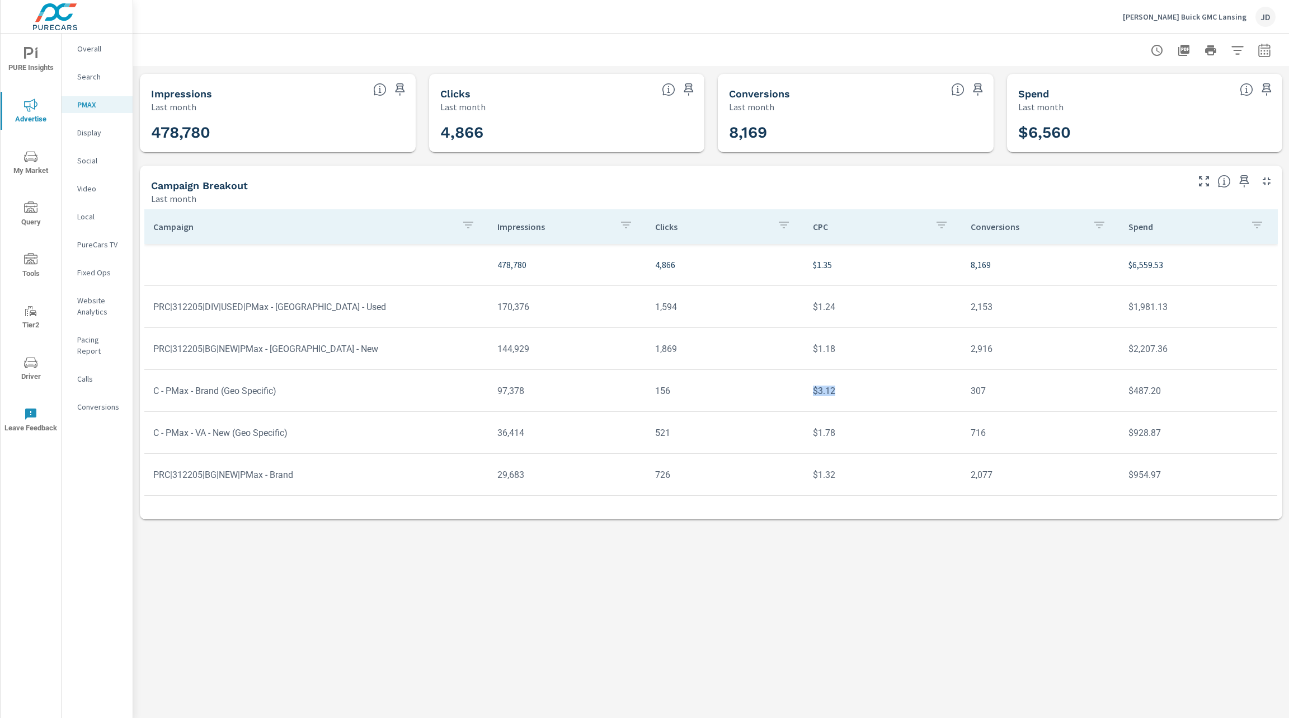
drag, startPoint x: 843, startPoint y: 392, endPoint x: 801, endPoint y: 398, distance: 43.0
click at [801, 398] on tr "C - PMax - Brand (Geo Specific) 97,378 156 $3.12 307 $487.20" at bounding box center [710, 391] width 1133 height 42
click at [268, 477] on td "PRC|312205|BG|NEW|PMax - Brand" at bounding box center [316, 474] width 344 height 29
drag, startPoint x: 321, startPoint y: 347, endPoint x: 254, endPoint y: 358, distance: 68.1
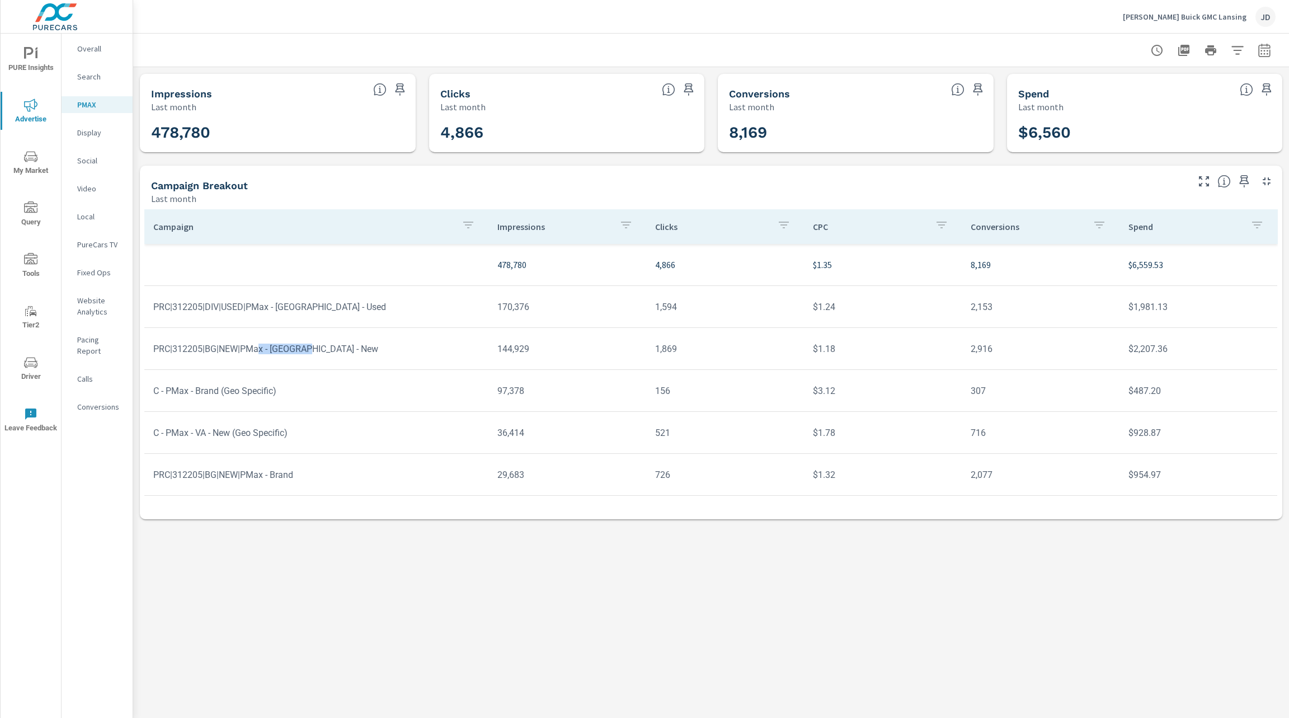
click at [254, 358] on td "PRC|312205|BG|NEW|PMax - [GEOGRAPHIC_DATA] - New" at bounding box center [316, 349] width 344 height 29
drag, startPoint x: 319, startPoint y: 307, endPoint x: 237, endPoint y: 310, distance: 82.3
click at [237, 310] on td "PRC|312205|DIV|USED|PMax - [GEOGRAPHIC_DATA] - Used" at bounding box center [316, 307] width 344 height 29
drag, startPoint x: 323, startPoint y: 359, endPoint x: 242, endPoint y: 356, distance: 81.7
click at [242, 356] on td "PRC|312205|BG|NEW|PMax - [GEOGRAPHIC_DATA] - New" at bounding box center [316, 349] width 344 height 29
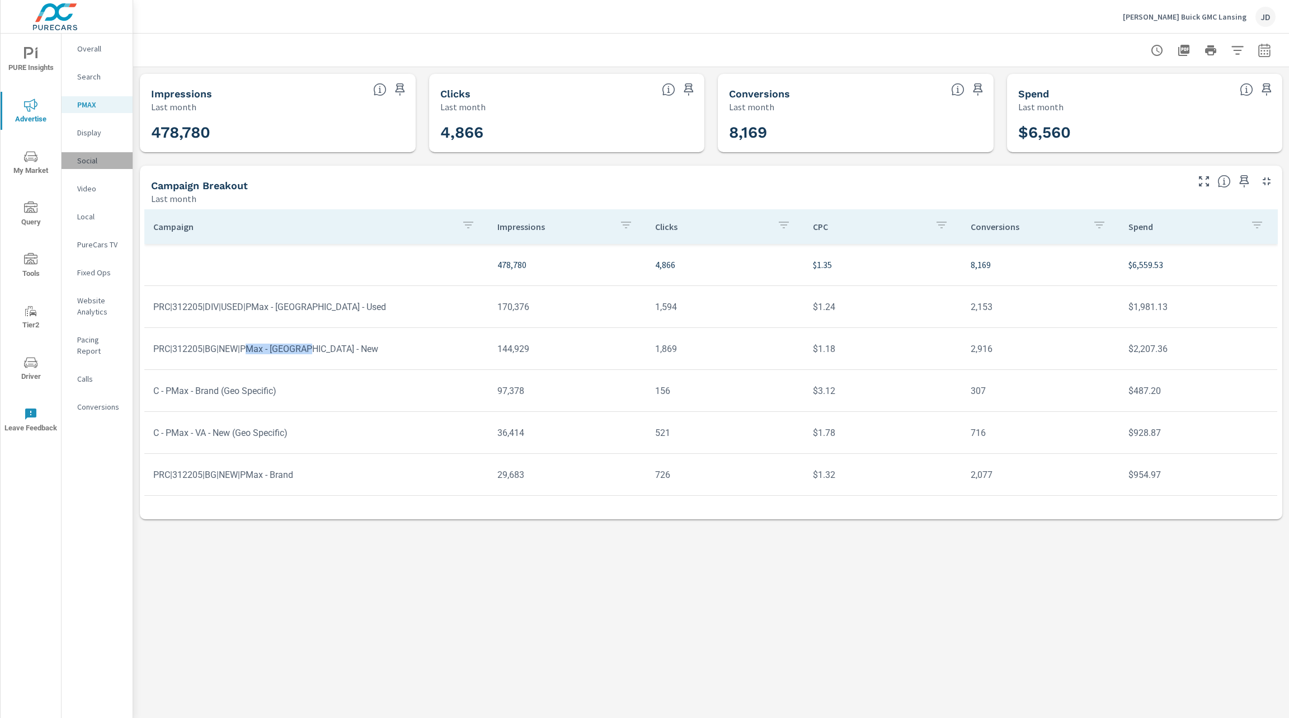
click at [92, 156] on p "Social" at bounding box center [100, 160] width 46 height 11
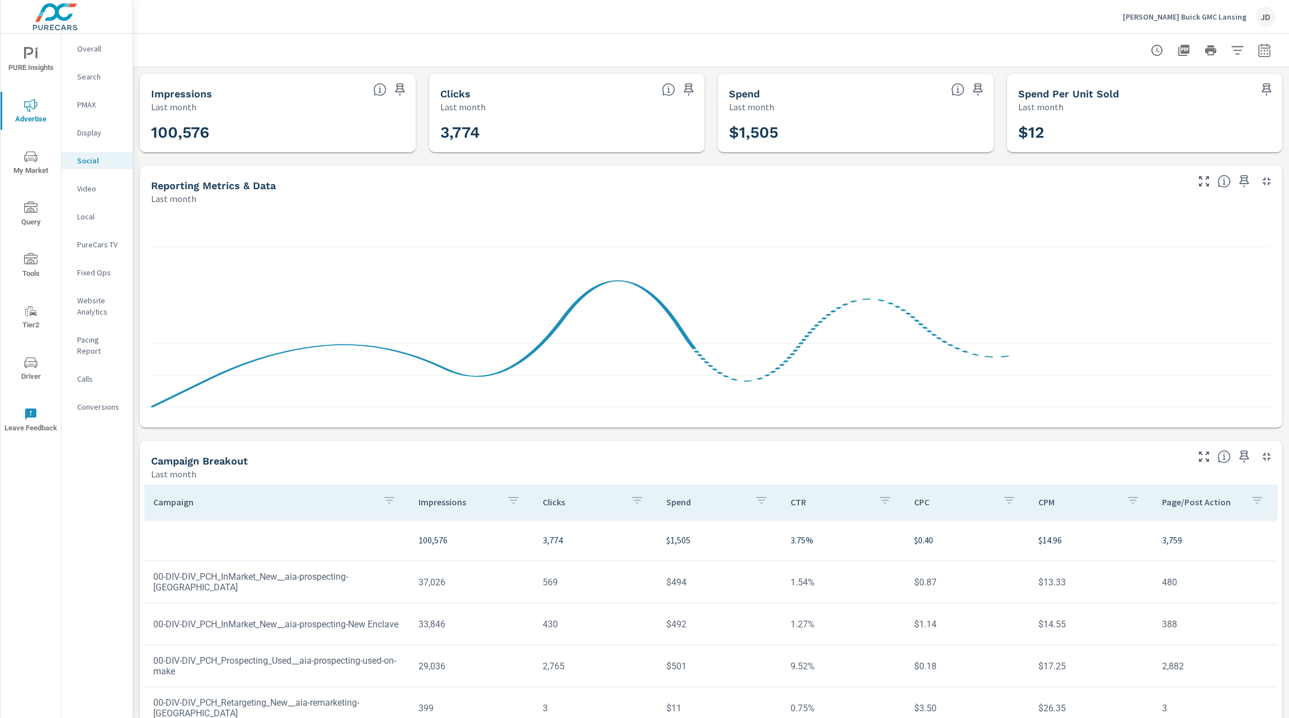
scroll to position [83, 0]
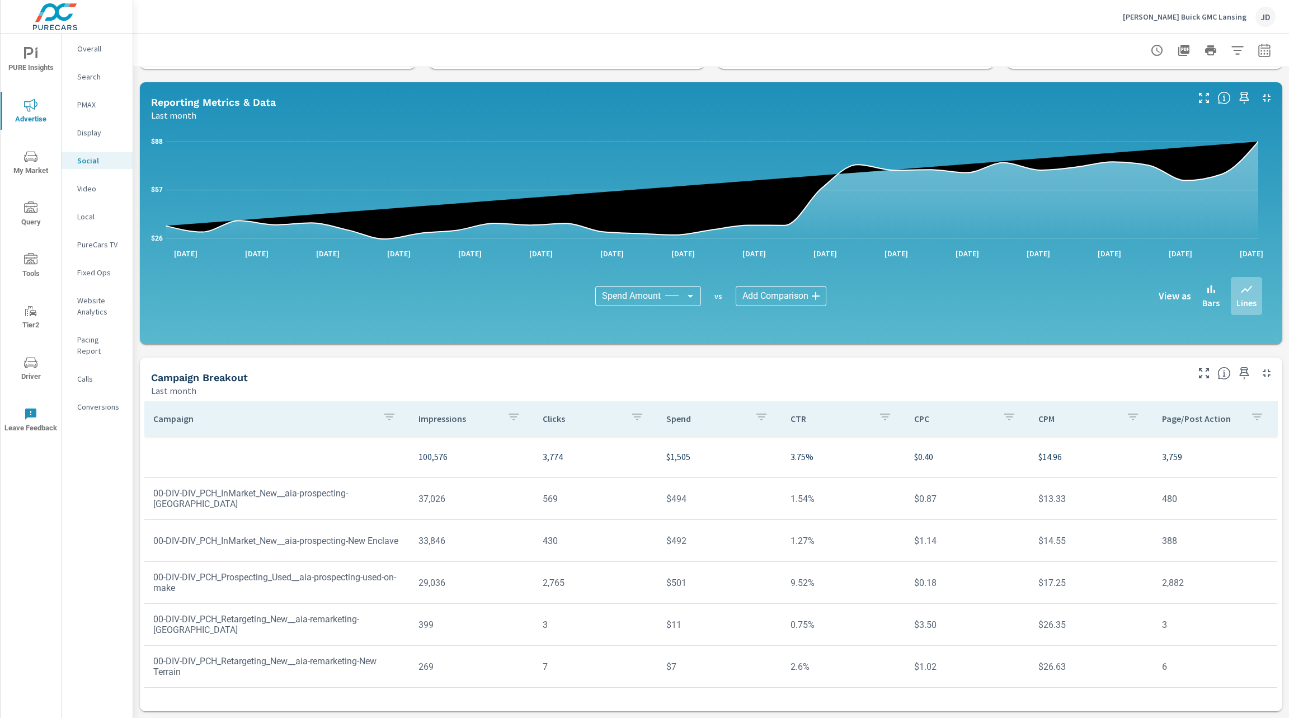
click at [83, 111] on div "PMAX" at bounding box center [97, 104] width 71 height 17
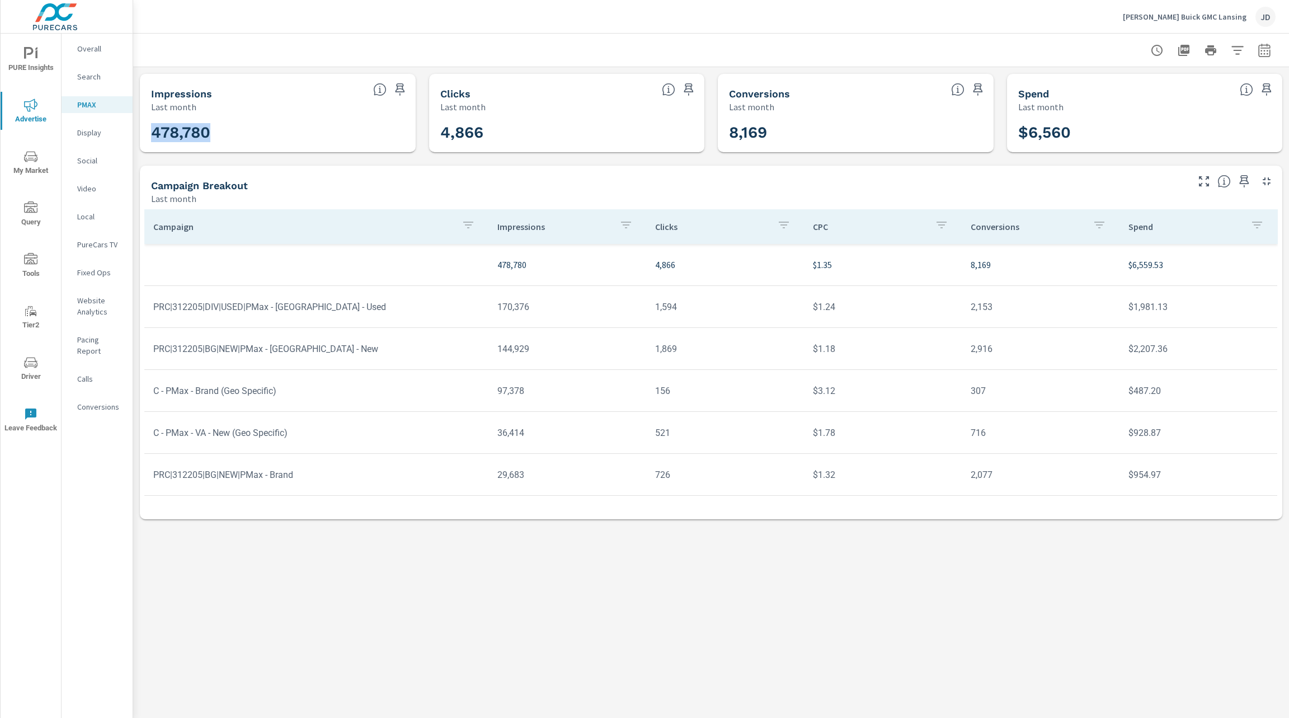
drag, startPoint x: 223, startPoint y: 130, endPoint x: 152, endPoint y: 130, distance: 70.5
click at [152, 130] on h3 "478,780" at bounding box center [277, 132] width 253 height 19
click at [88, 162] on p "Social" at bounding box center [100, 160] width 46 height 11
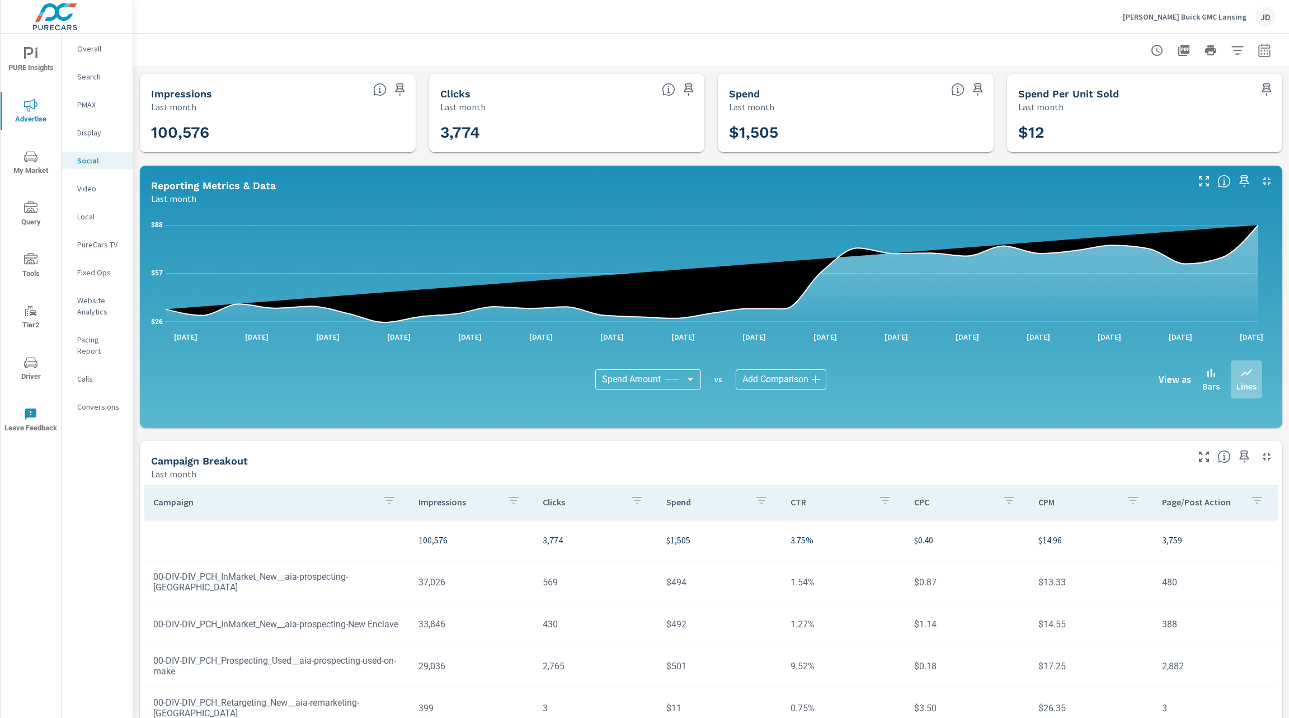
scroll to position [83, 0]
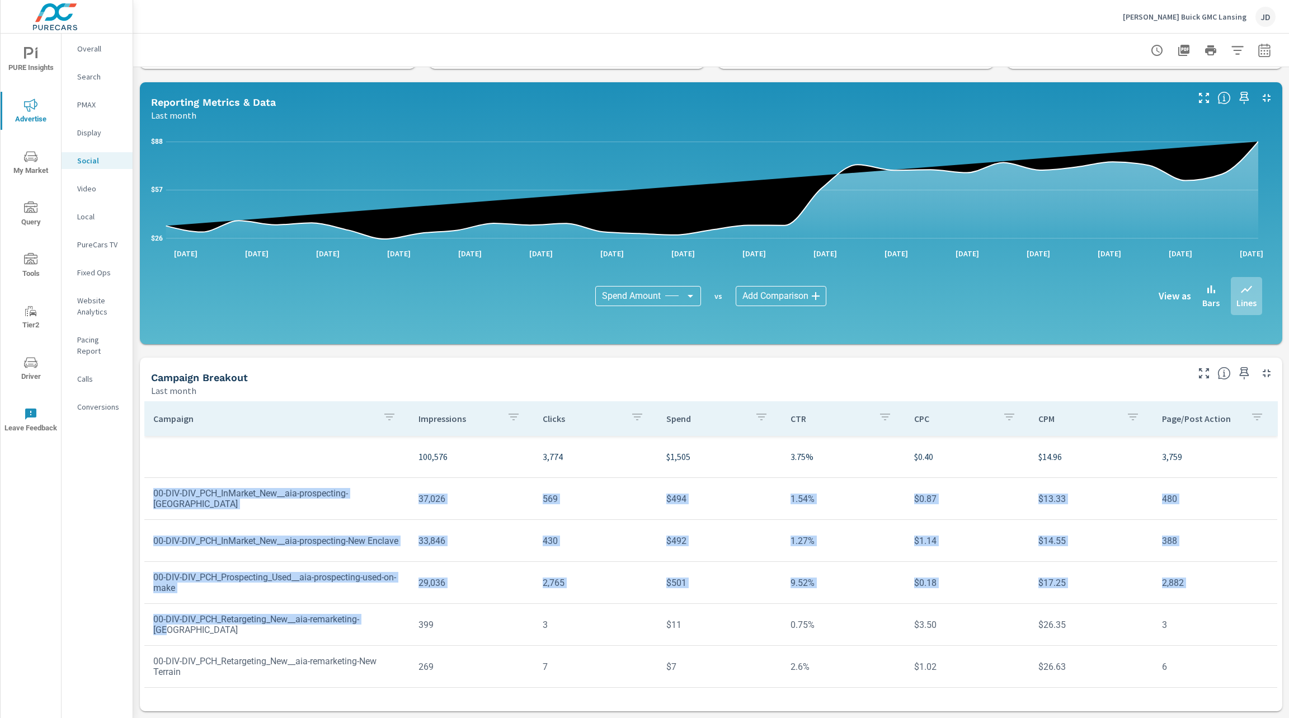
drag, startPoint x: 400, startPoint y: 624, endPoint x: 156, endPoint y: 487, distance: 280.0
click at [156, 487] on tbody "100,576 3,774 $1,505 3.75% $0.40 $14.96 3,759 00-DIV-DIV_PCH_InMarket_New__aia-…" at bounding box center [711, 562] width 1134 height 252
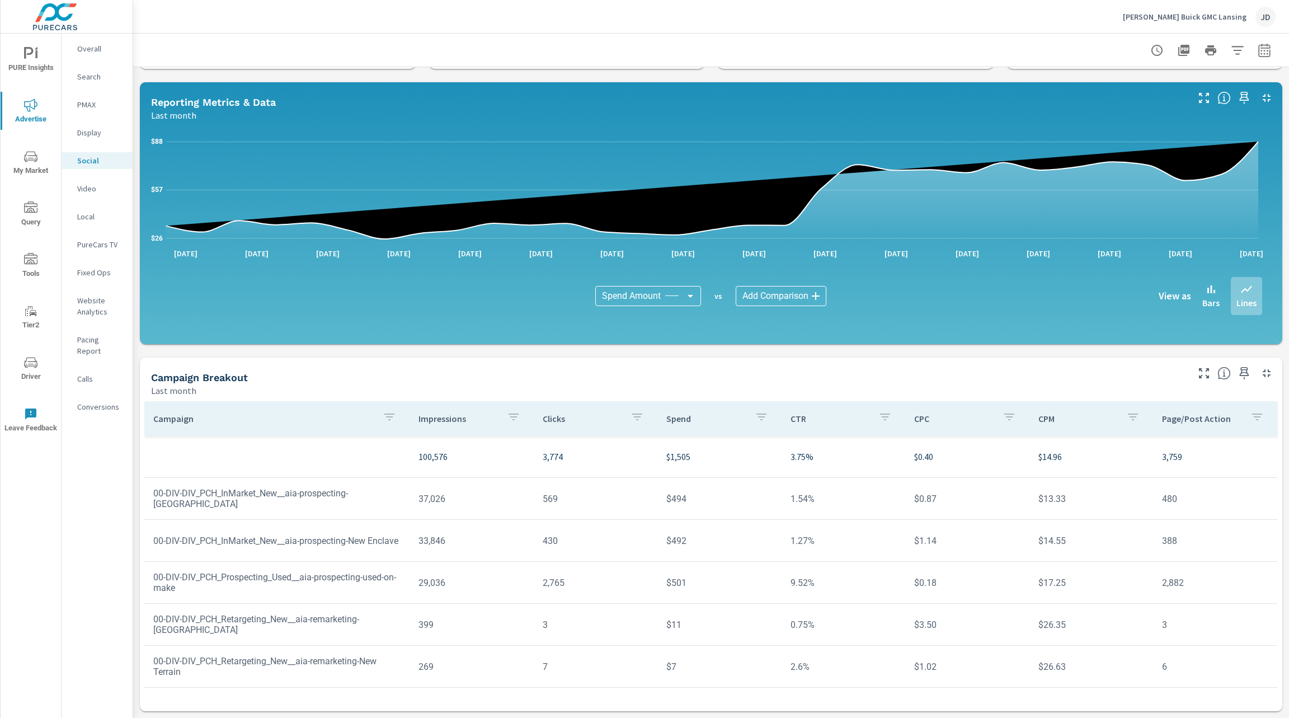
click at [228, 459] on td at bounding box center [276, 457] width 265 height 18
drag, startPoint x: 34, startPoint y: 57, endPoint x: 39, endPoint y: 167, distance: 110.4
click at [39, 167] on div "PURE Insights Advertise My Market Query Tools Tier2 Driver Leave Feedback" at bounding box center [31, 240] width 60 height 412
click at [29, 162] on icon "nav menu" at bounding box center [30, 156] width 13 height 13
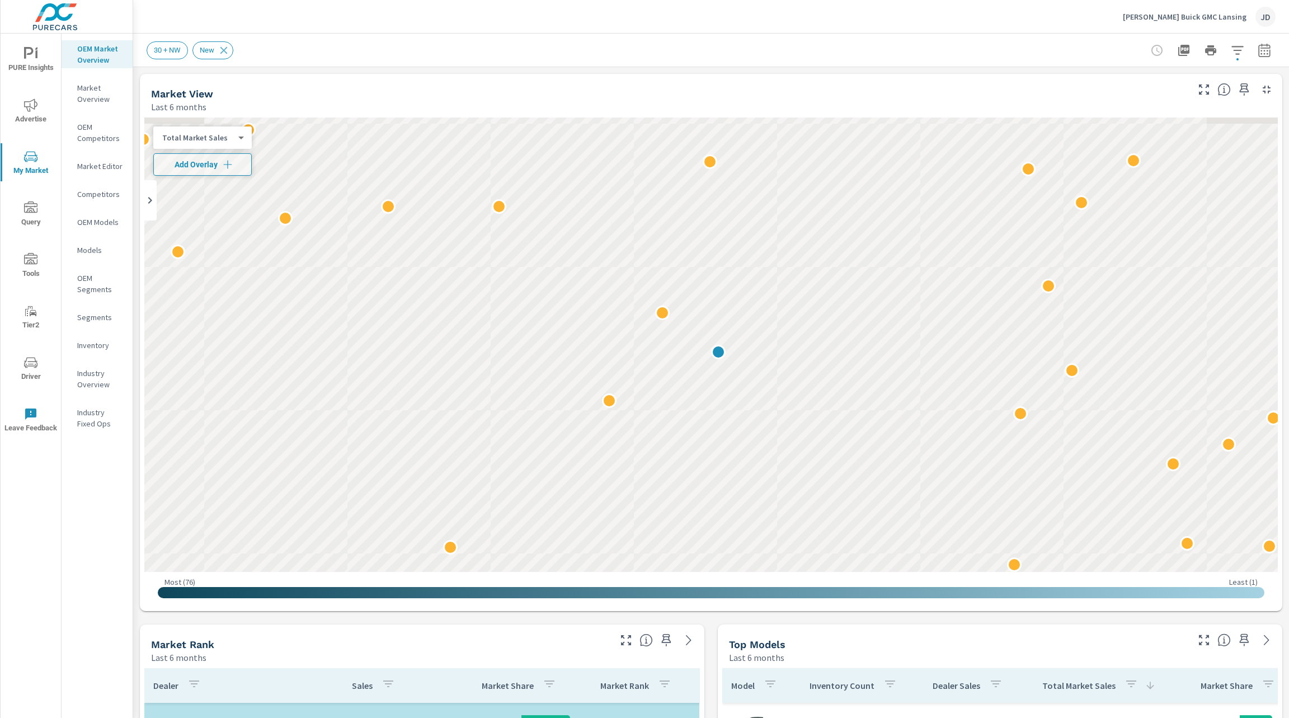
scroll to position [1091, 0]
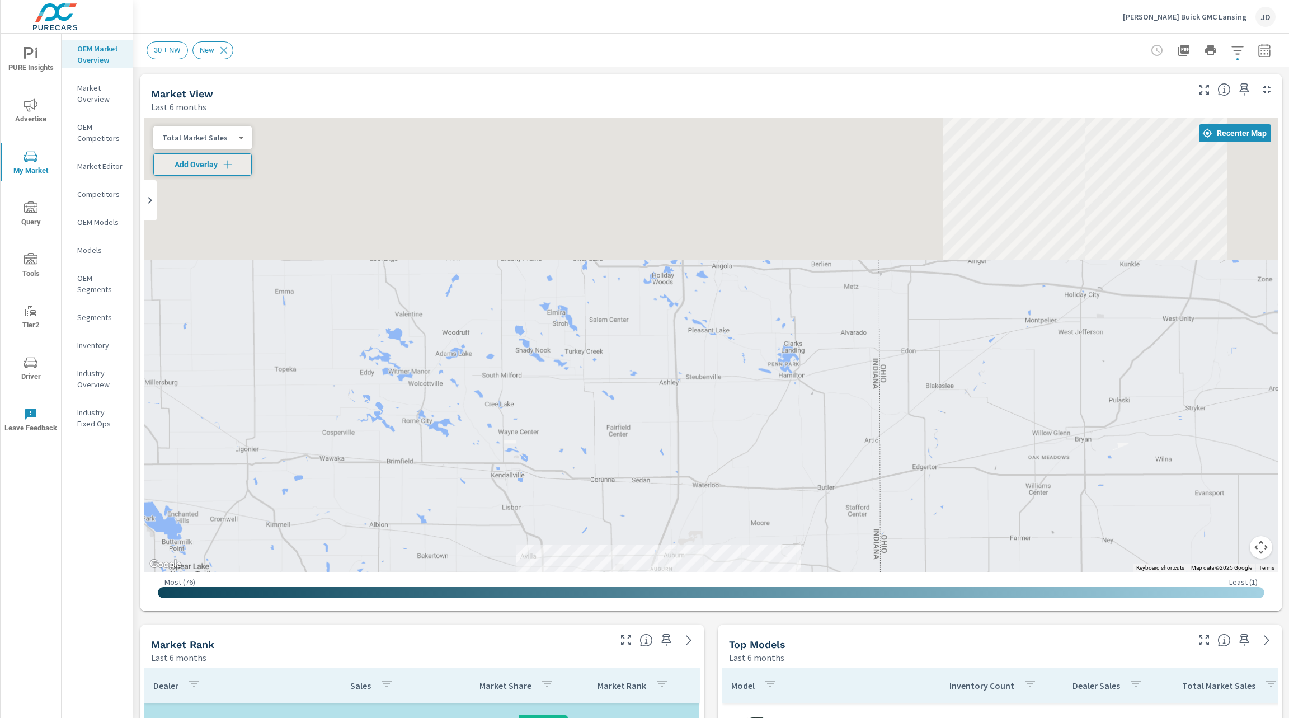
drag, startPoint x: 802, startPoint y: 289, endPoint x: 718, endPoint y: 743, distance: 462.0
click at [718, 717] on html "PURE Insights Advertise My Market Query Tools Tier2 Driver Leave Feedback OEM M…" at bounding box center [644, 359] width 1289 height 718
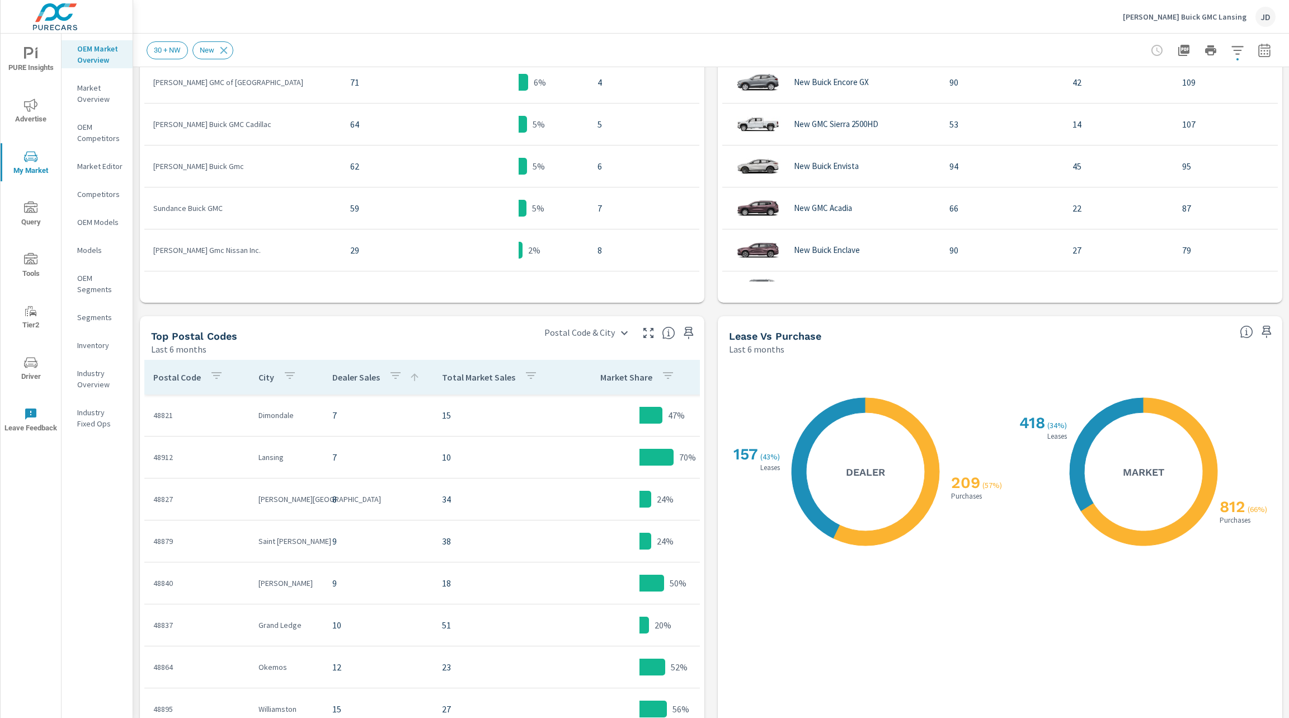
scroll to position [817, 0]
